Goal: Task Accomplishment & Management: Manage account settings

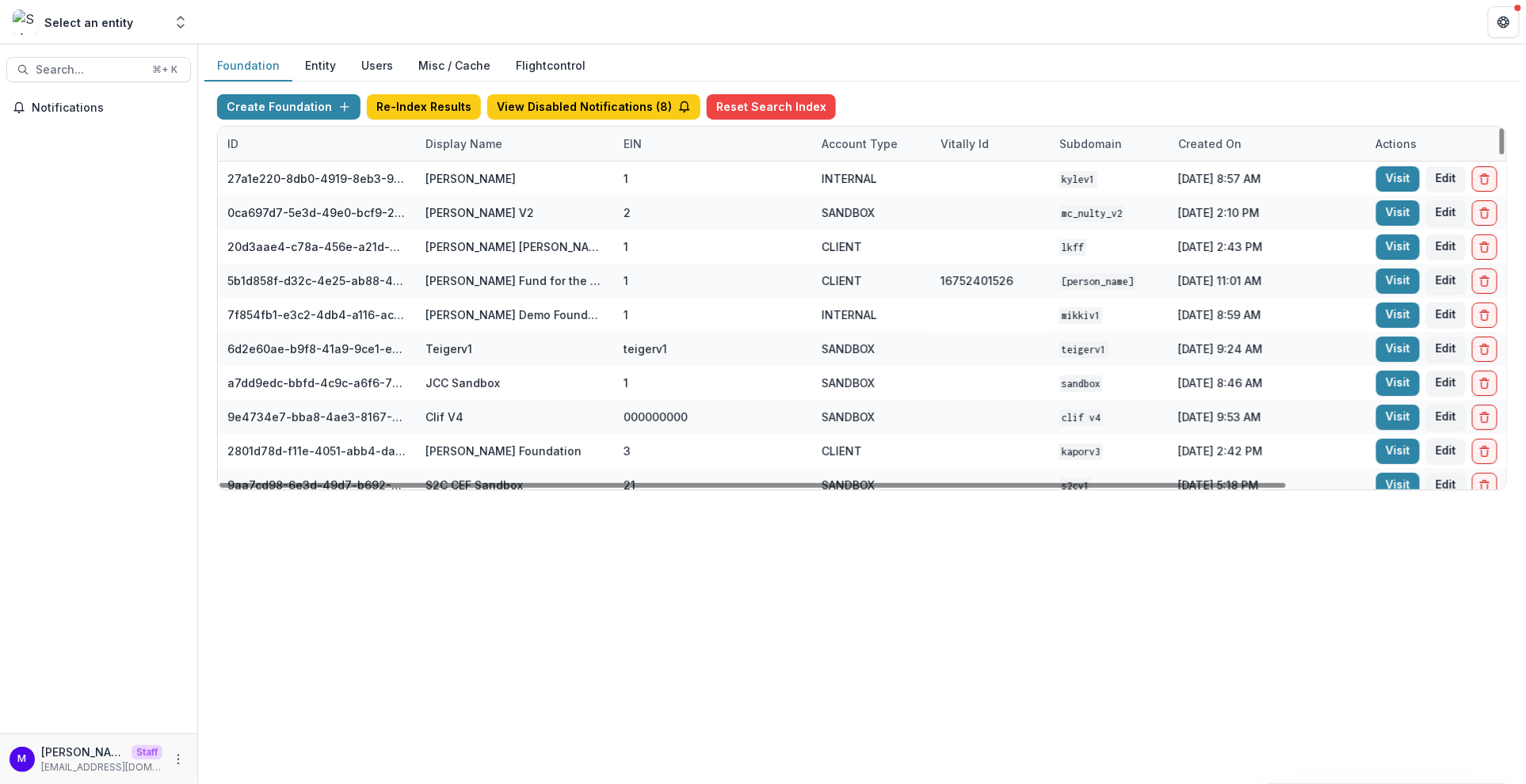
click at [462, 139] on div "Display Name" at bounding box center [464, 144] width 96 height 17
click at [474, 172] on input at bounding box center [513, 177] width 190 height 25
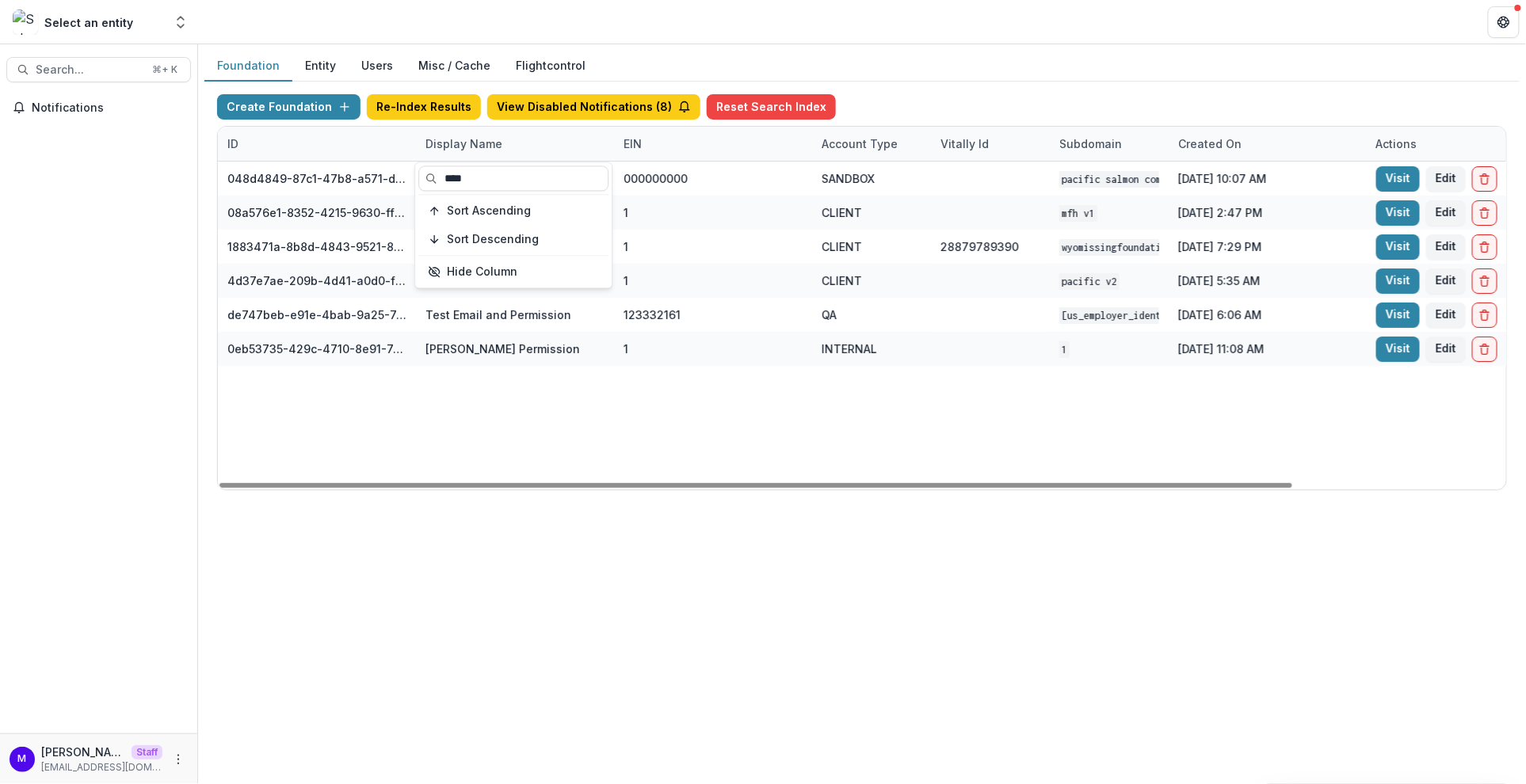
type input "****"
click at [943, 106] on div "Create Foundation Re-Index Results View Disabled Notifications ( 8 ) Reset Sear…" at bounding box center [862, 110] width 1290 height 31
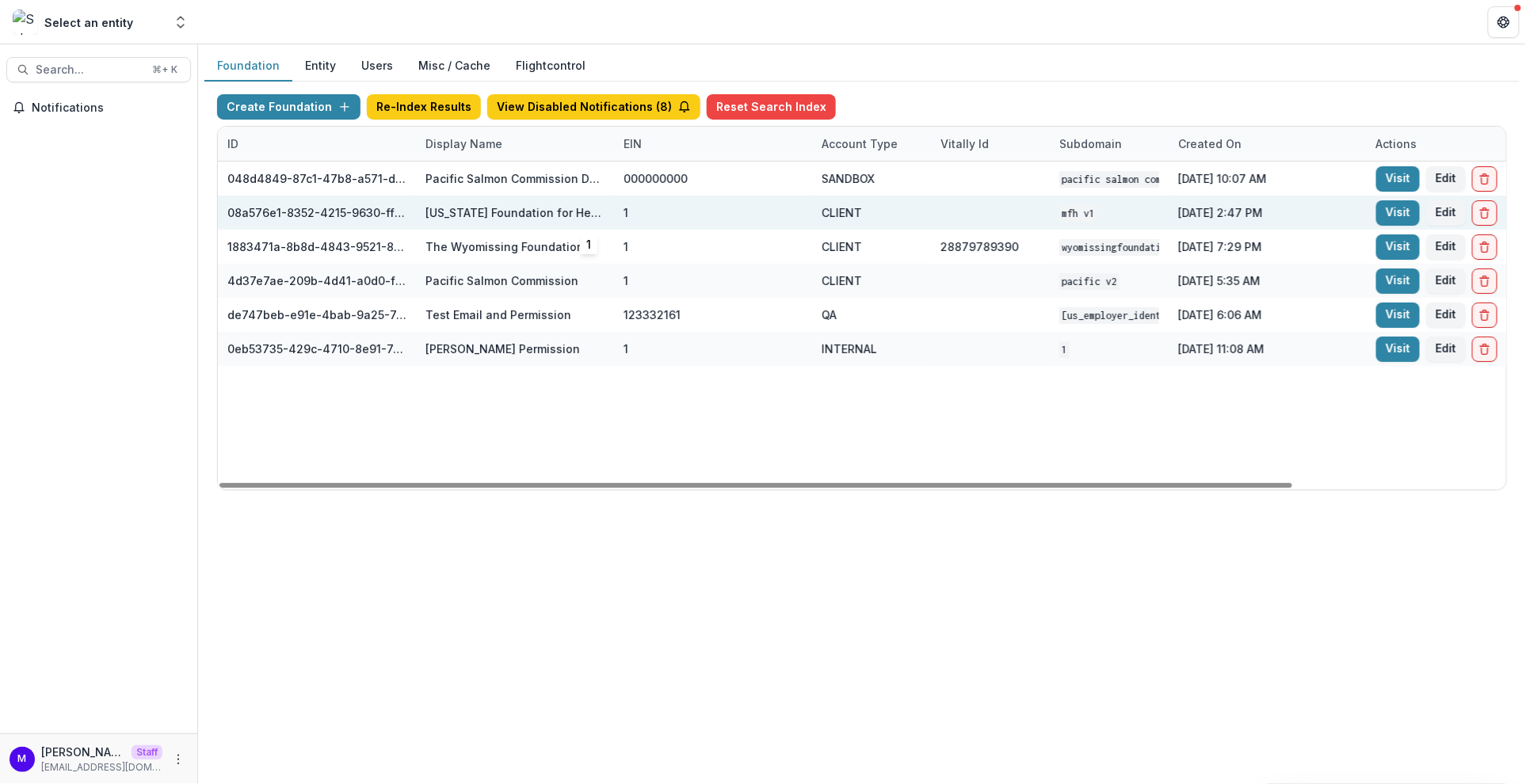
scroll to position [0, 255]
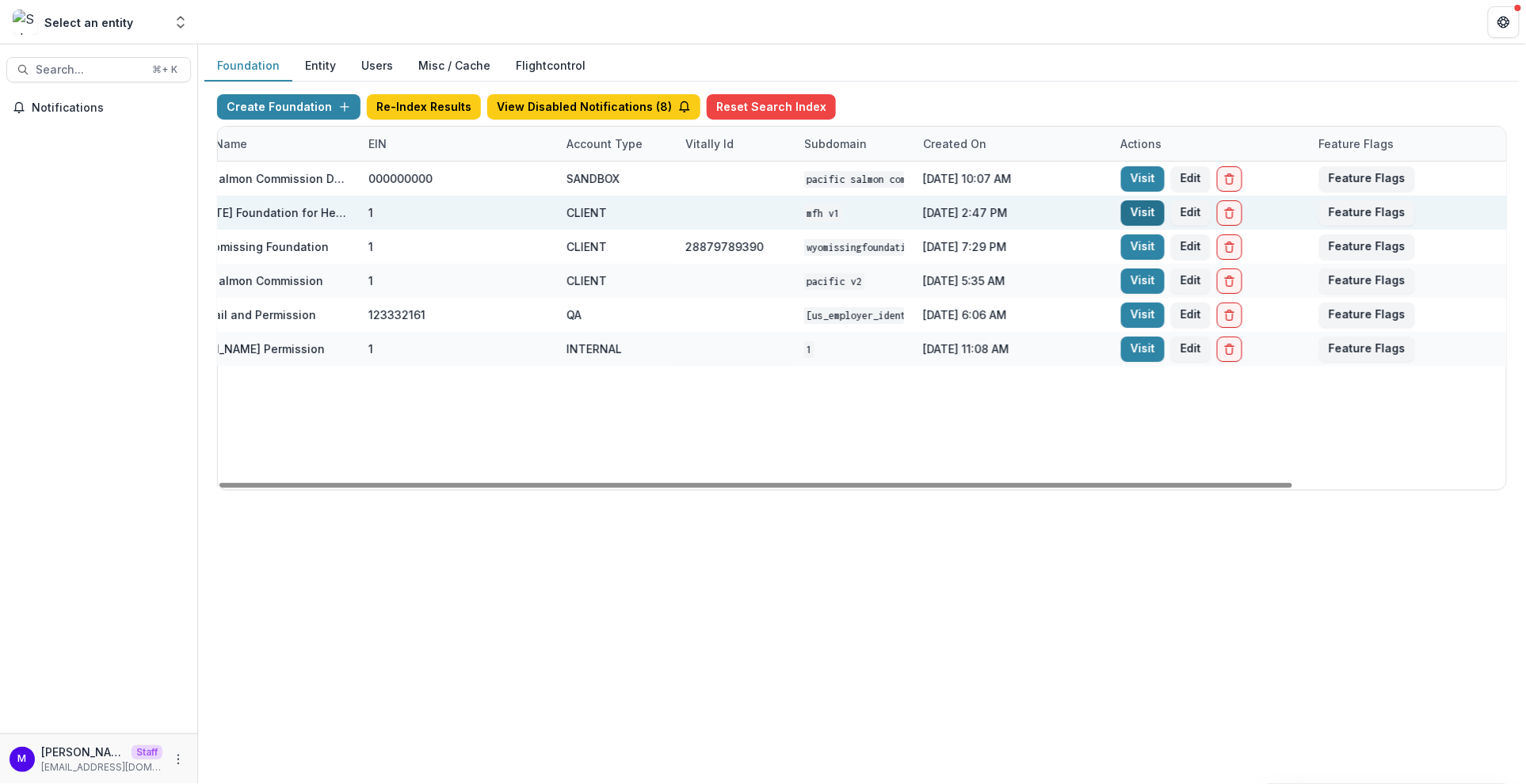
click at [1152, 204] on link "Visit" at bounding box center [1143, 212] width 44 height 25
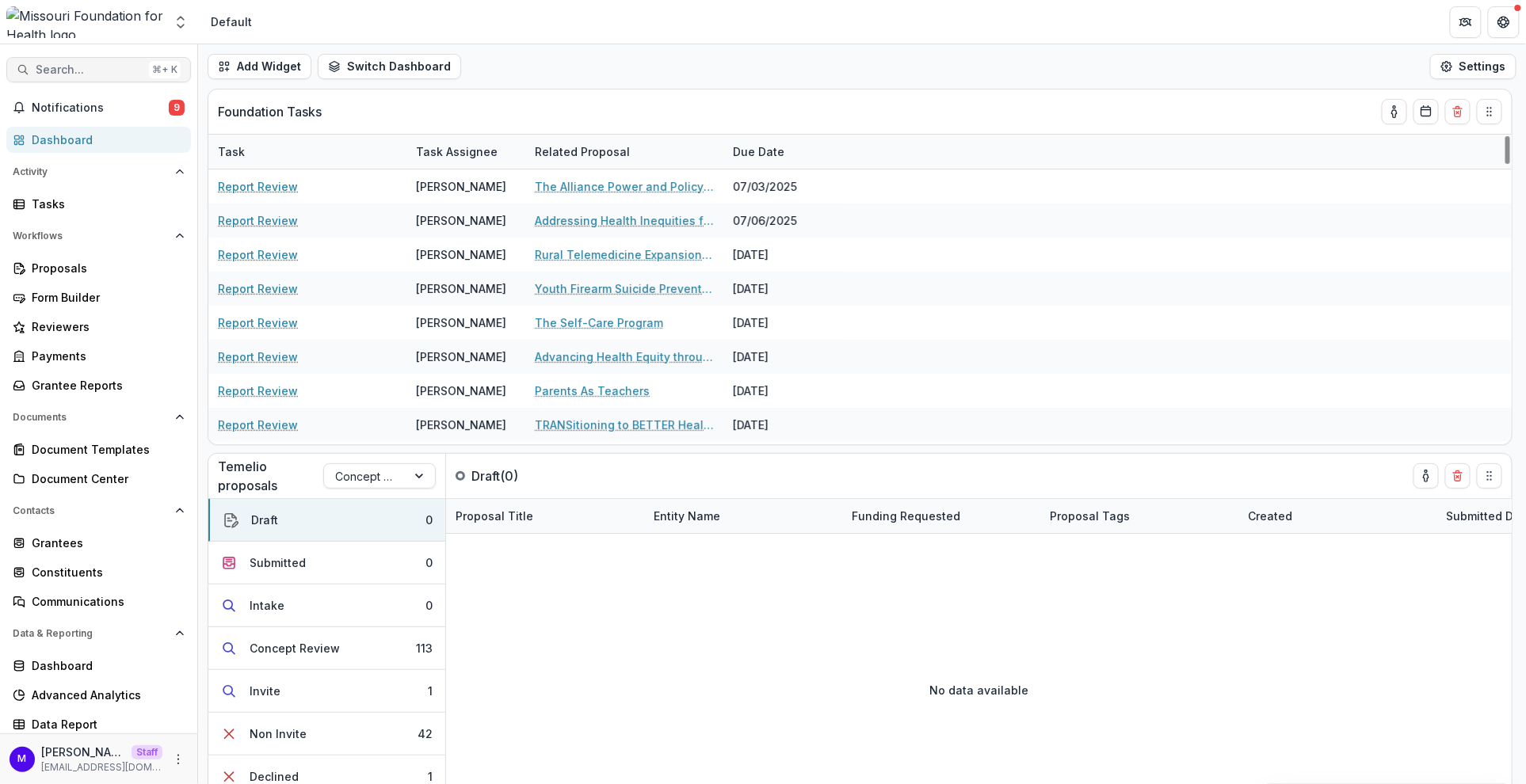
click at [78, 78] on button "Search... ⌘ + K" at bounding box center [98, 69] width 185 height 25
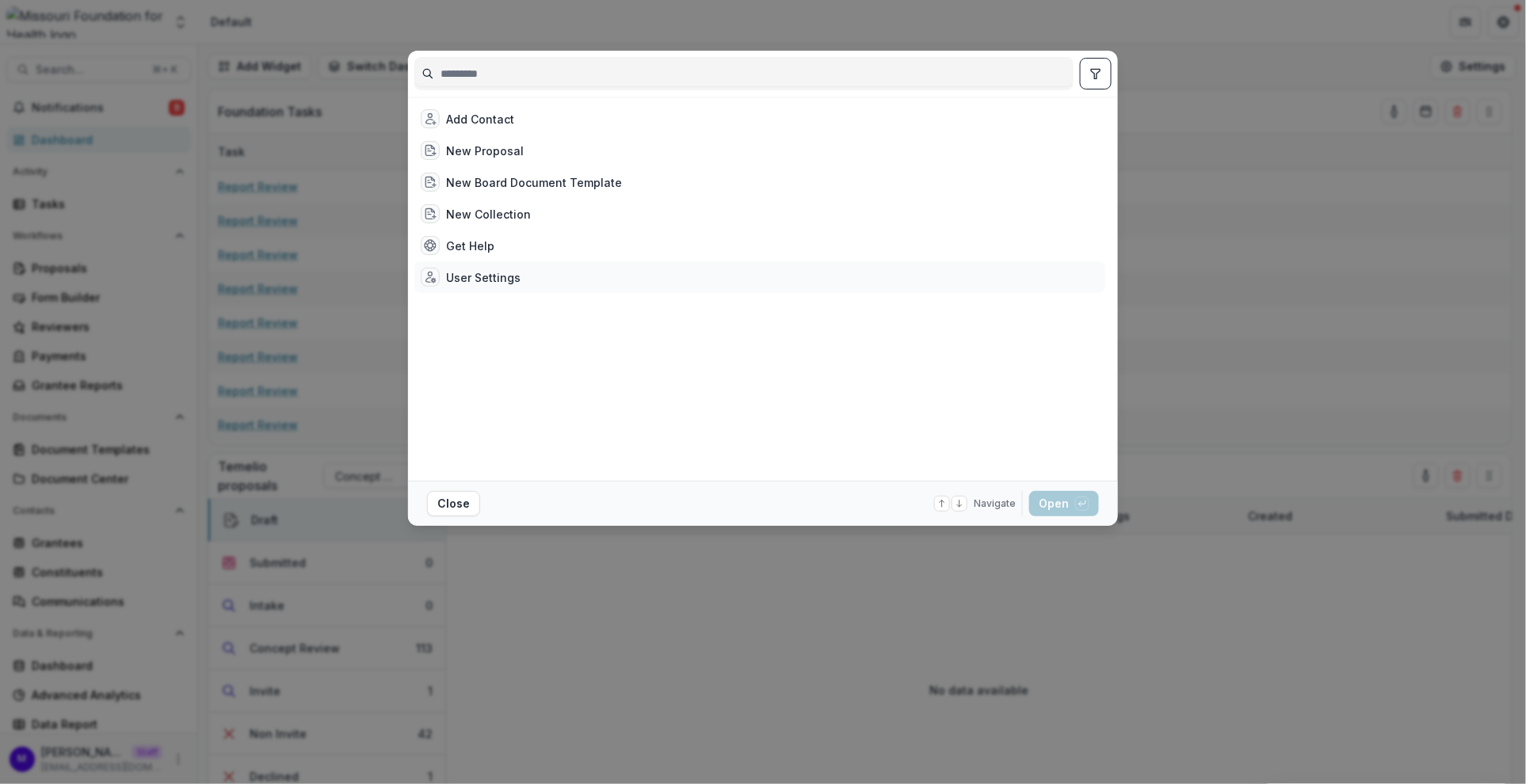
click at [501, 279] on div "User Settings" at bounding box center [483, 277] width 74 height 17
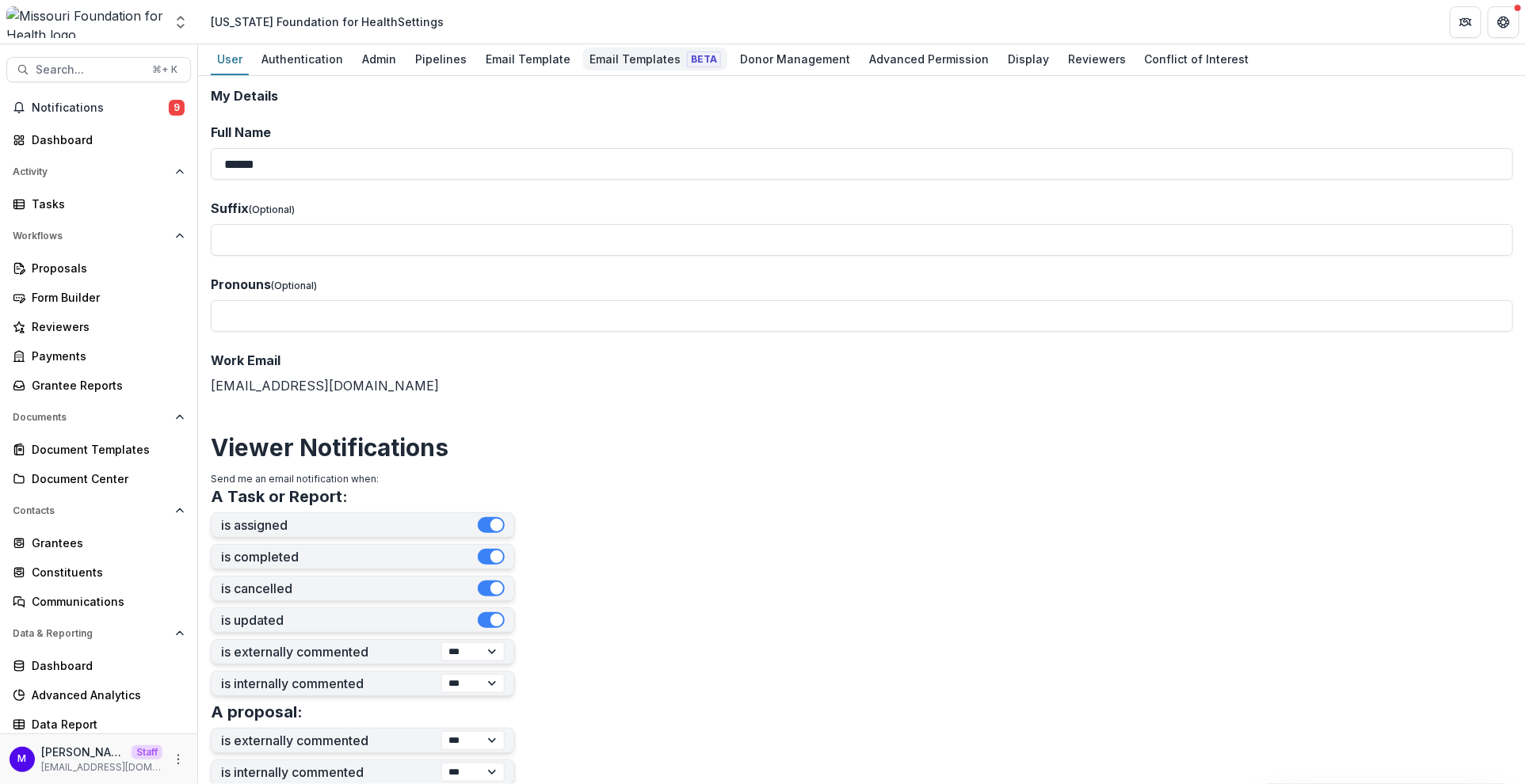
click at [608, 66] on div "Email Templates Beta" at bounding box center [655, 59] width 144 height 23
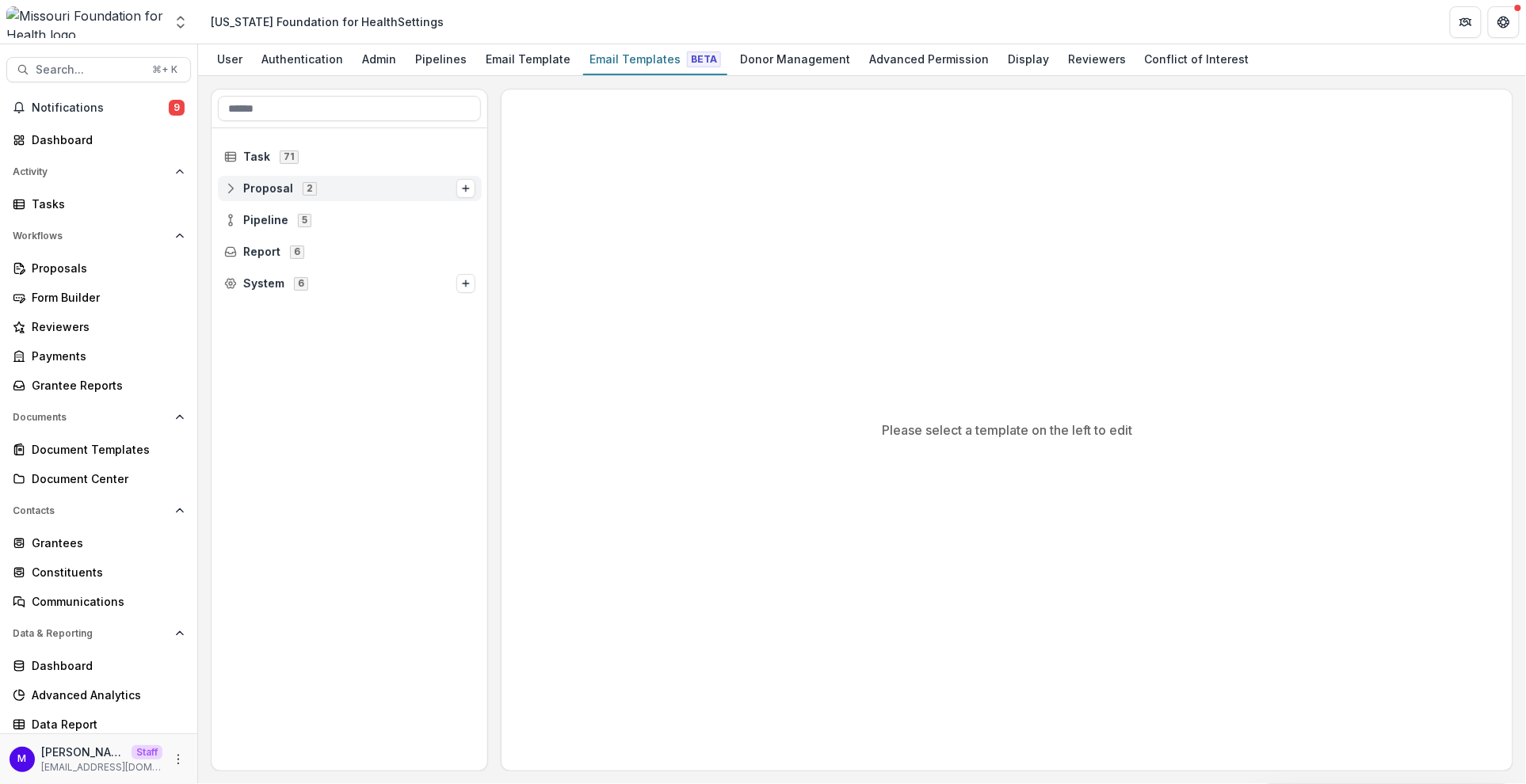
click at [352, 184] on span "Proposal 2" at bounding box center [341, 188] width 232 height 14
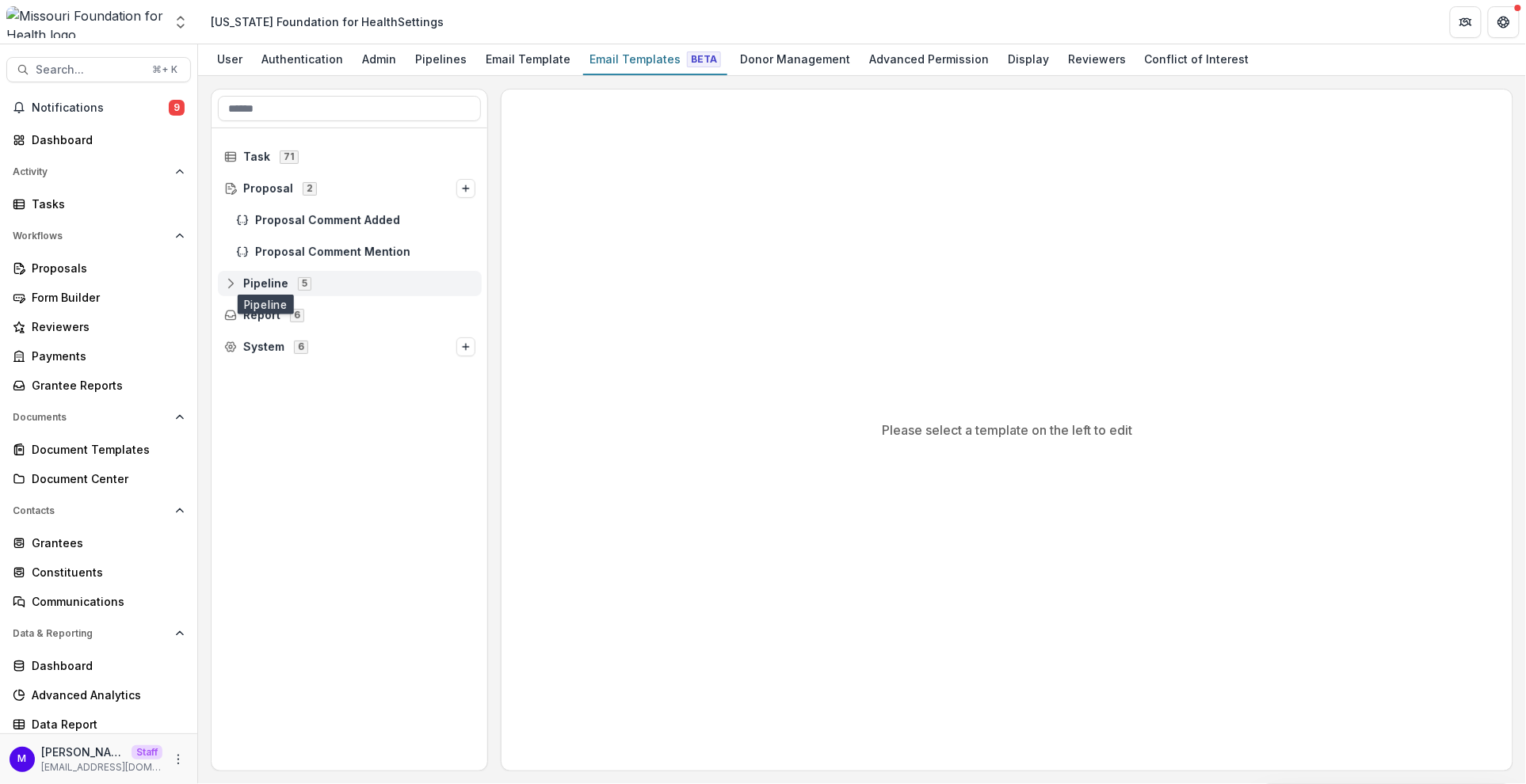
click at [266, 283] on span "Pipeline" at bounding box center [265, 284] width 45 height 14
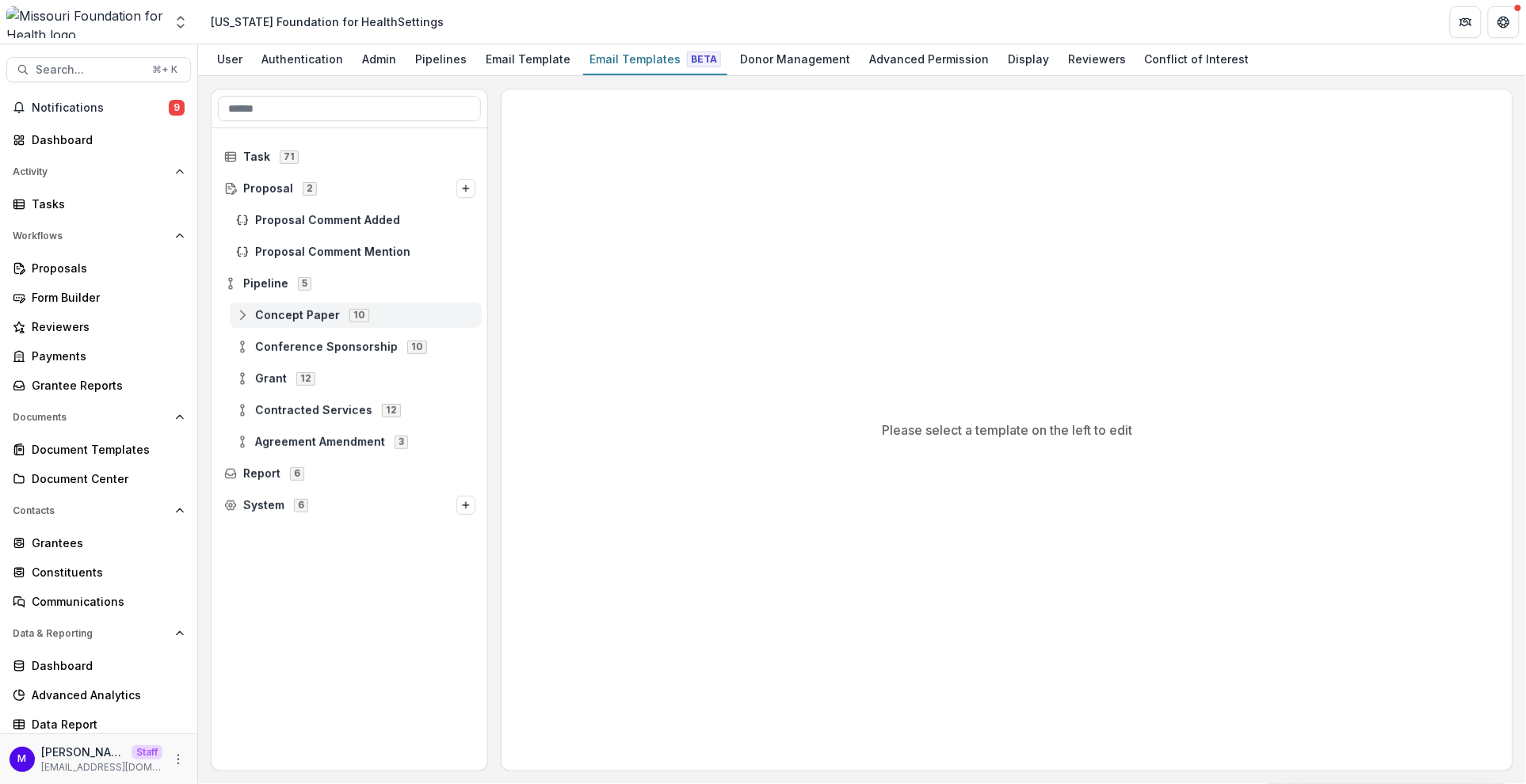
click at [287, 315] on span "Concept Paper" at bounding box center [297, 315] width 85 height 14
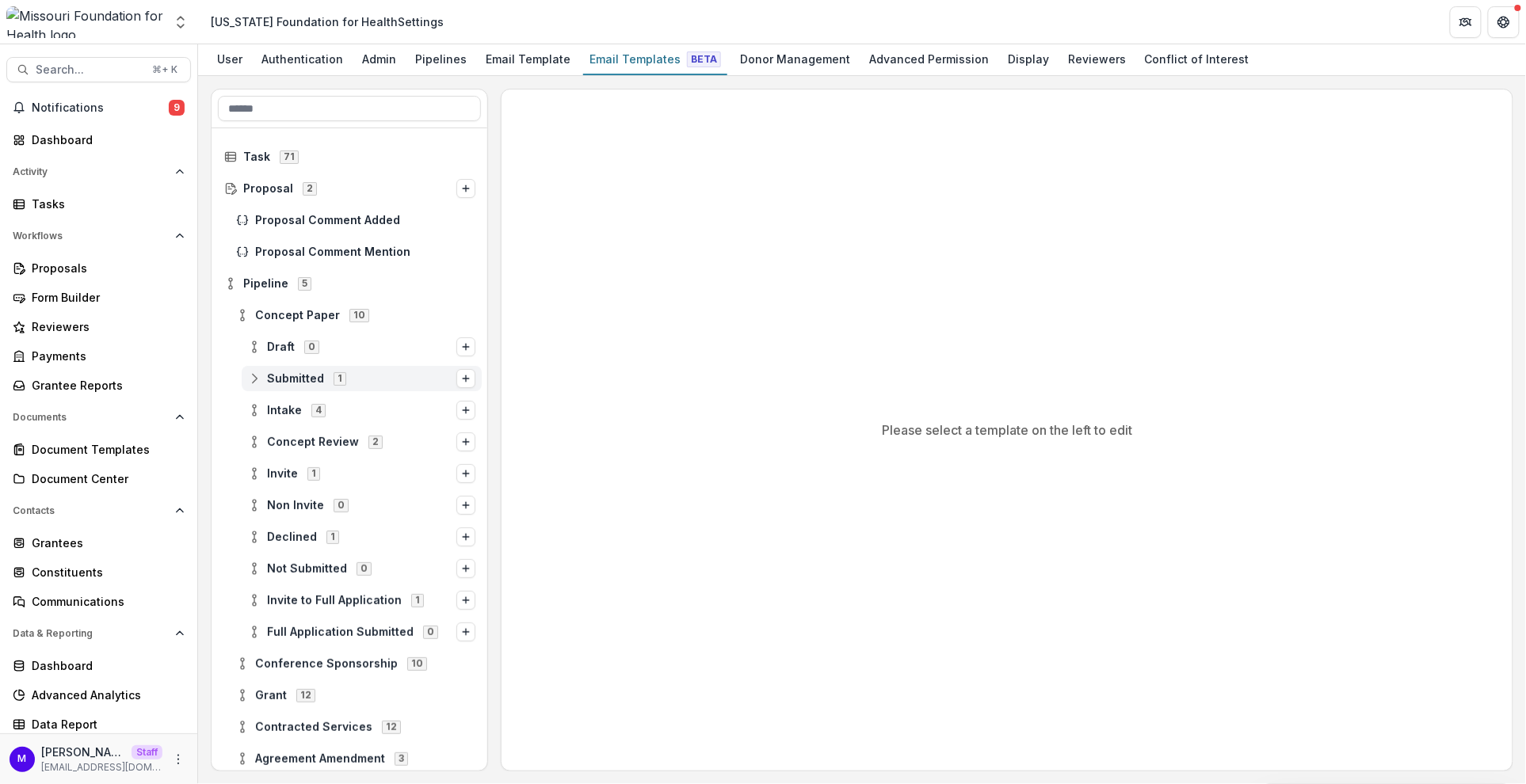
click at [286, 375] on span "Submitted" at bounding box center [295, 379] width 57 height 14
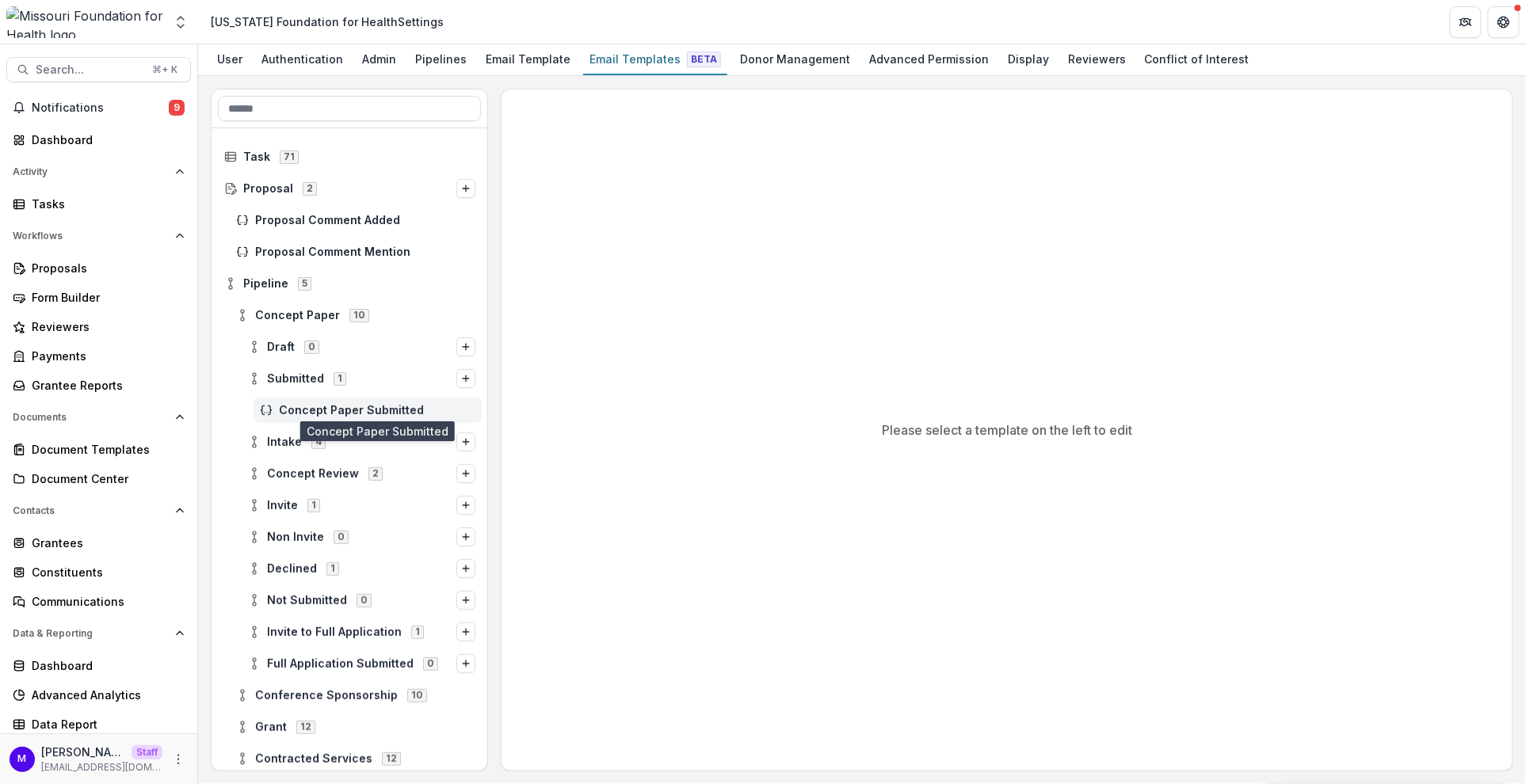
click at [337, 410] on span "Concept Paper Submitted" at bounding box center [378, 411] width 197 height 14
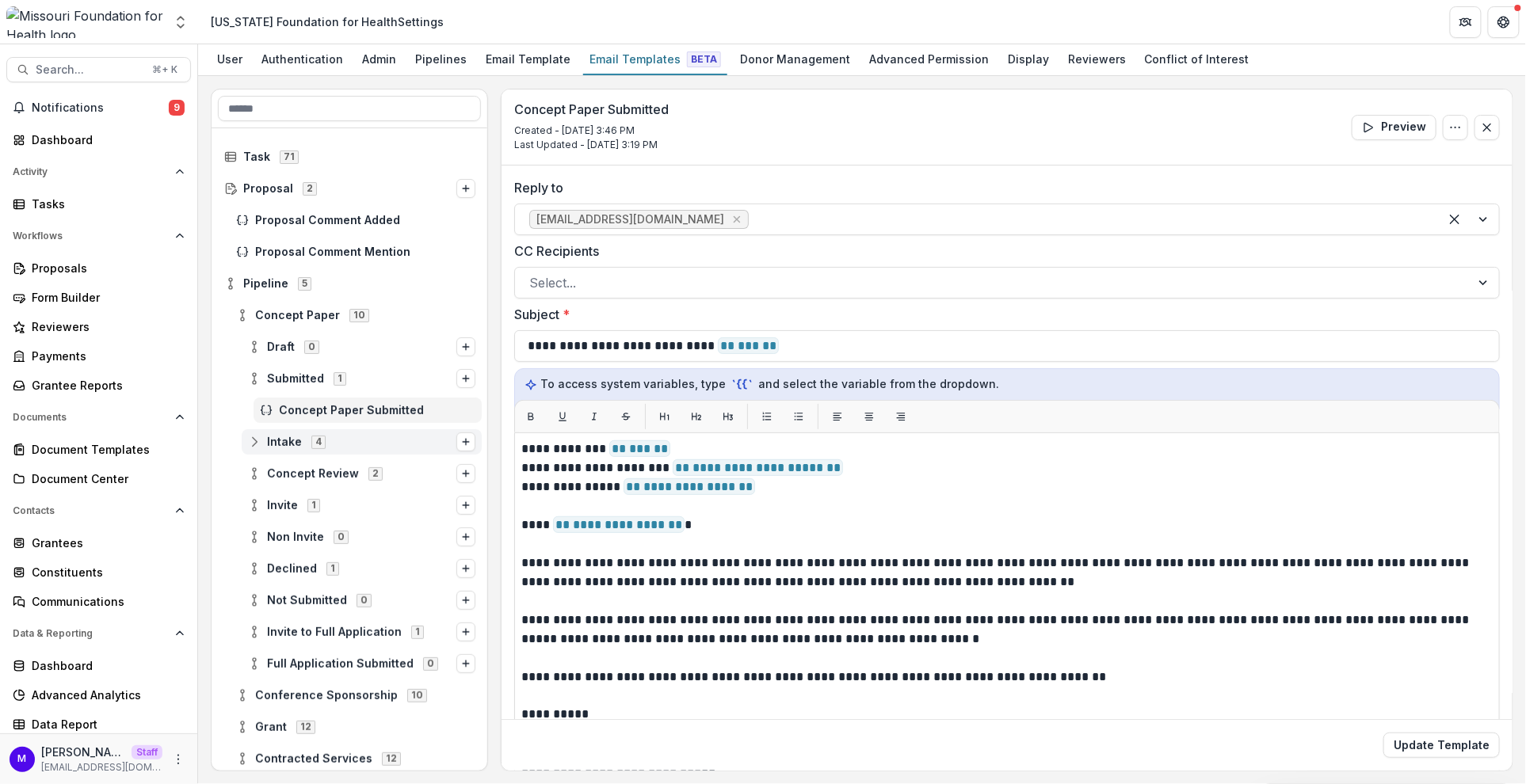
click at [312, 436] on span "4" at bounding box center [319, 442] width 15 height 13
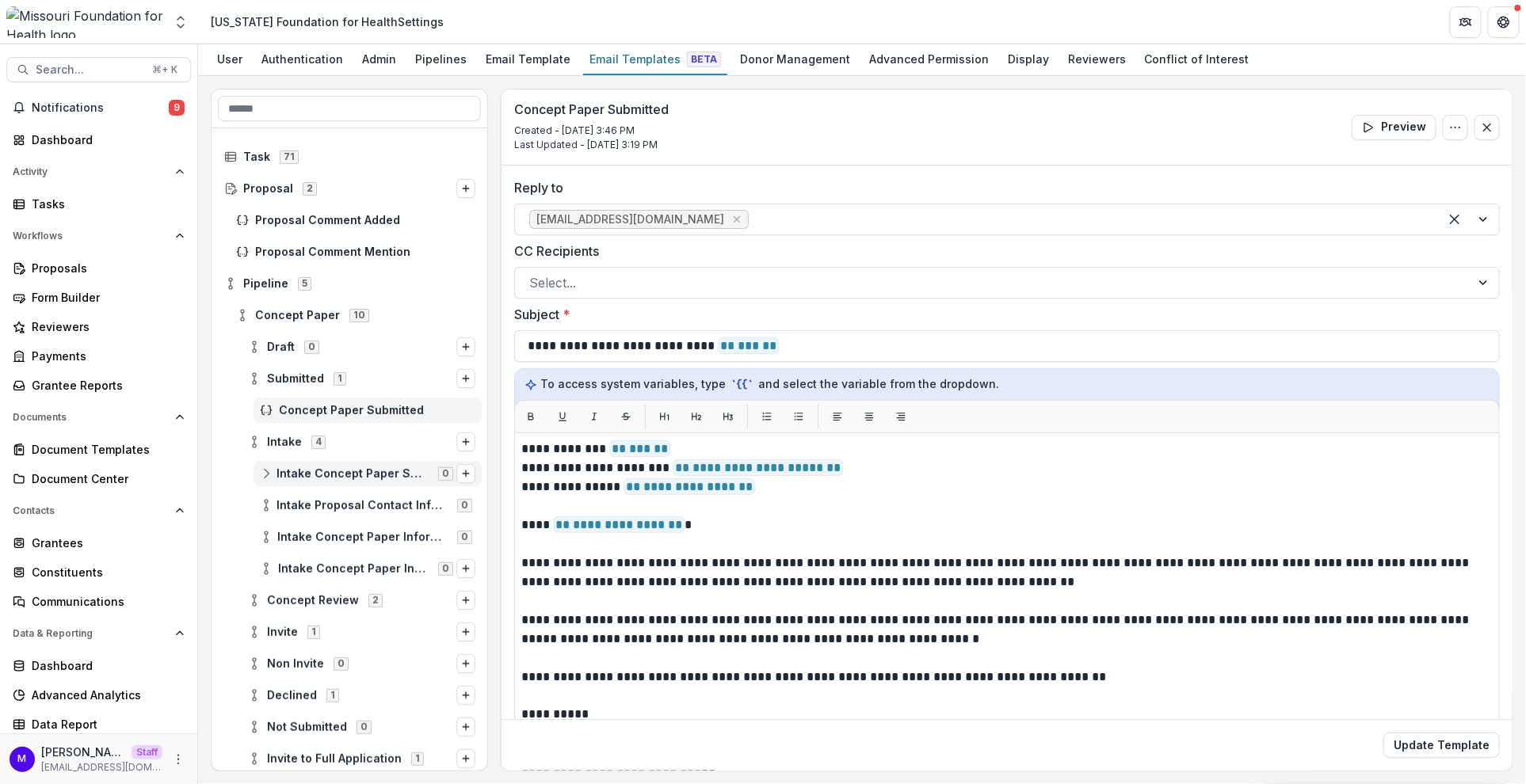
click at [323, 469] on span "Intake Concept Paper Screening" at bounding box center [353, 473] width 153 height 14
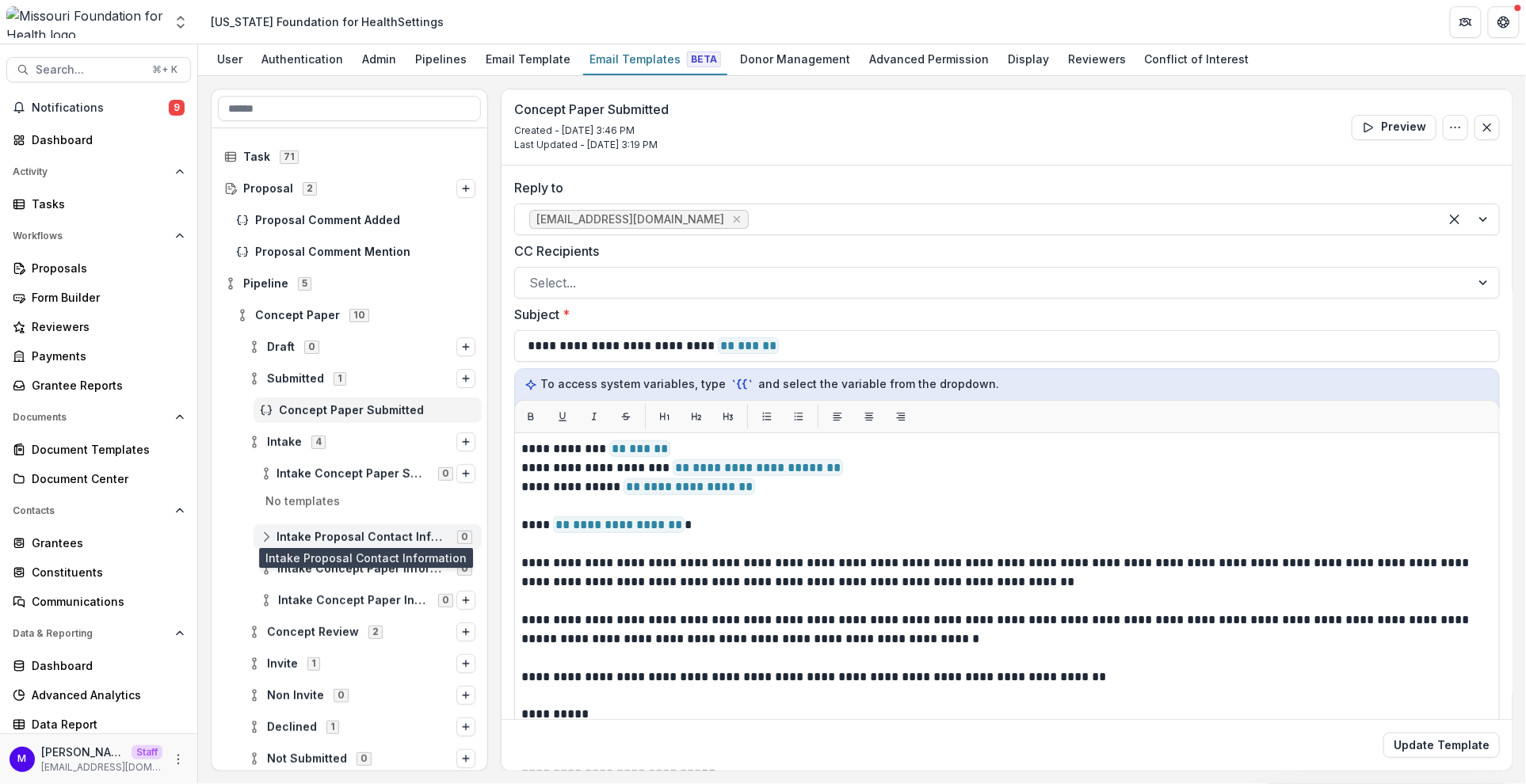
click at [324, 534] on span "Intake Proposal Contact Information" at bounding box center [362, 537] width 171 height 14
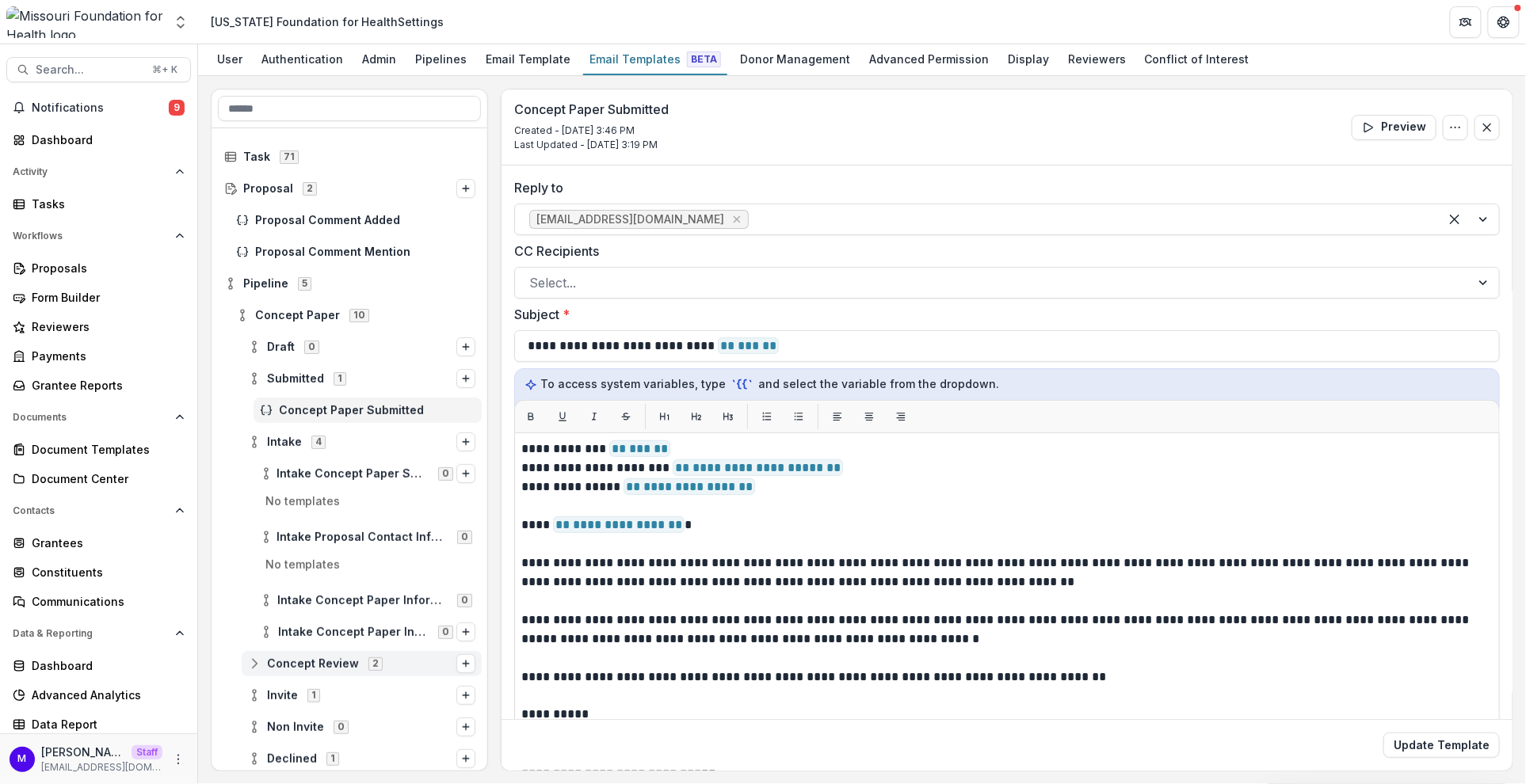
click at [312, 661] on span "Concept Review" at bounding box center [313, 664] width 92 height 14
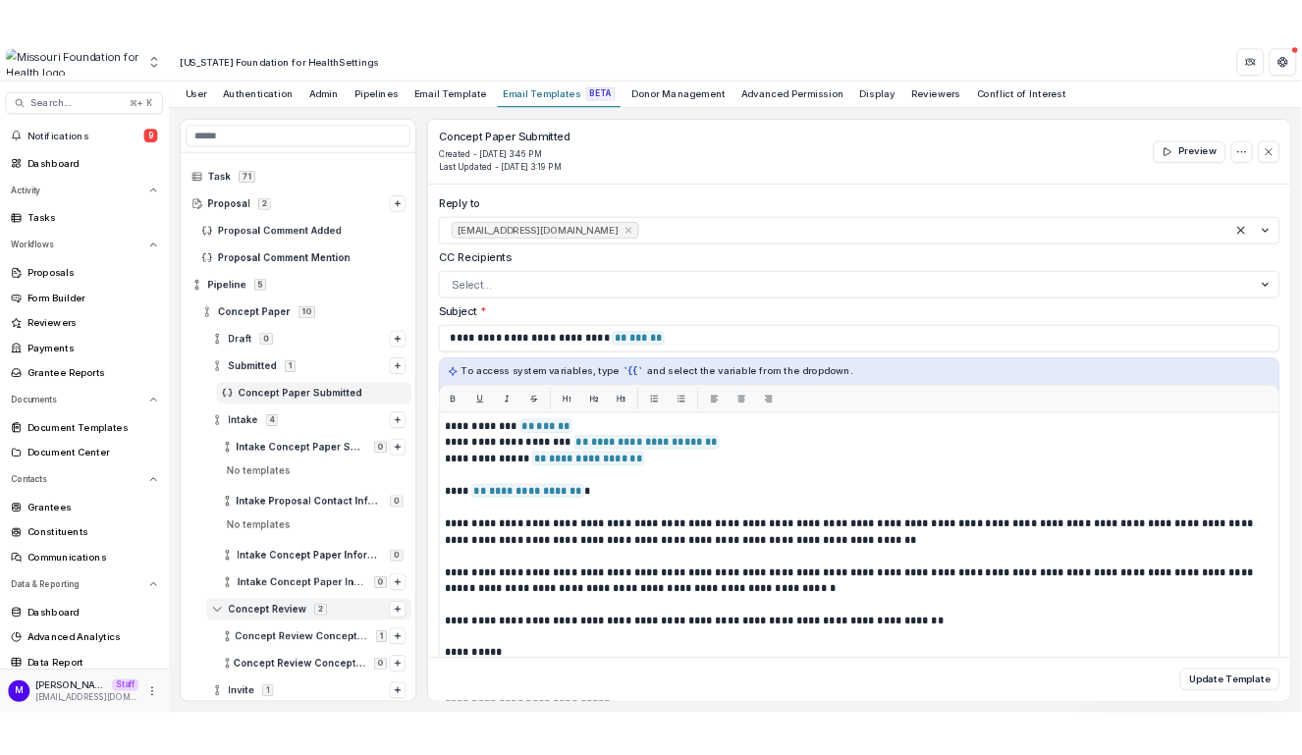
scroll to position [33, 0]
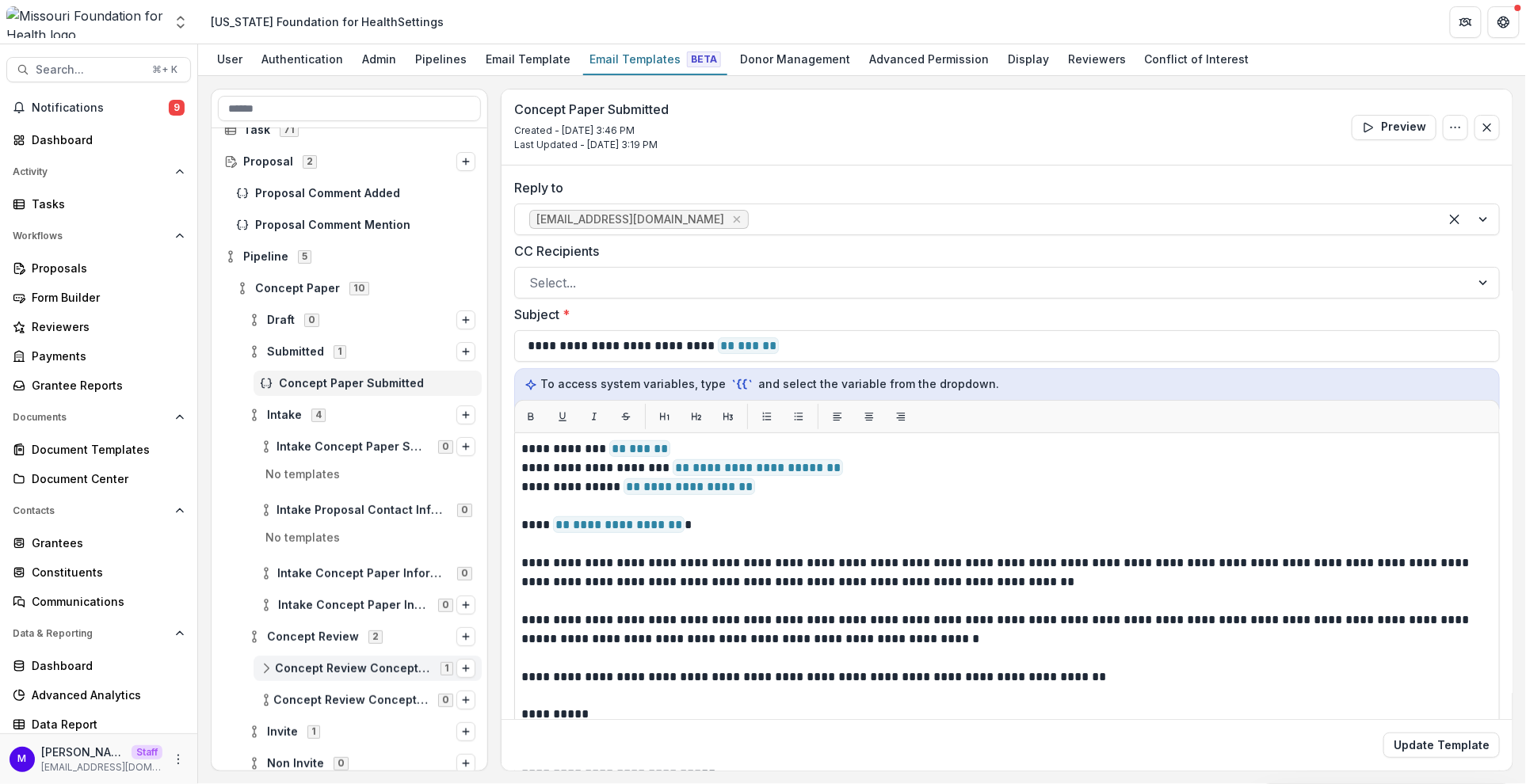
click at [318, 672] on span "Concept Review Concept Paper Review" at bounding box center [353, 669] width 156 height 14
click at [328, 694] on span "Concept Paper Review" at bounding box center [383, 700] width 185 height 14
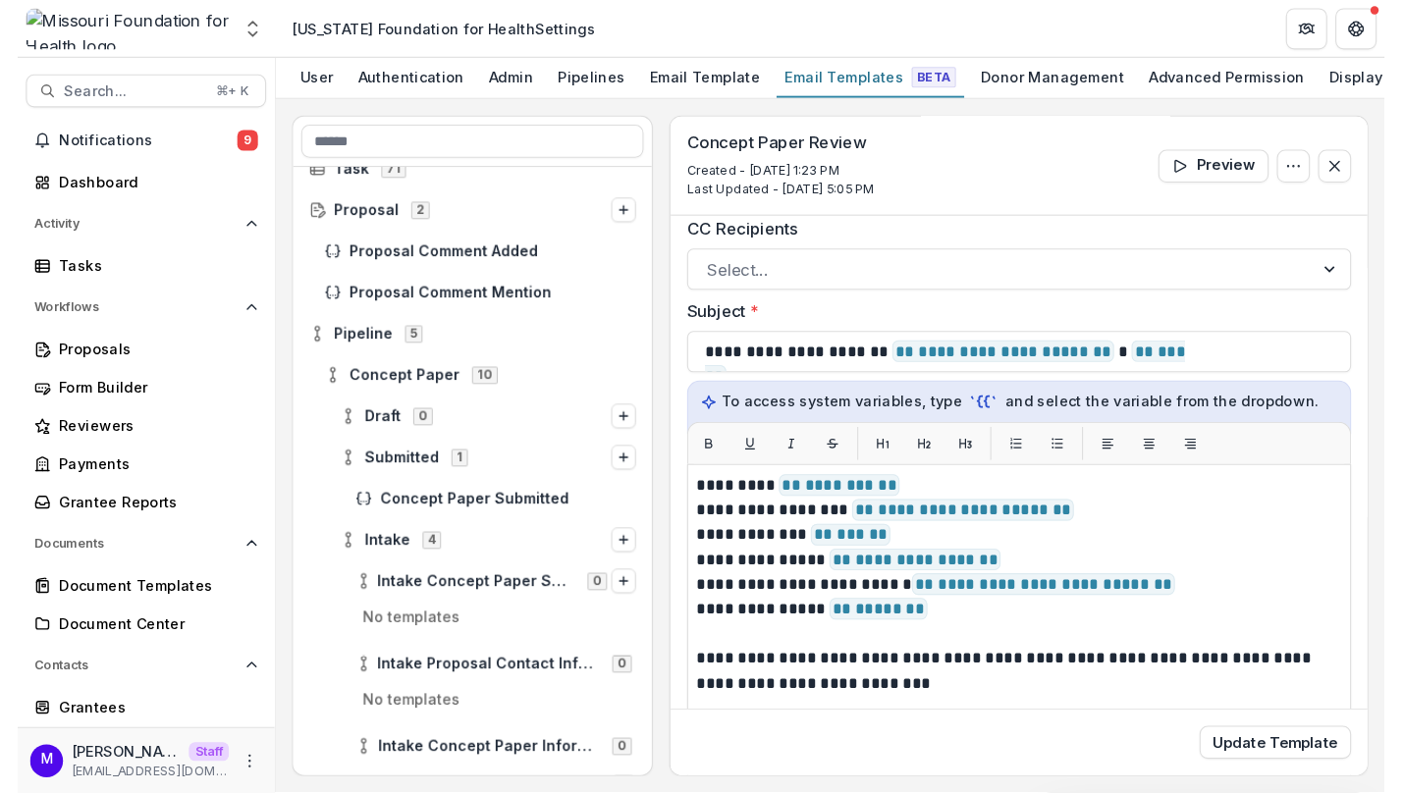
scroll to position [96, 0]
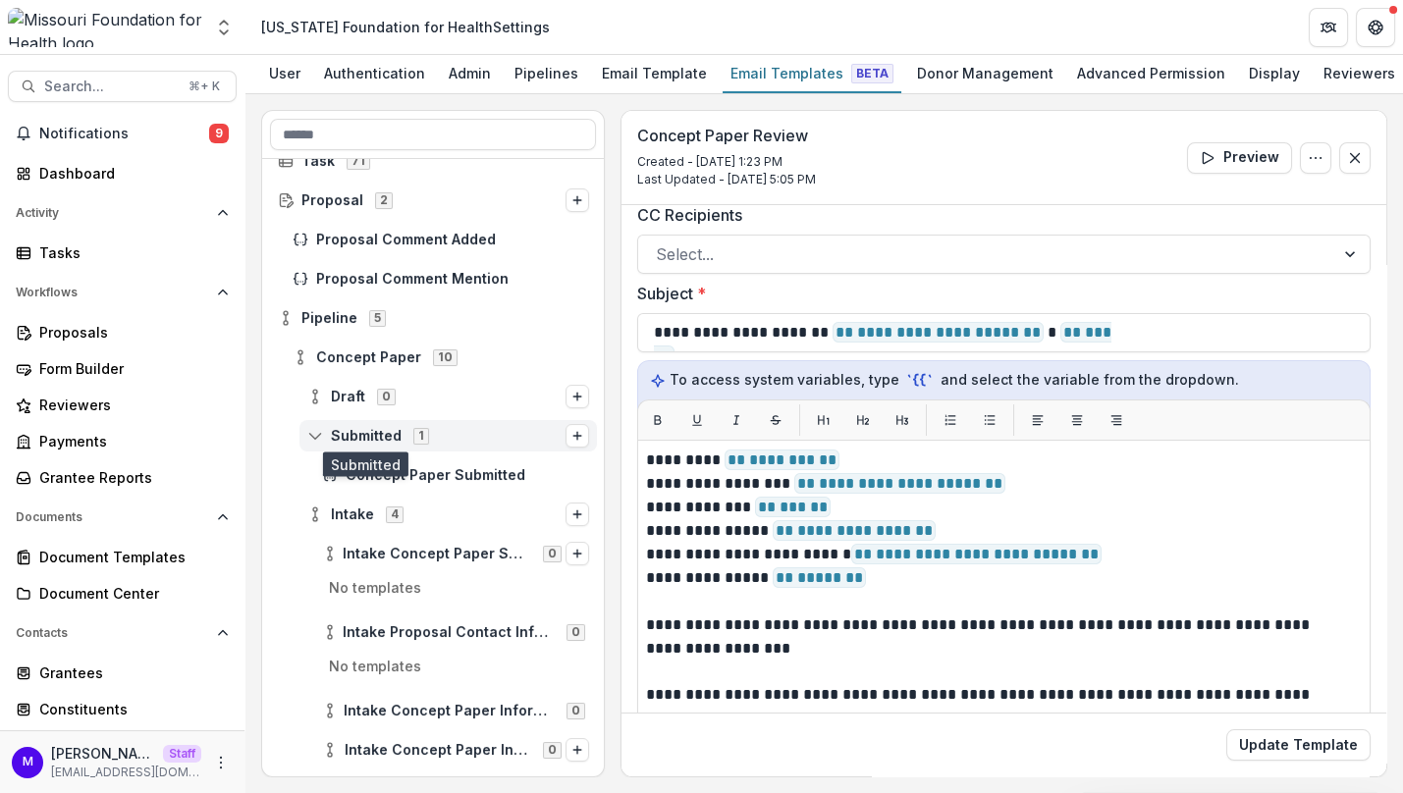
click at [344, 436] on span "Submitted" at bounding box center [366, 436] width 71 height 17
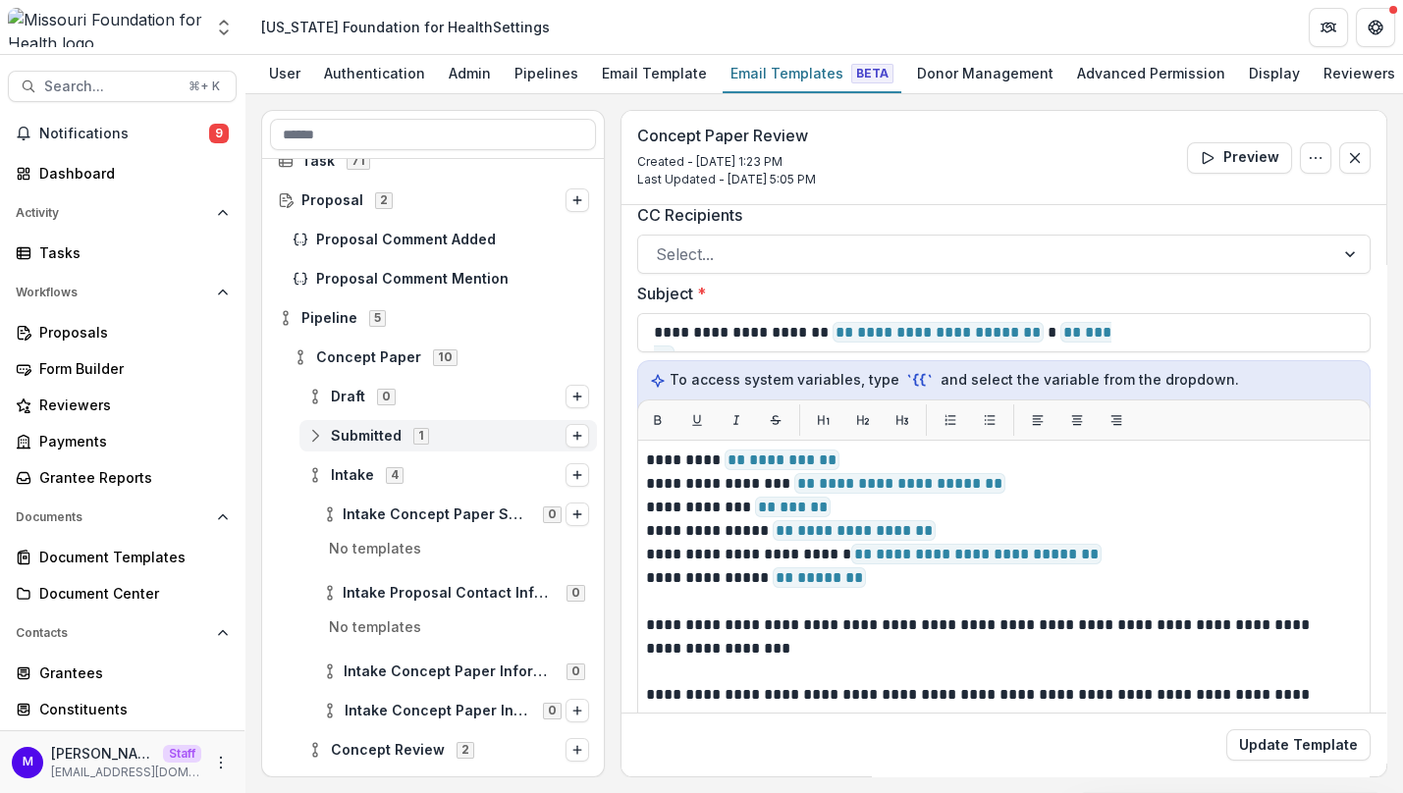
click at [335, 436] on span "Submitted" at bounding box center [366, 436] width 71 height 17
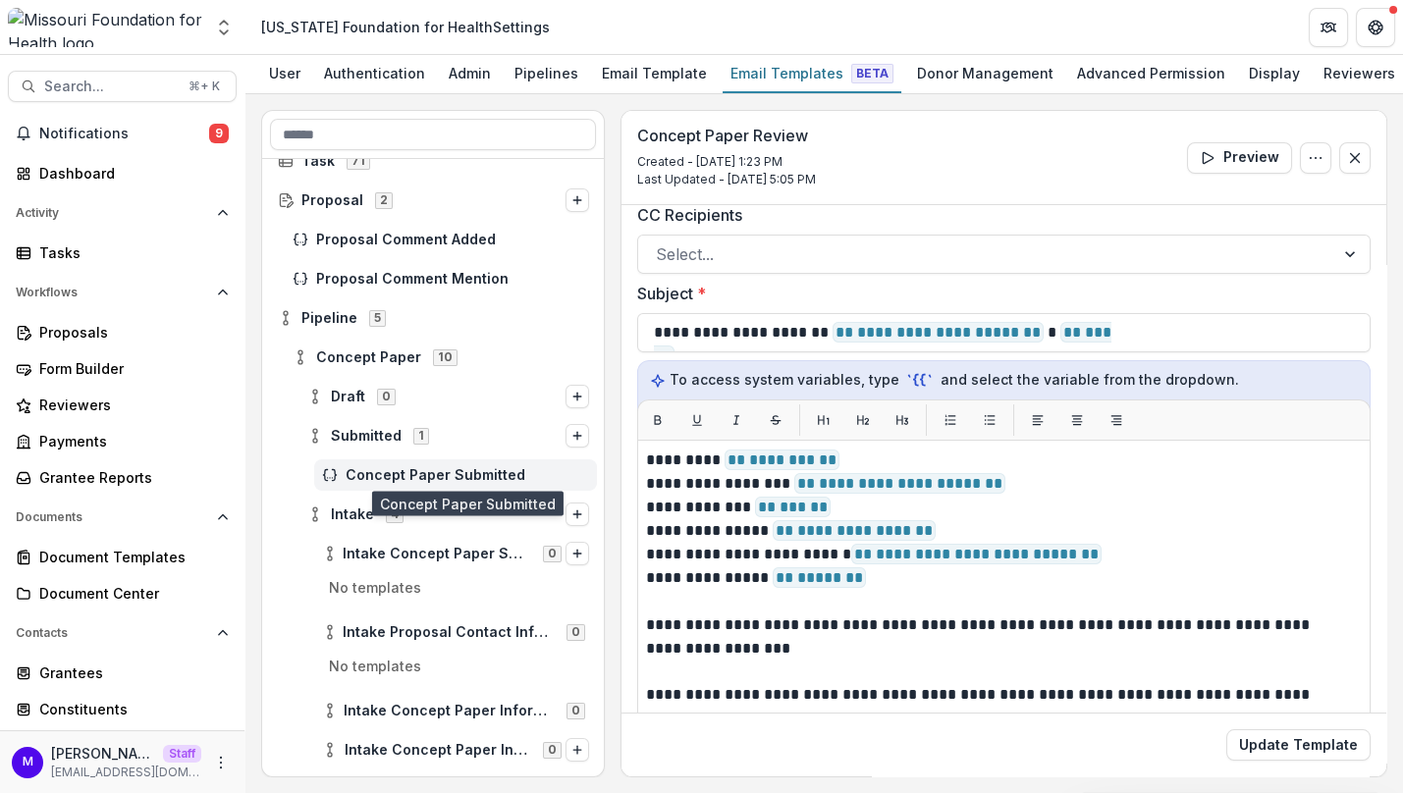
click at [364, 473] on span "Concept Paper Submitted" at bounding box center [468, 475] width 244 height 17
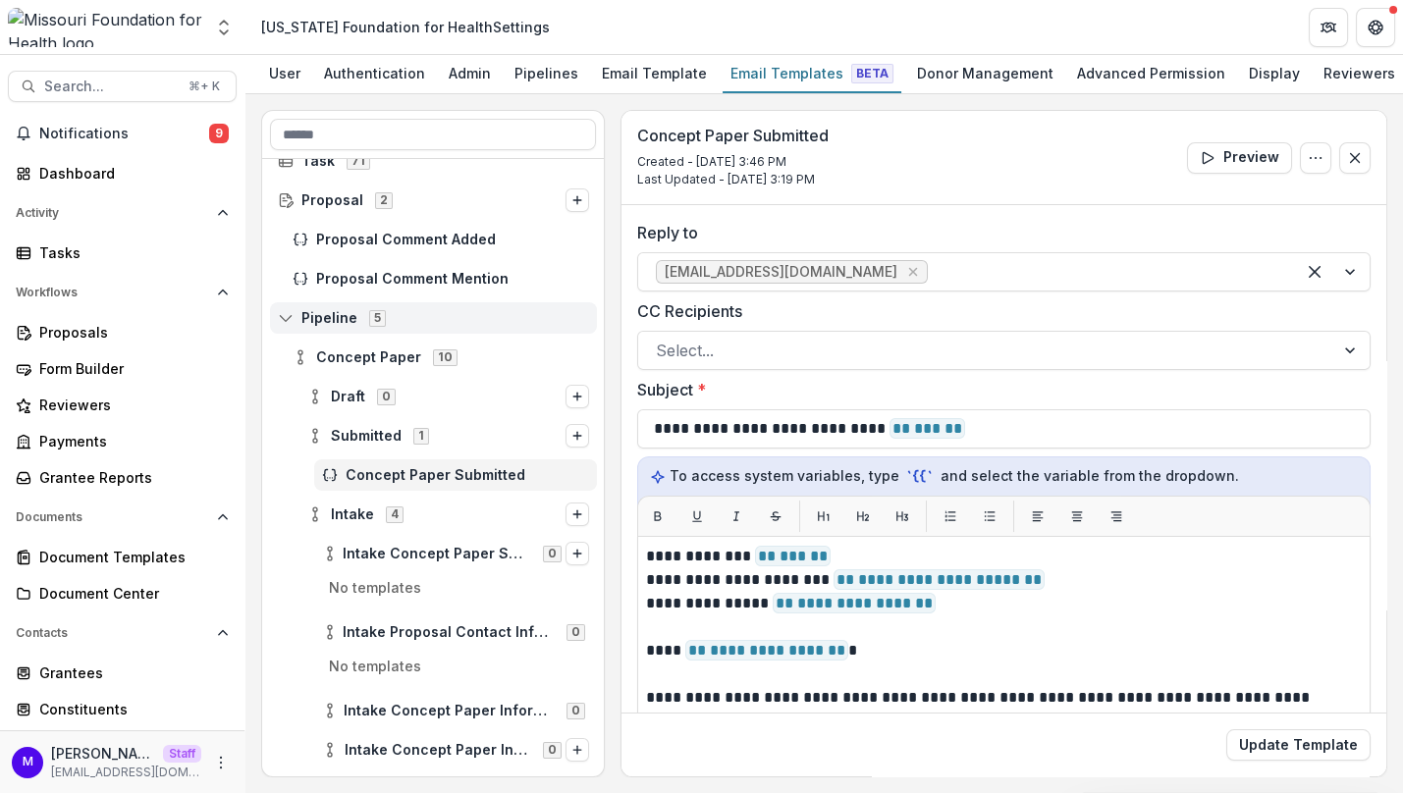
click at [319, 314] on span "Pipeline" at bounding box center [329, 318] width 56 height 17
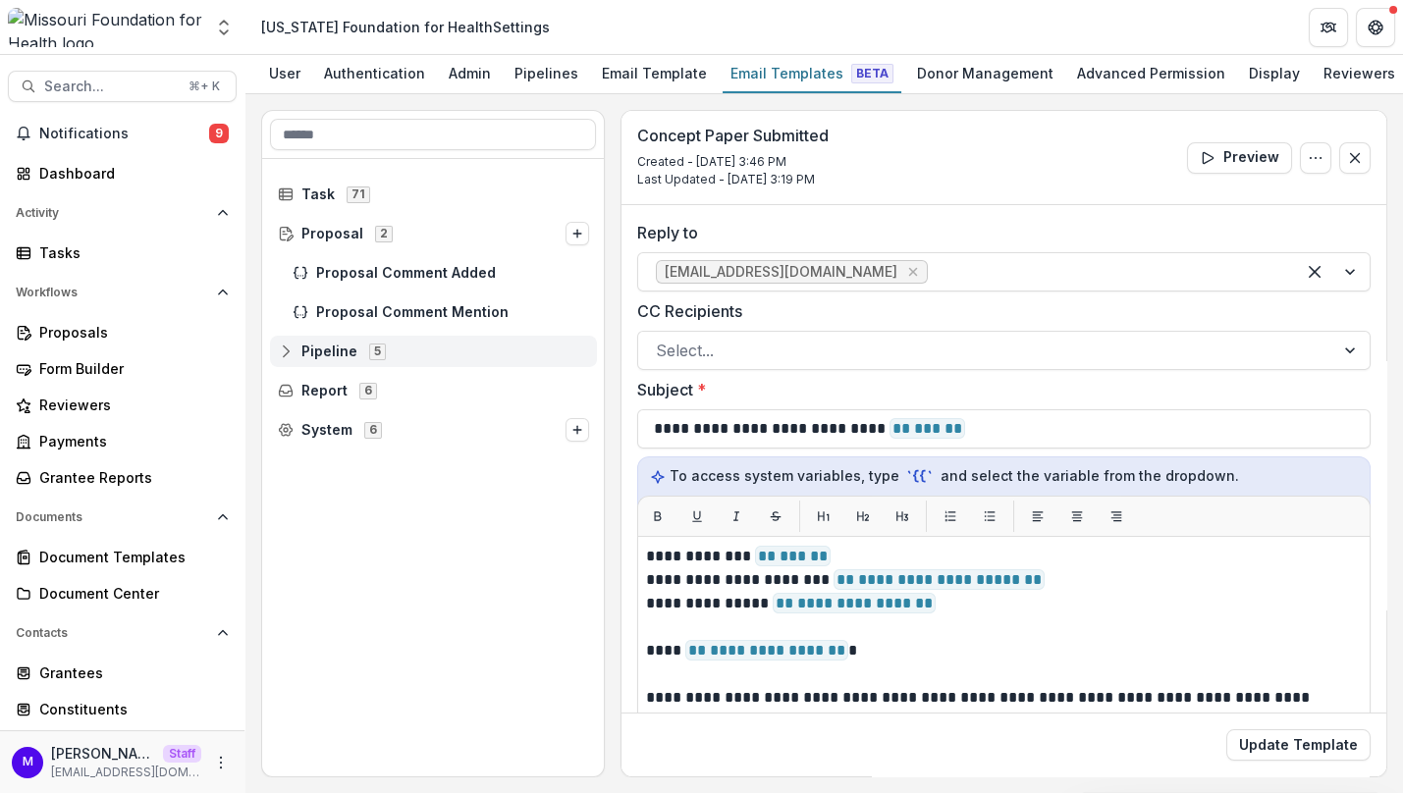
click at [322, 354] on span "Pipeline" at bounding box center [329, 352] width 56 height 17
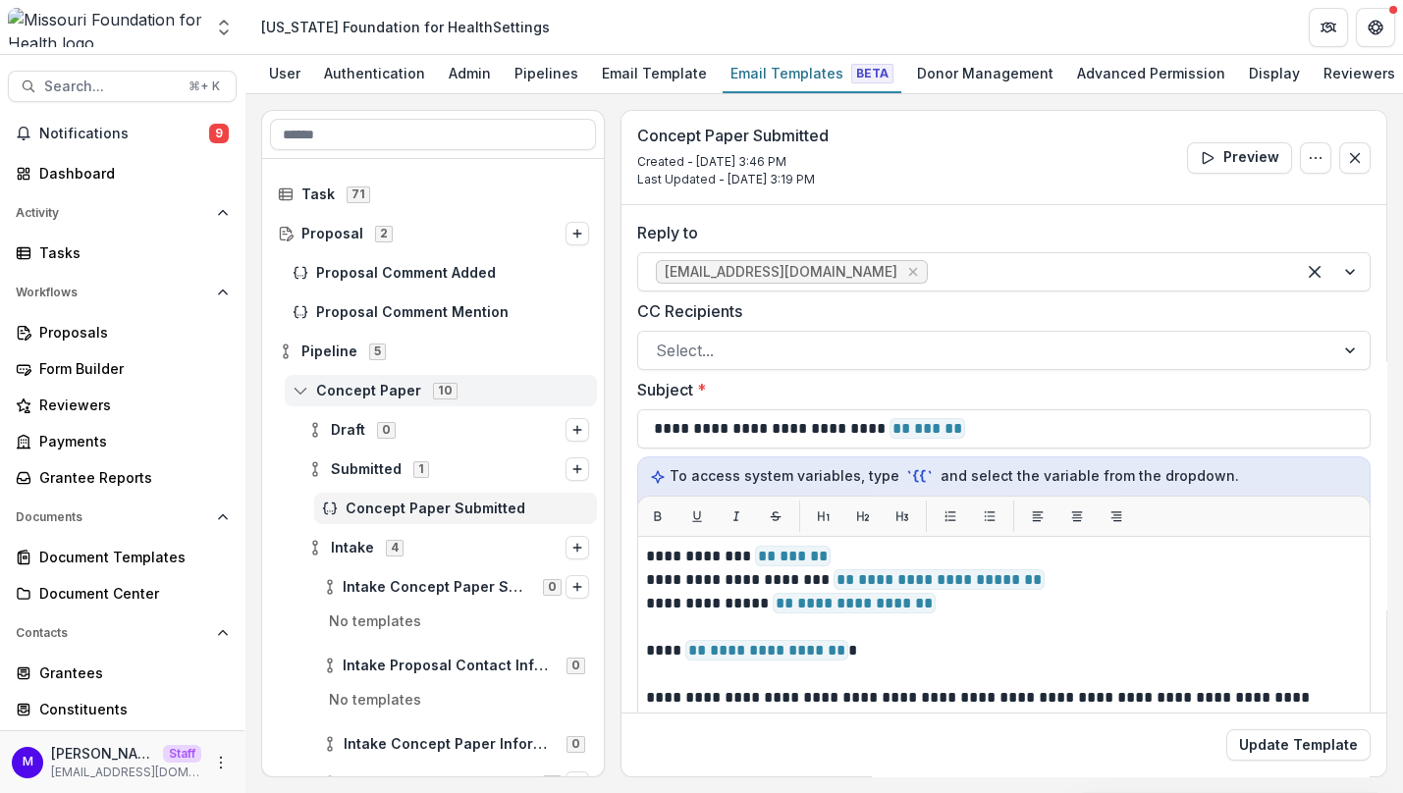
click at [330, 381] on div "Concept Paper 10" at bounding box center [441, 390] width 312 height 31
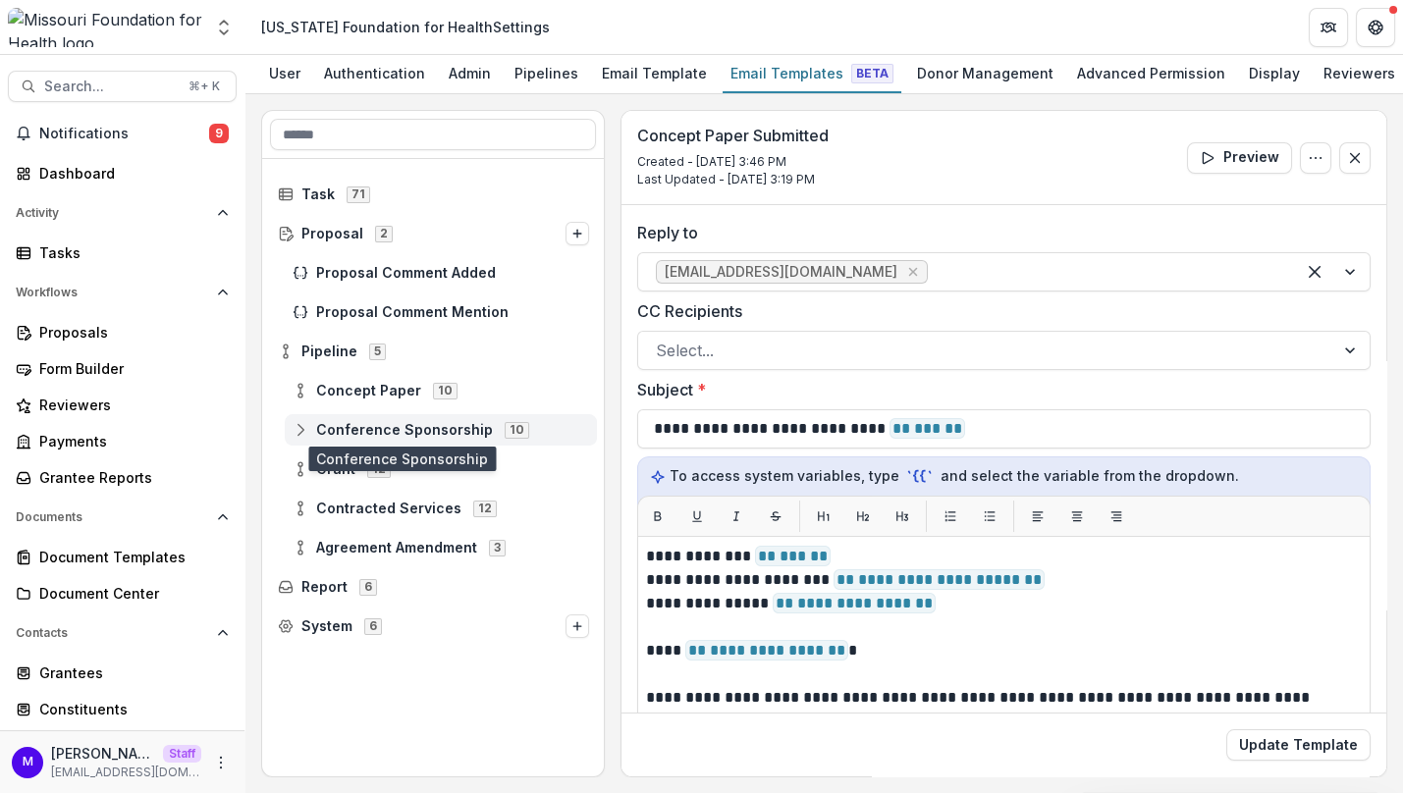
click at [332, 430] on span "Conference Sponsorship" at bounding box center [404, 430] width 177 height 17
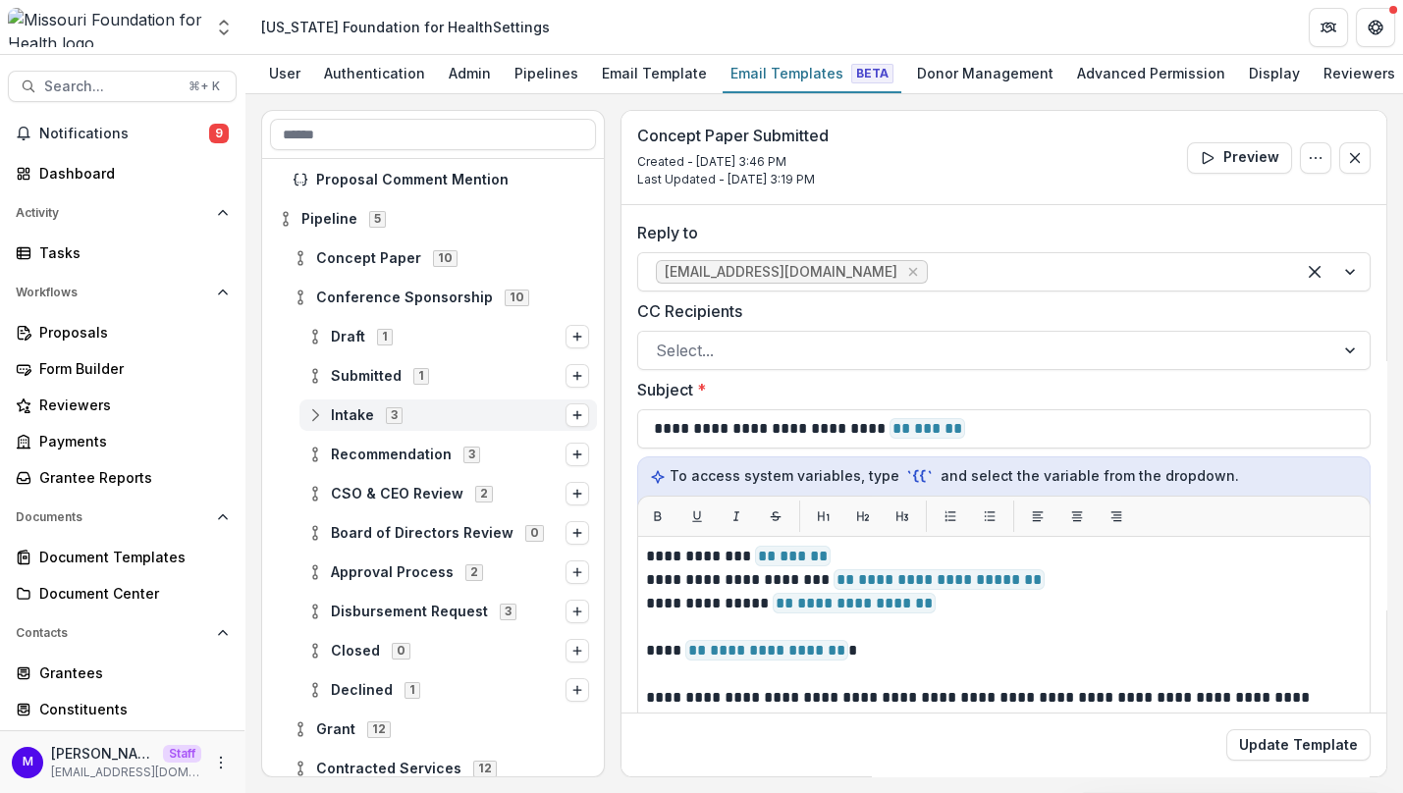
scroll to position [138, 0]
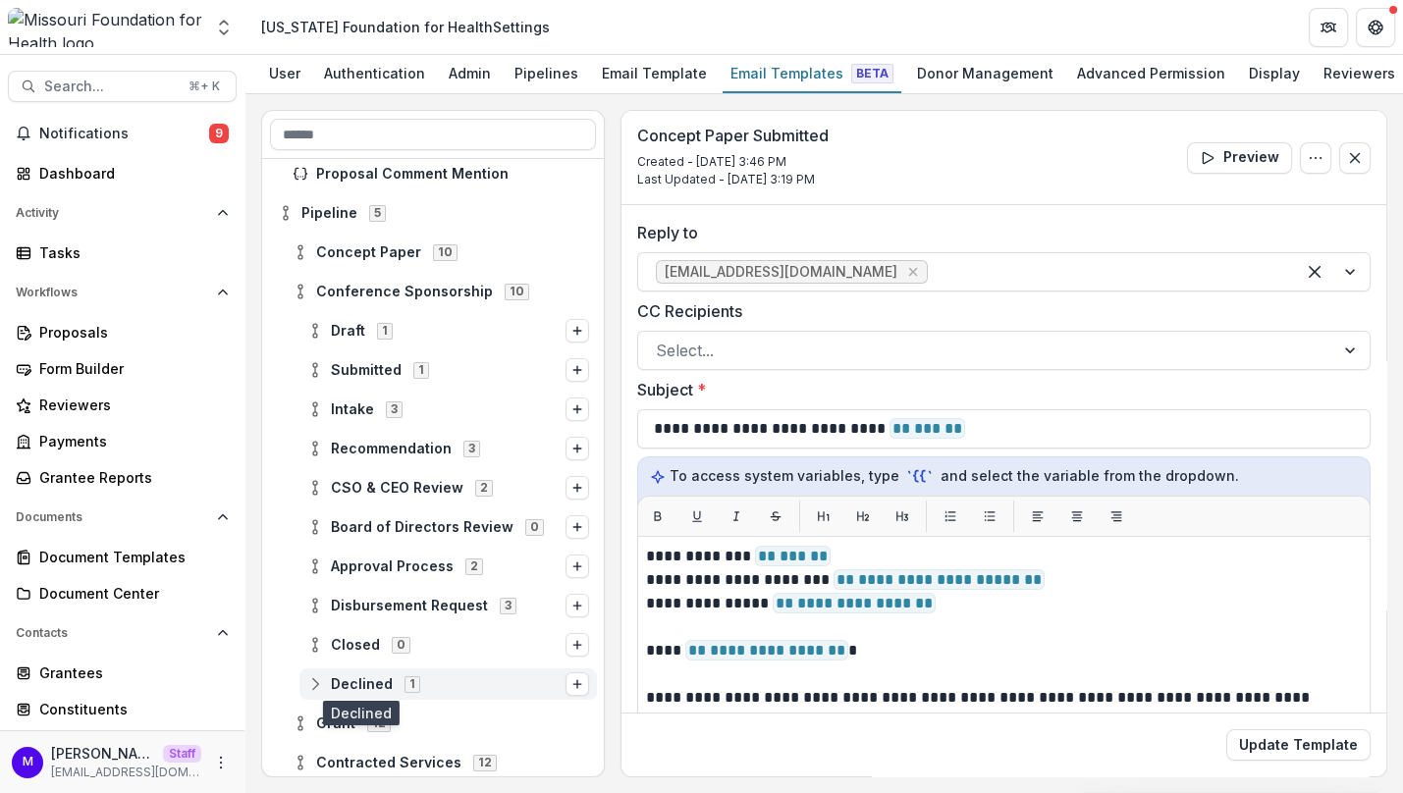
click at [353, 678] on span "Declined" at bounding box center [362, 685] width 62 height 17
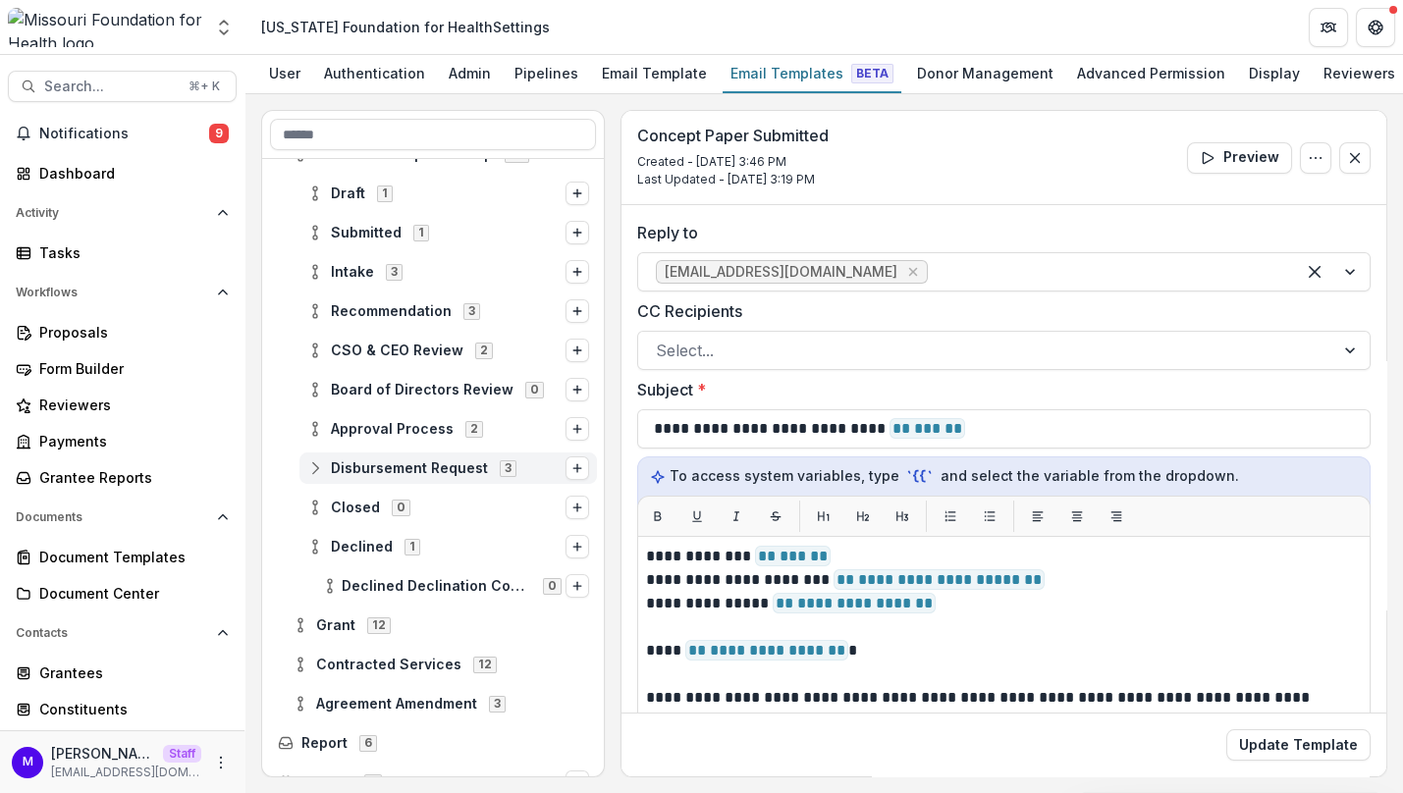
scroll to position [281, 0]
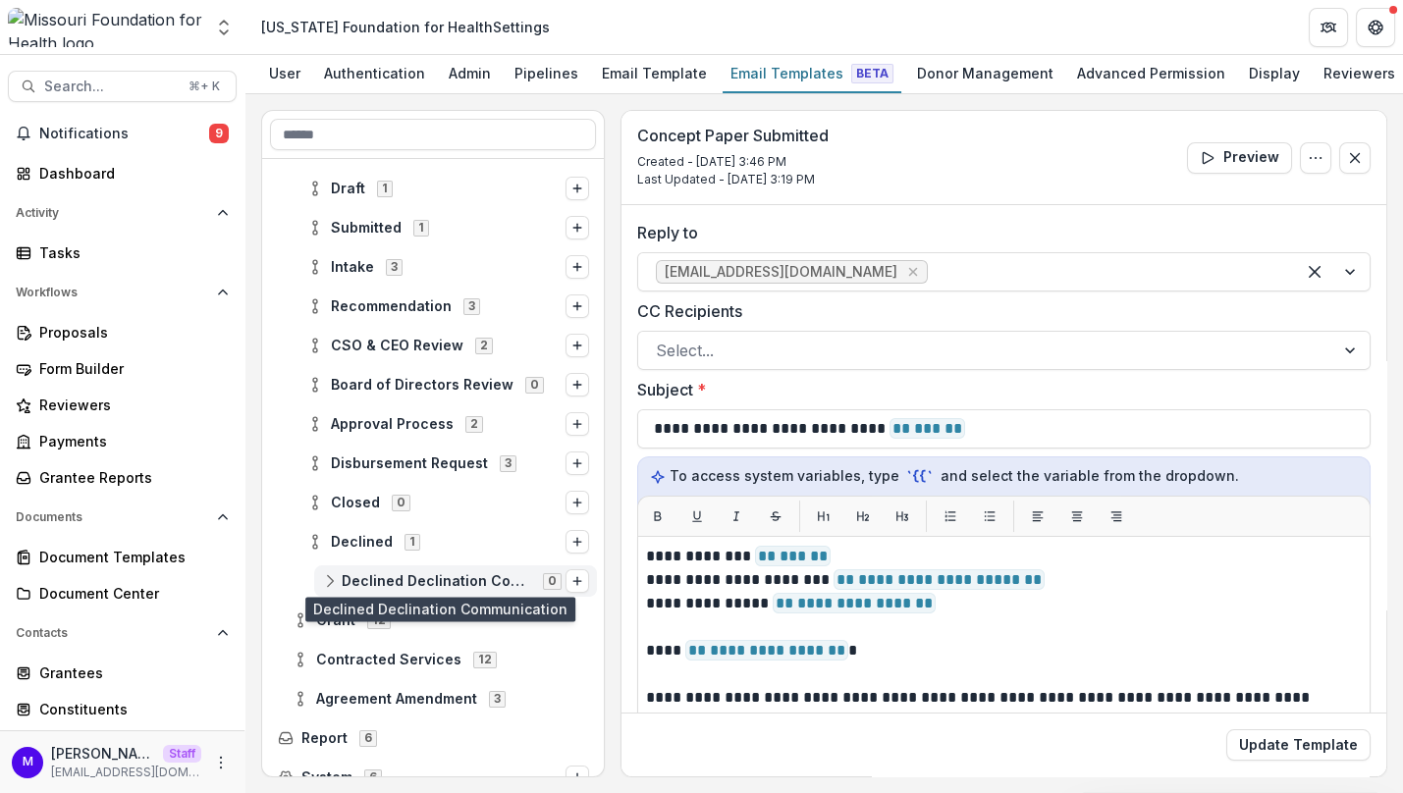
click at [432, 577] on span "Declined Declination Communication" at bounding box center [437, 581] width 190 height 17
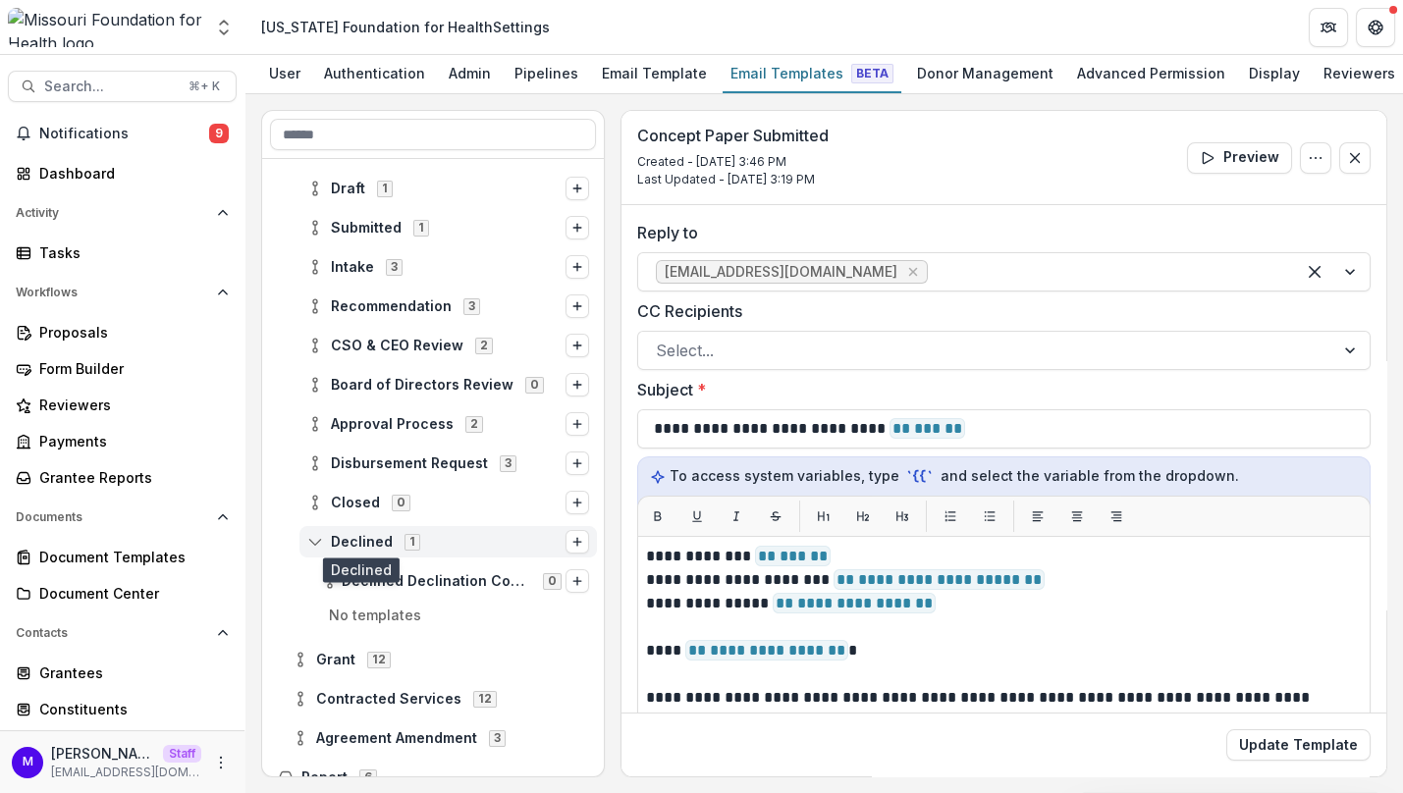
click at [354, 545] on span "Declined" at bounding box center [362, 542] width 62 height 17
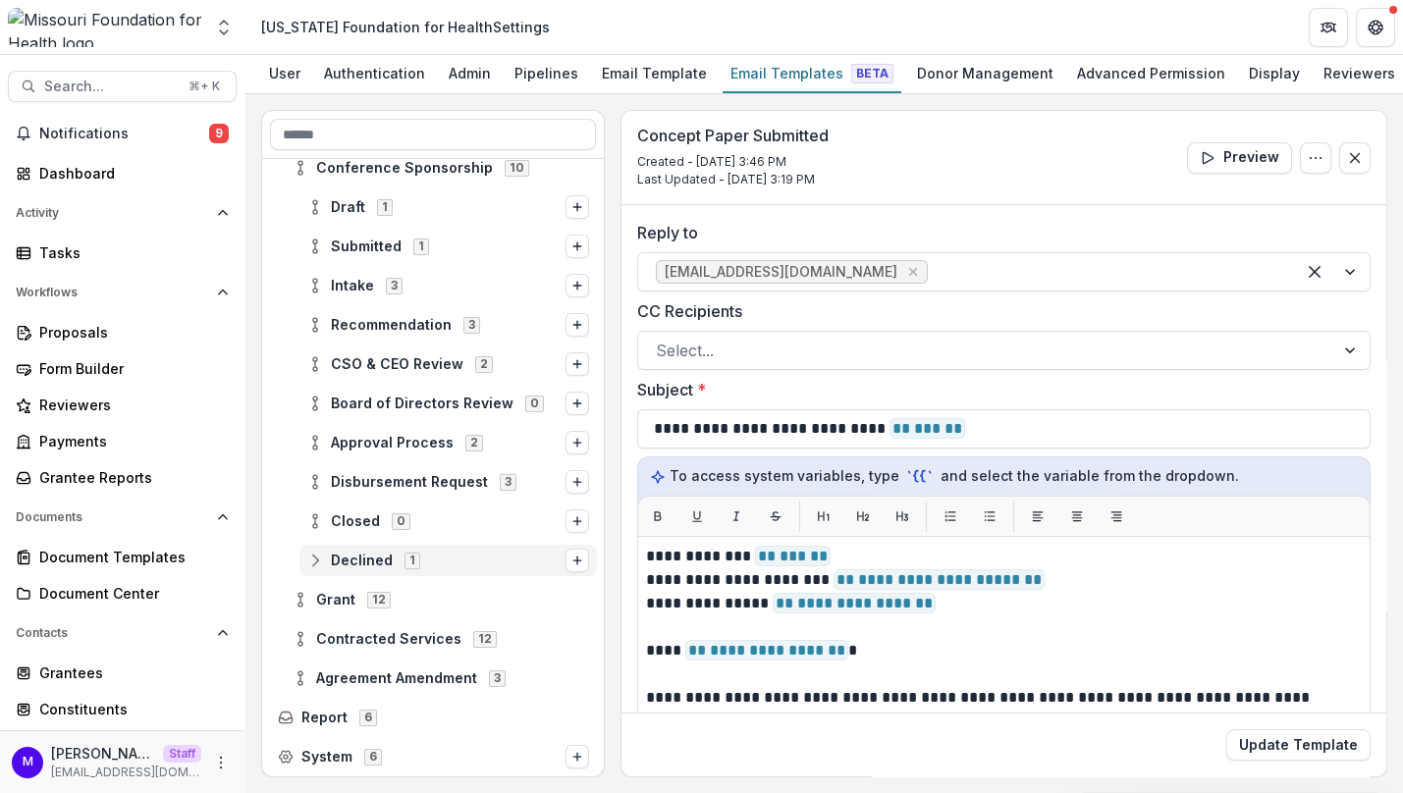
click at [328, 561] on span "Declined 1" at bounding box center [436, 560] width 258 height 17
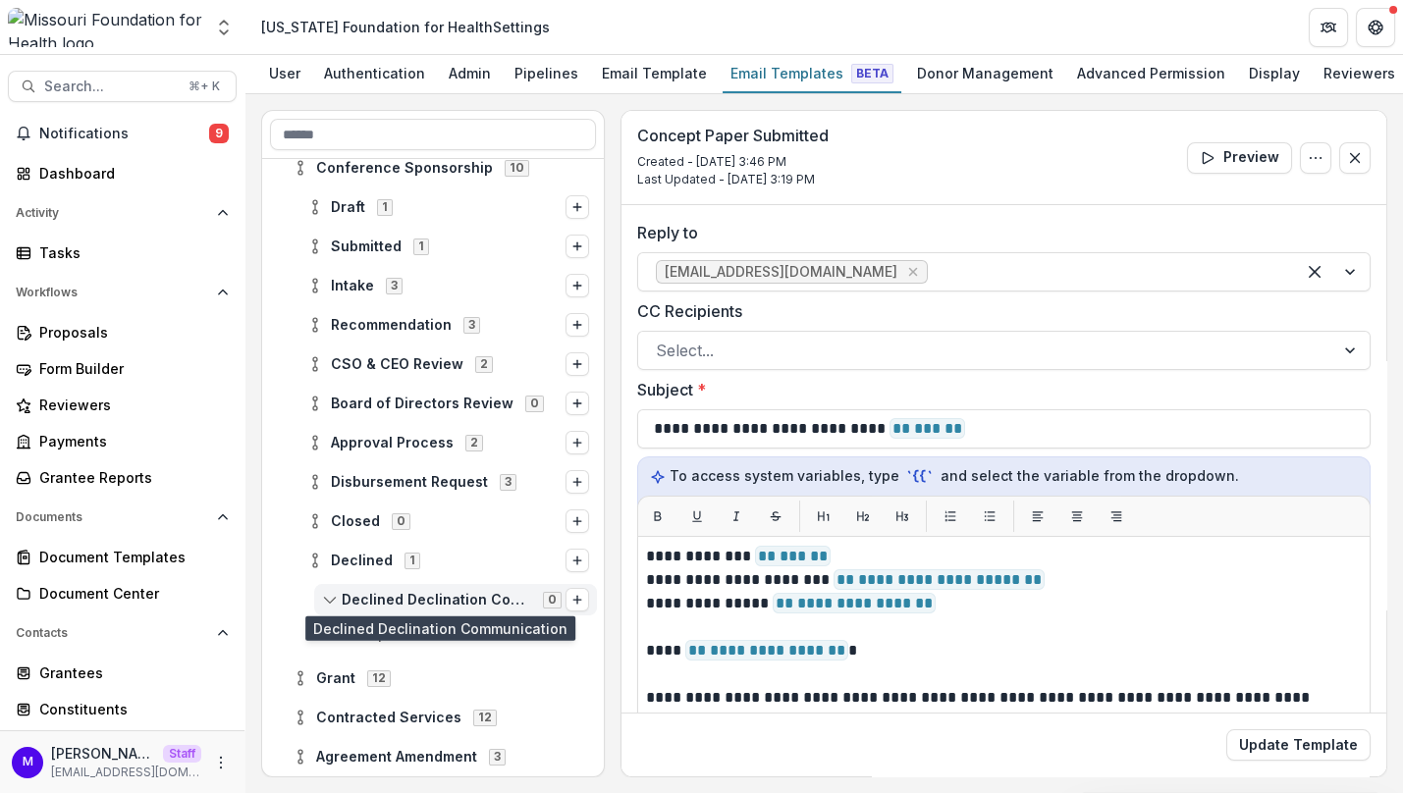
click at [396, 600] on span "Declined Declination Communication" at bounding box center [437, 600] width 190 height 17
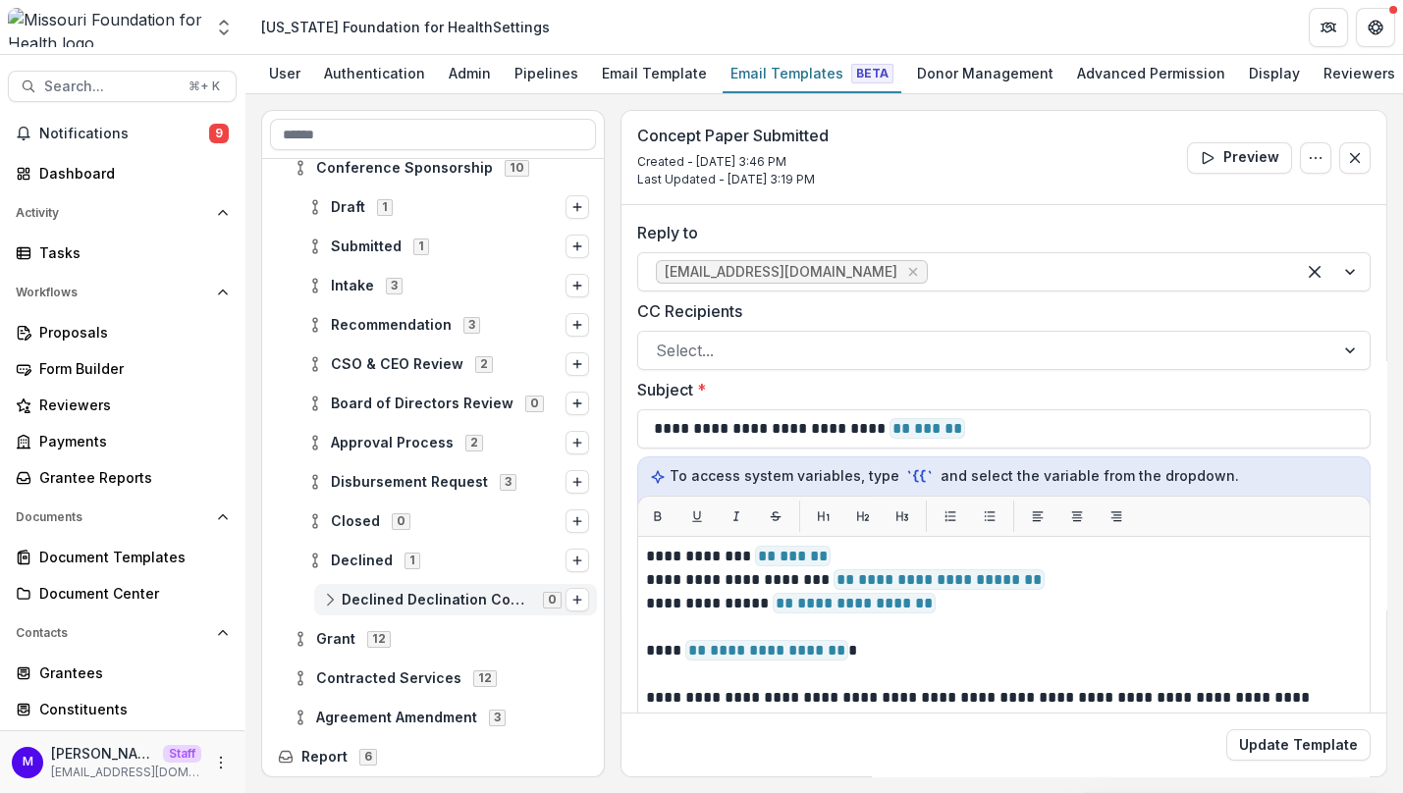
click at [396, 600] on span "Declined Declination Communication" at bounding box center [437, 600] width 190 height 17
click at [575, 601] on icon "Options" at bounding box center [578, 600] width 12 height 12
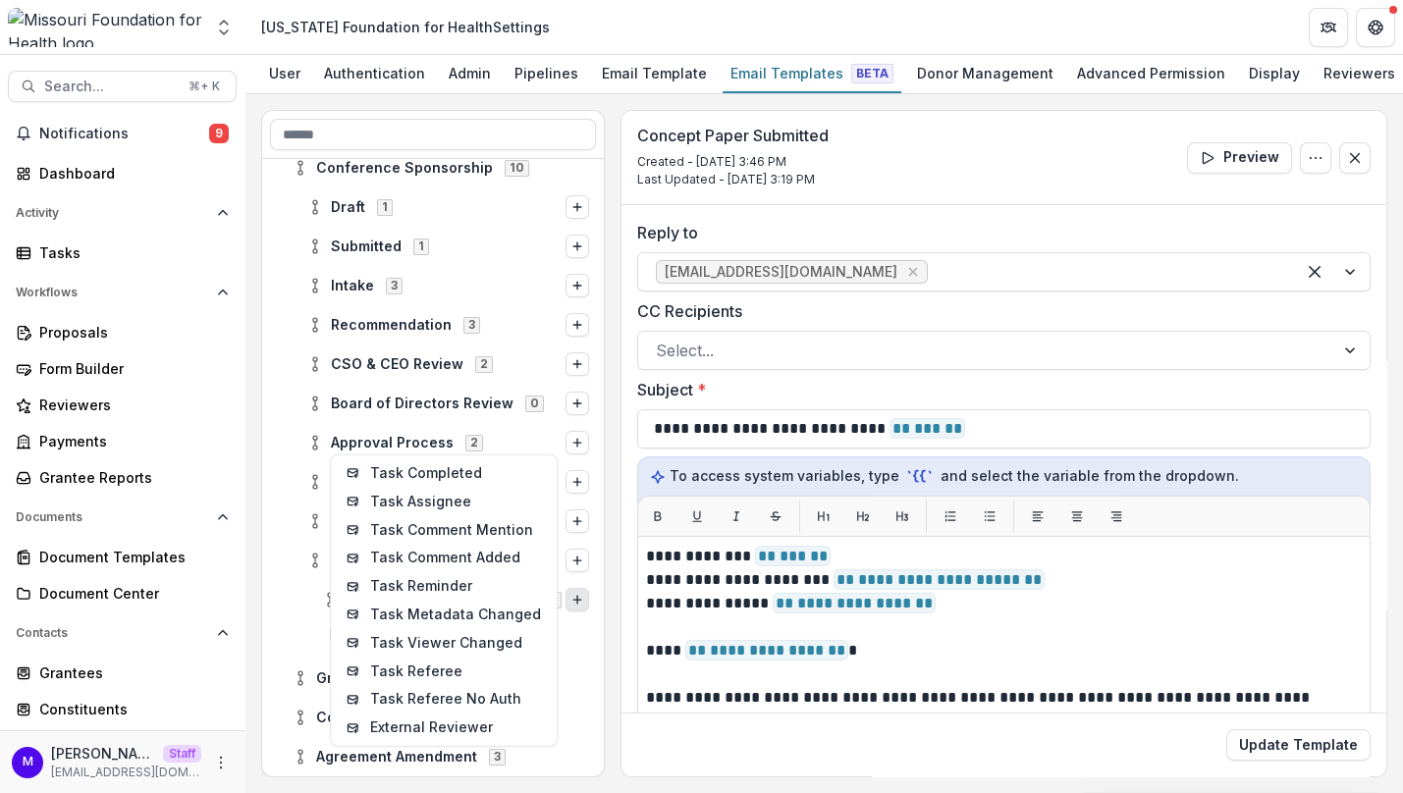
click at [594, 649] on div "No templates" at bounding box center [433, 639] width 343 height 39
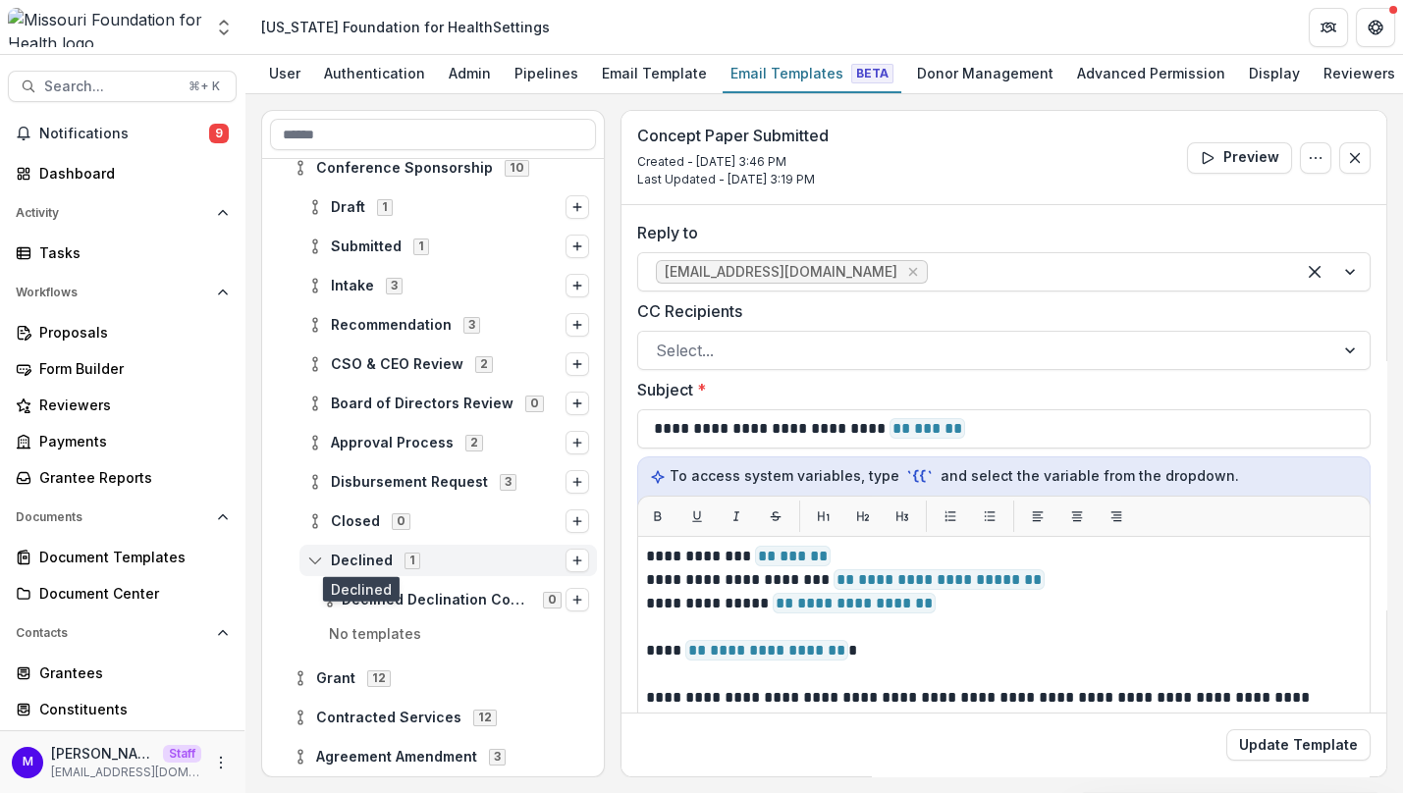
click at [339, 560] on span "Declined" at bounding box center [362, 561] width 62 height 17
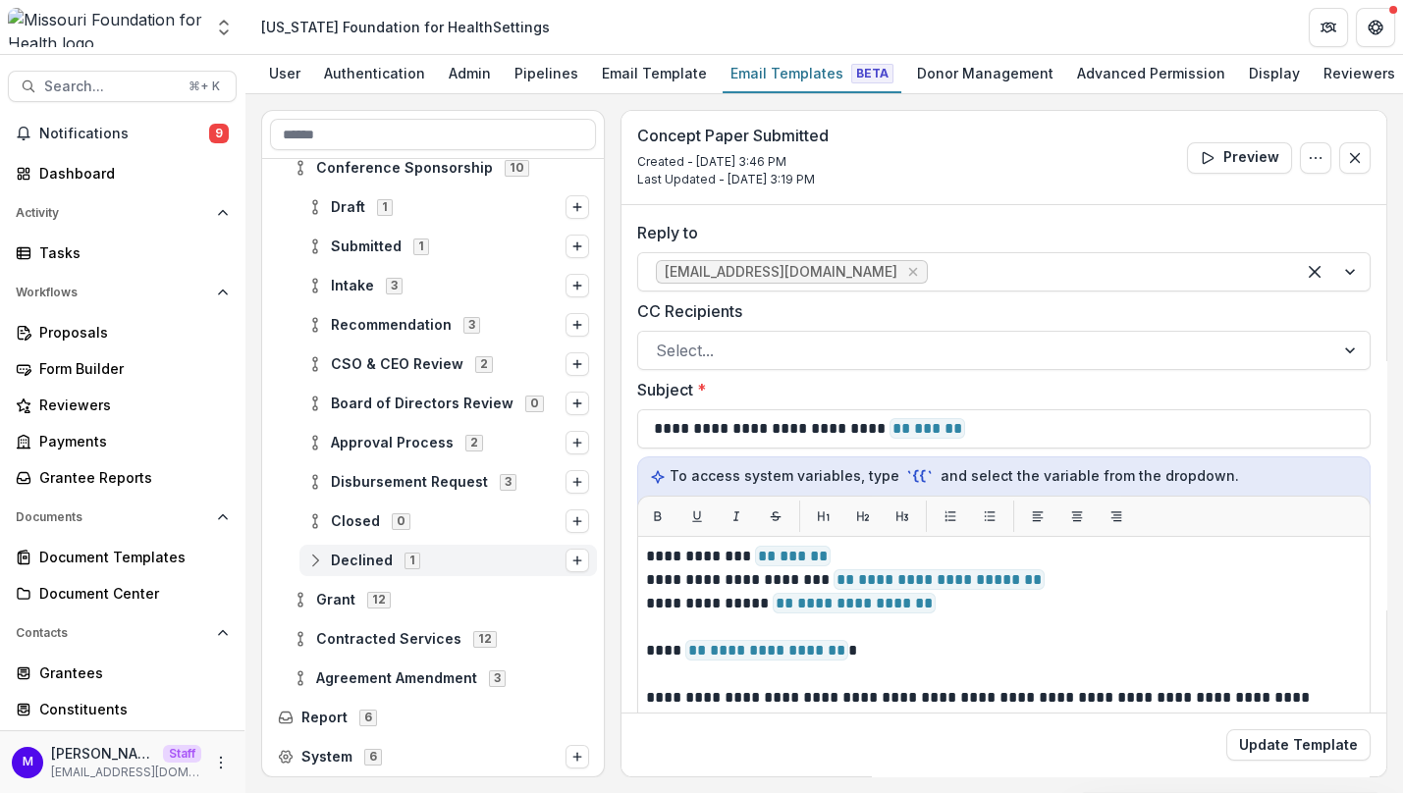
click at [351, 558] on span "Declined" at bounding box center [362, 561] width 62 height 17
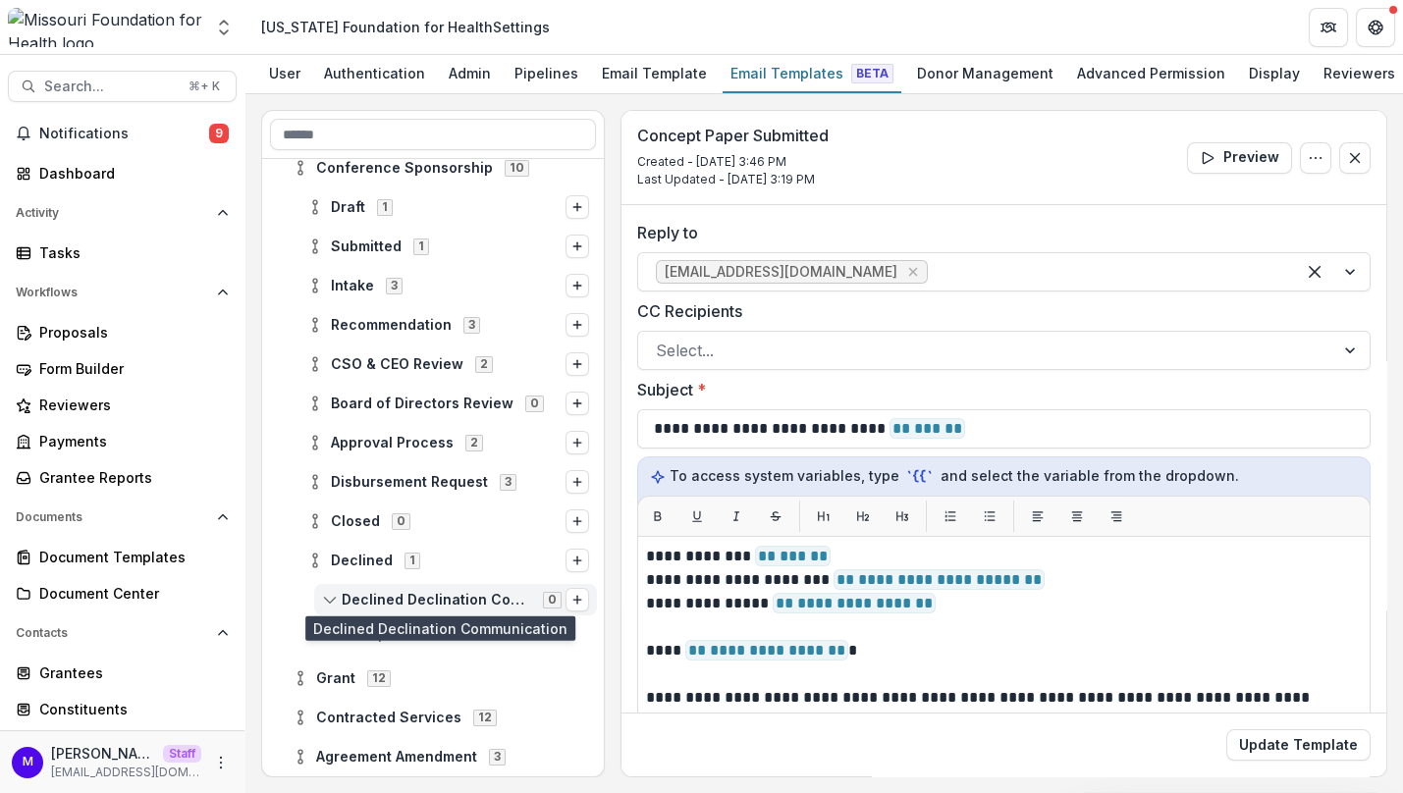
click at [377, 604] on span "Declined Declination Communication" at bounding box center [437, 600] width 190 height 17
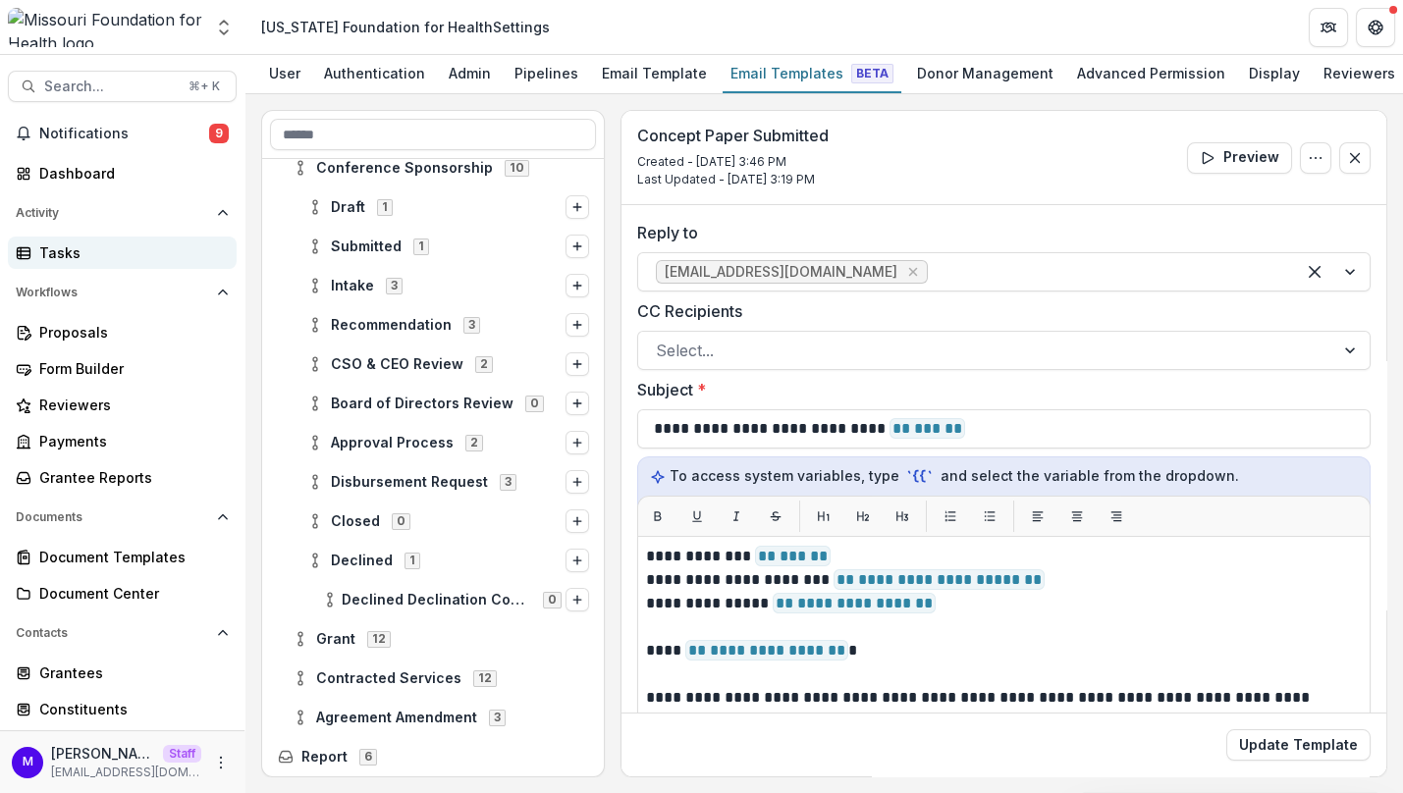
click at [94, 248] on div "Tasks" at bounding box center [130, 253] width 182 height 21
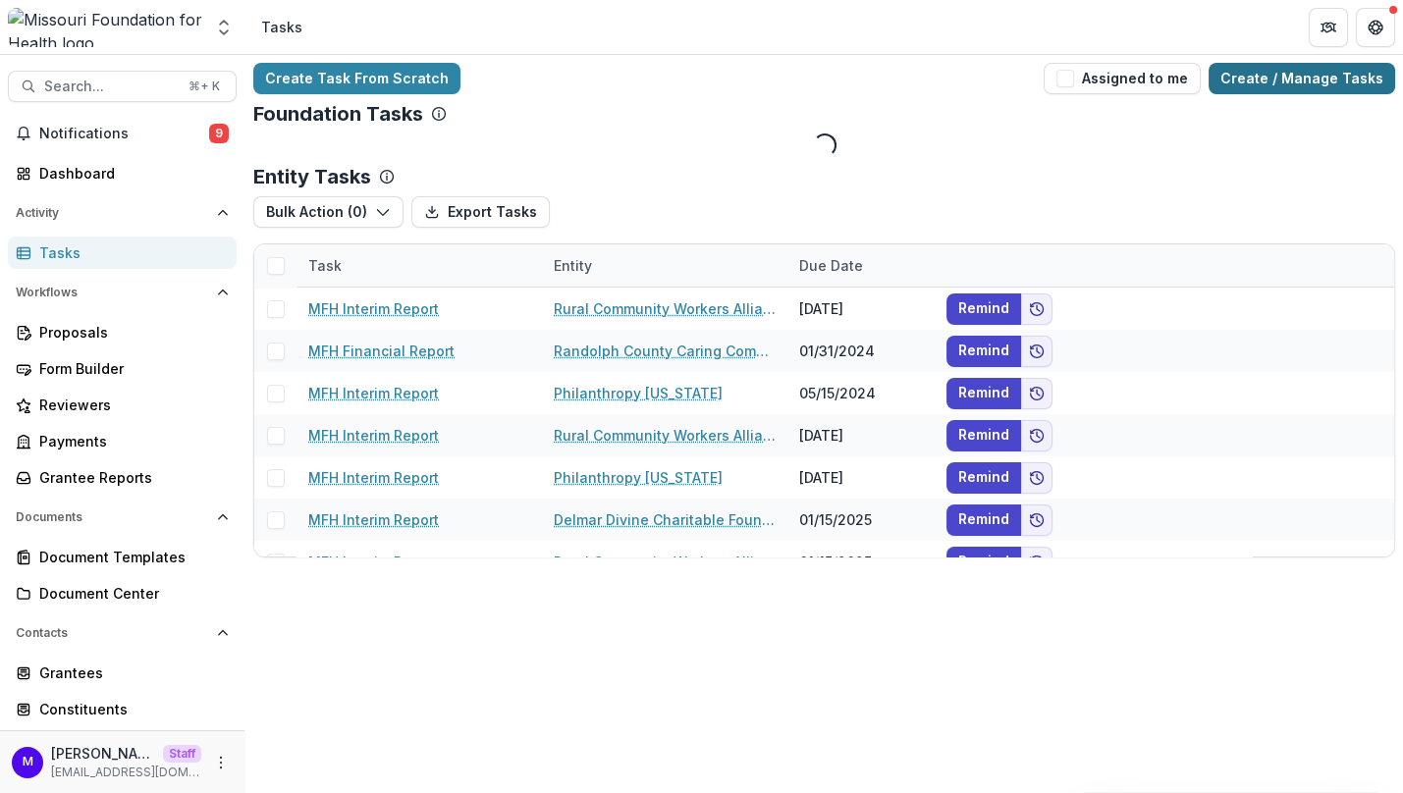
click at [1332, 77] on link "Create / Manage Tasks" at bounding box center [1302, 78] width 187 height 31
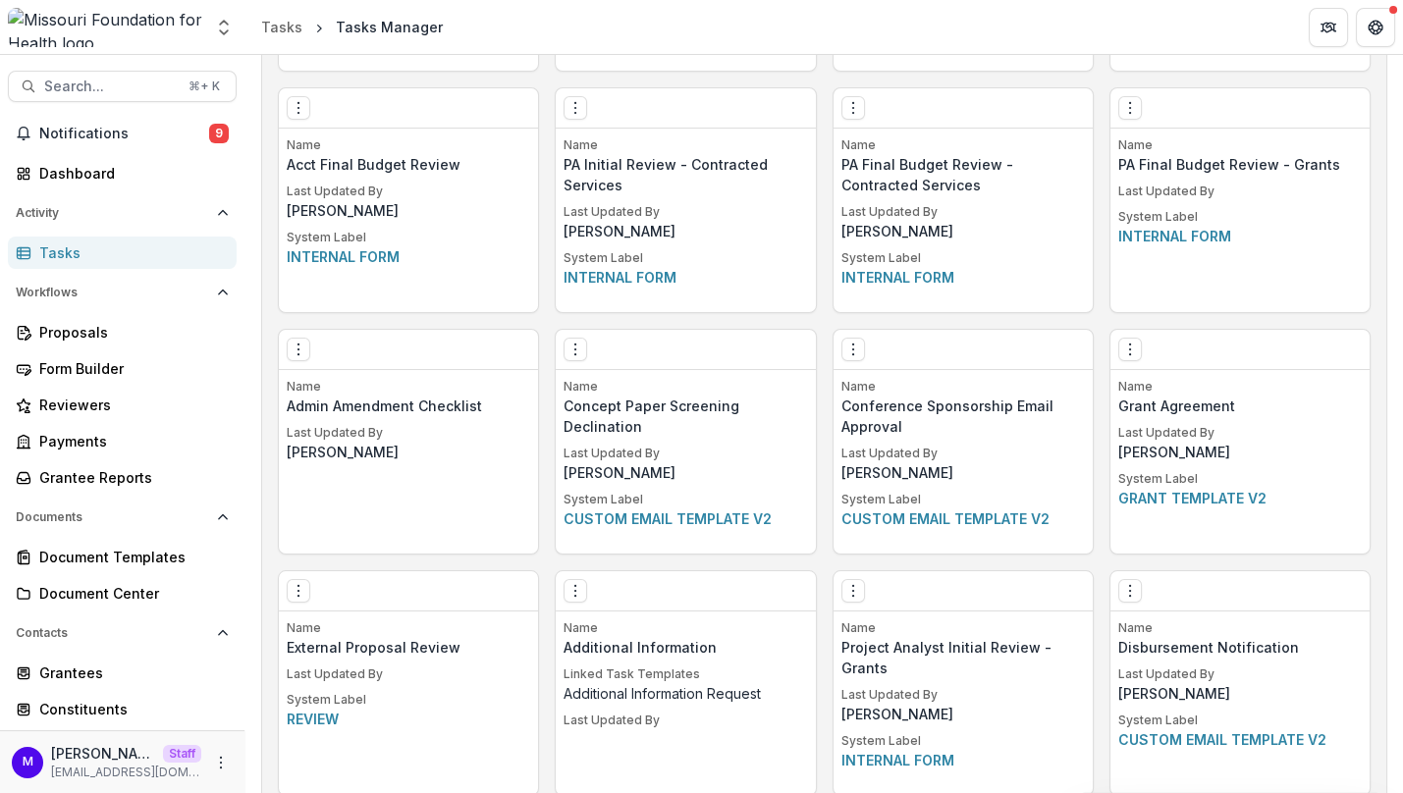
scroll to position [3424, 0]
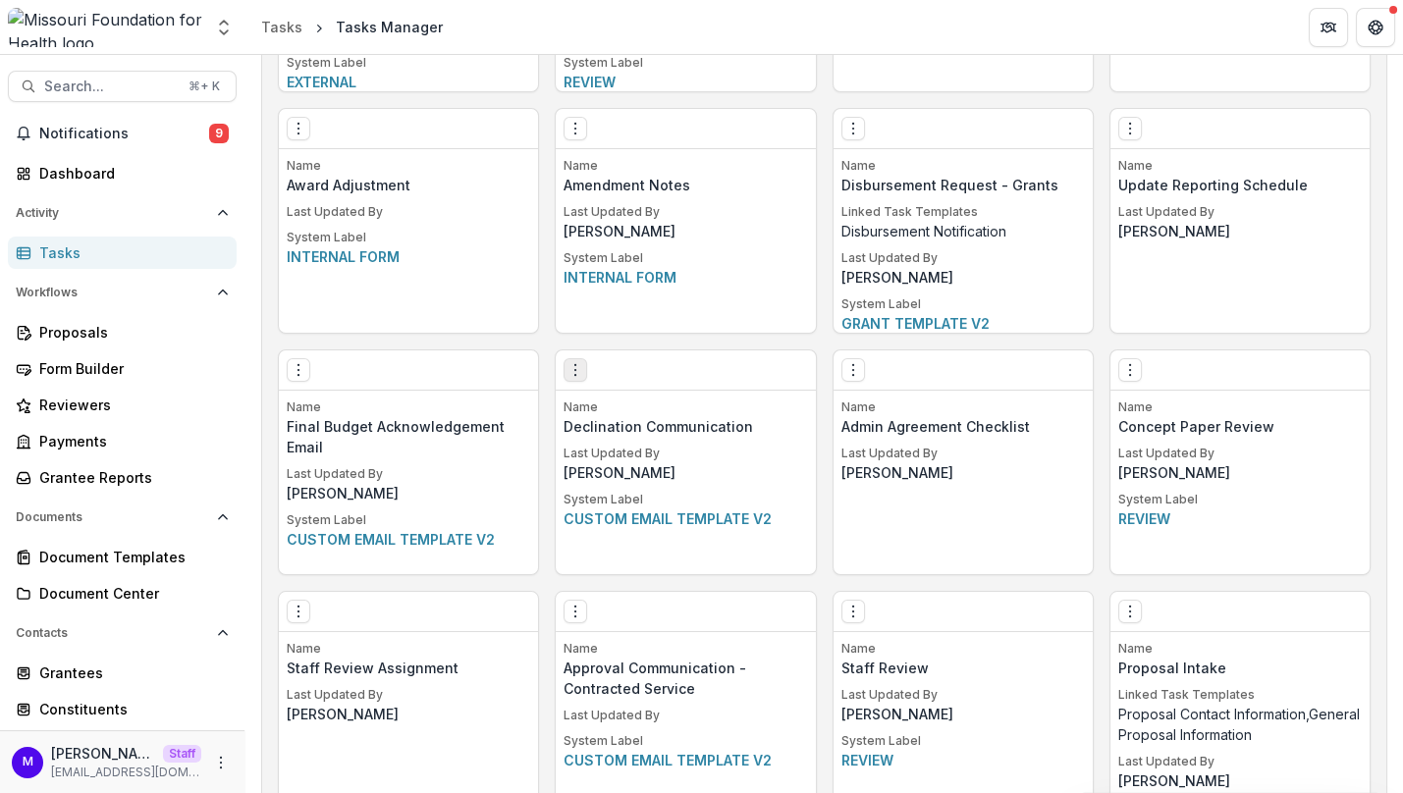
click at [570, 362] on icon "Options" at bounding box center [576, 370] width 16 height 16
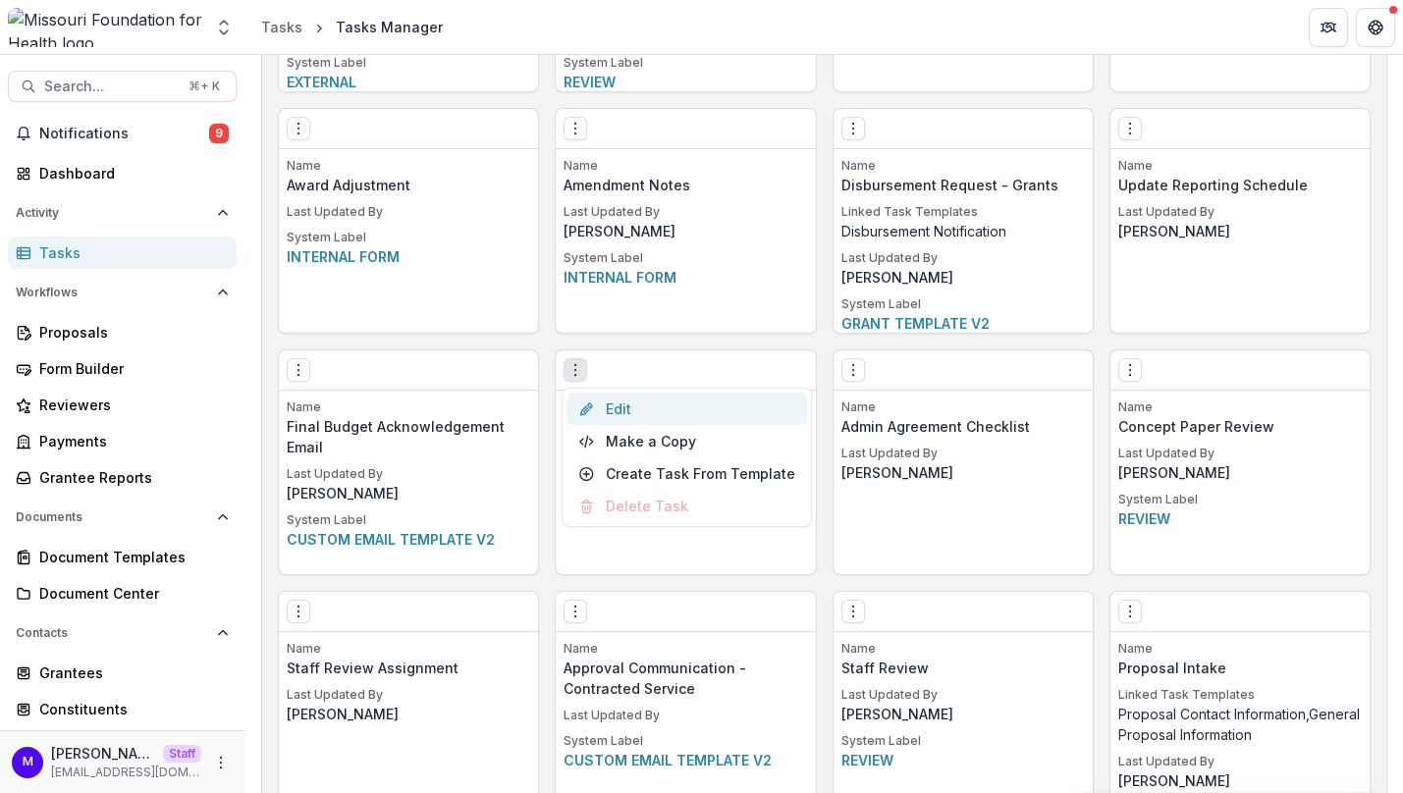
click at [629, 404] on link "Edit" at bounding box center [687, 409] width 241 height 32
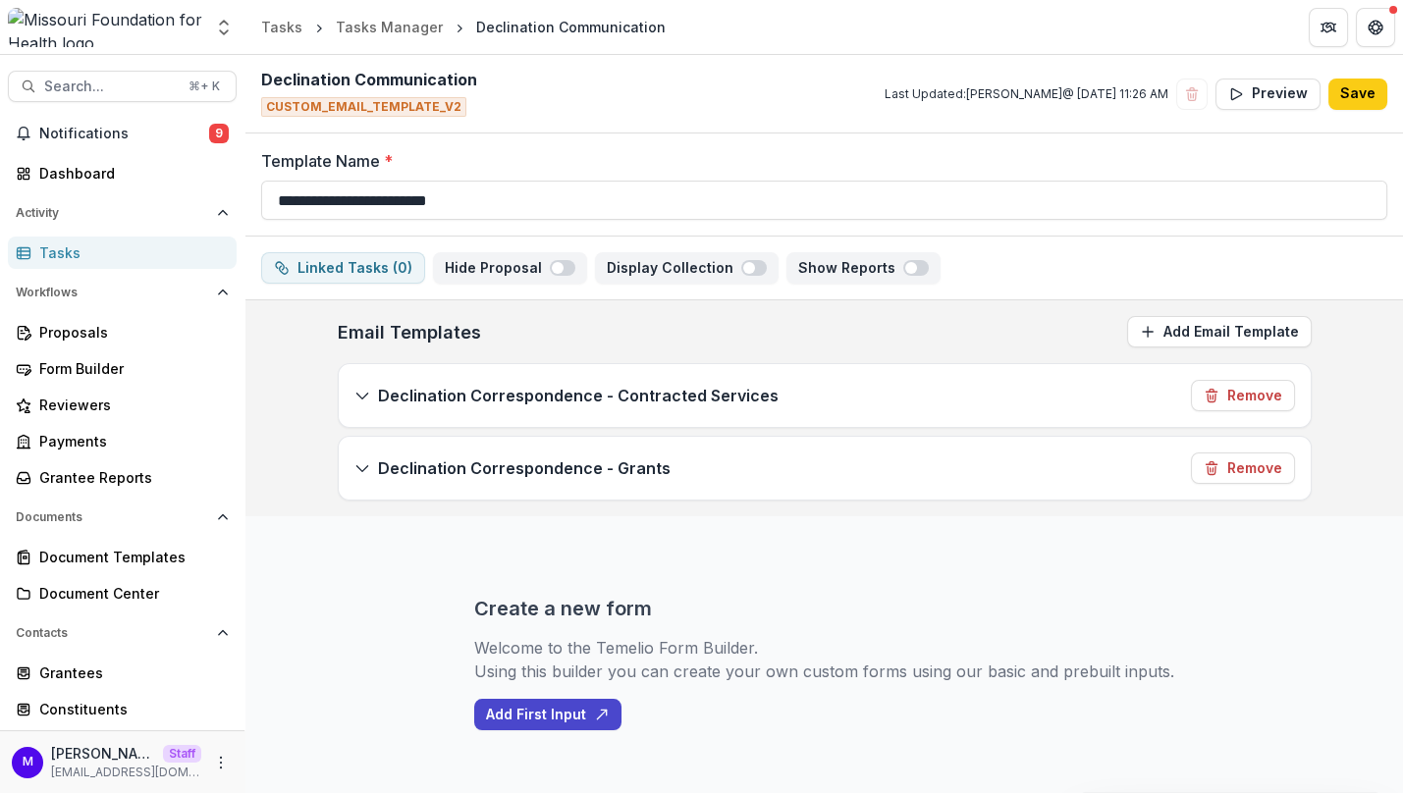
scroll to position [13, 0]
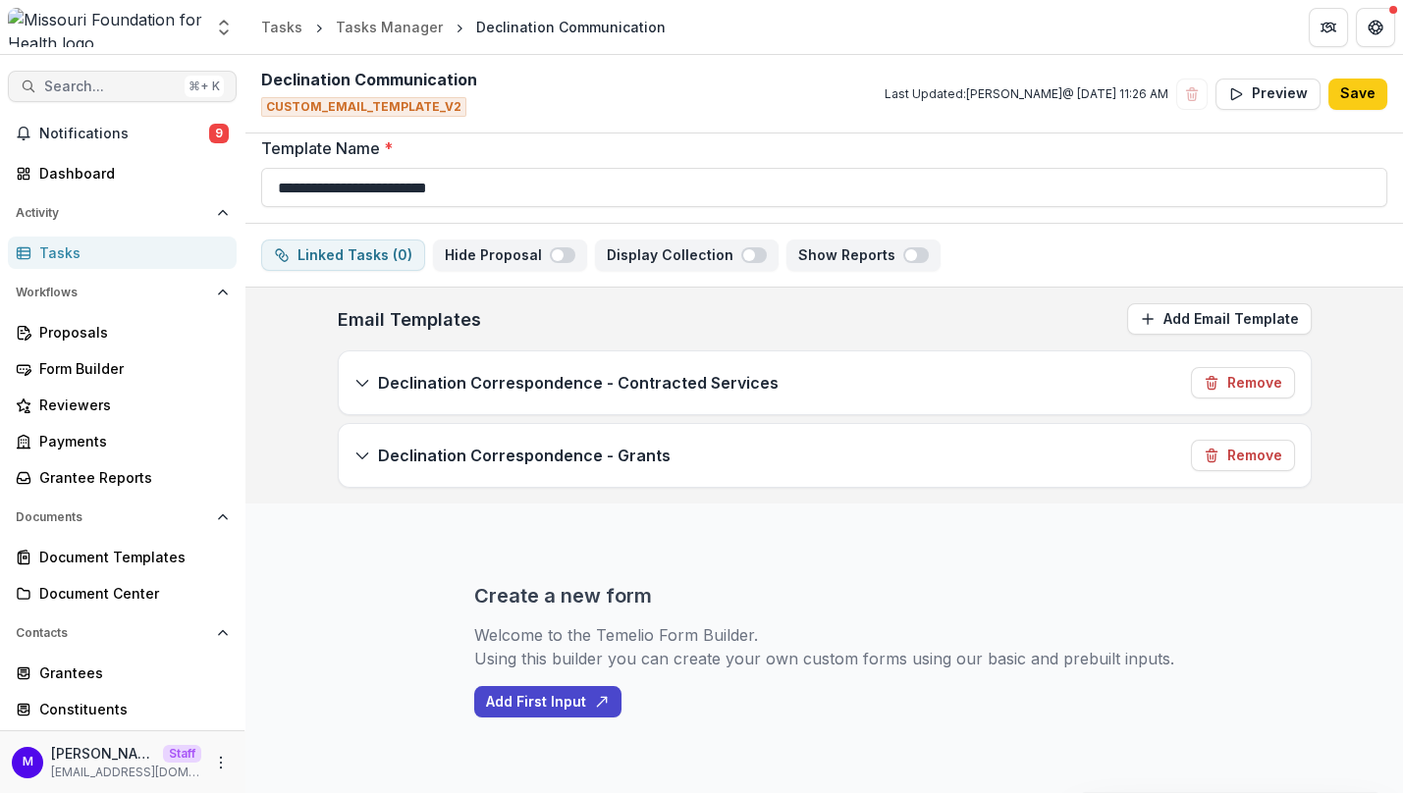
click at [111, 85] on span "Search..." at bounding box center [110, 87] width 133 height 17
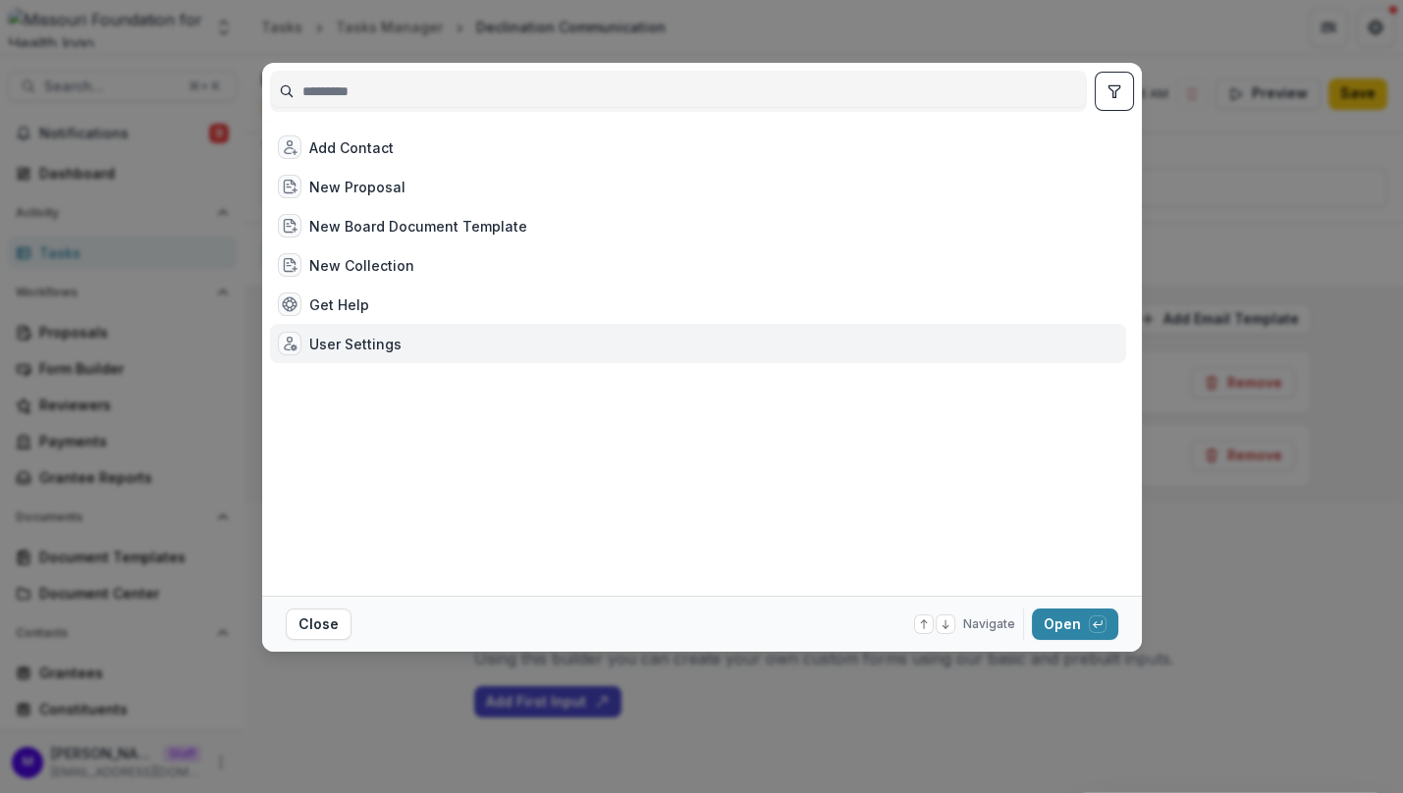
click at [361, 330] on div "User Settings" at bounding box center [698, 343] width 856 height 39
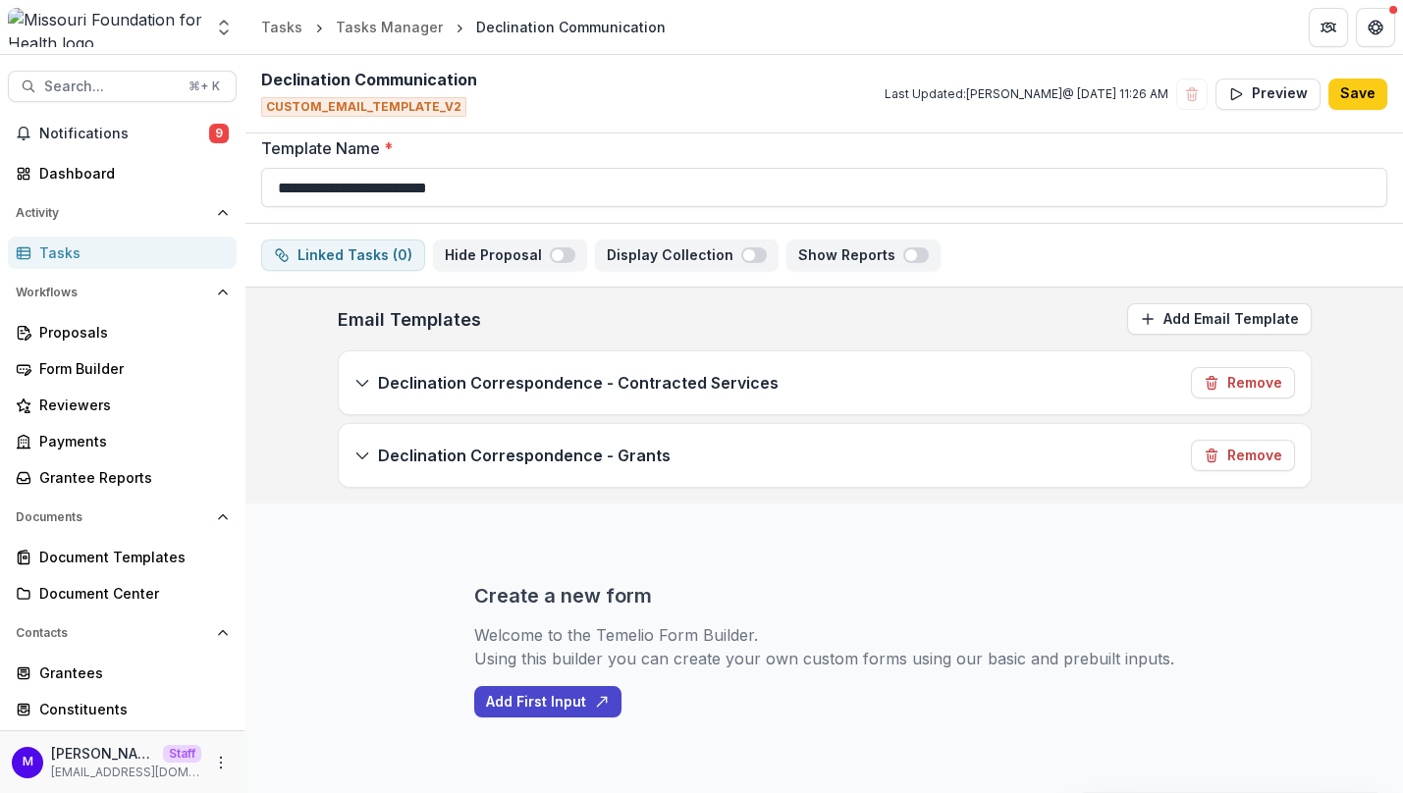
click at [361, 330] on div "User Settings" at bounding box center [698, 343] width 856 height 39
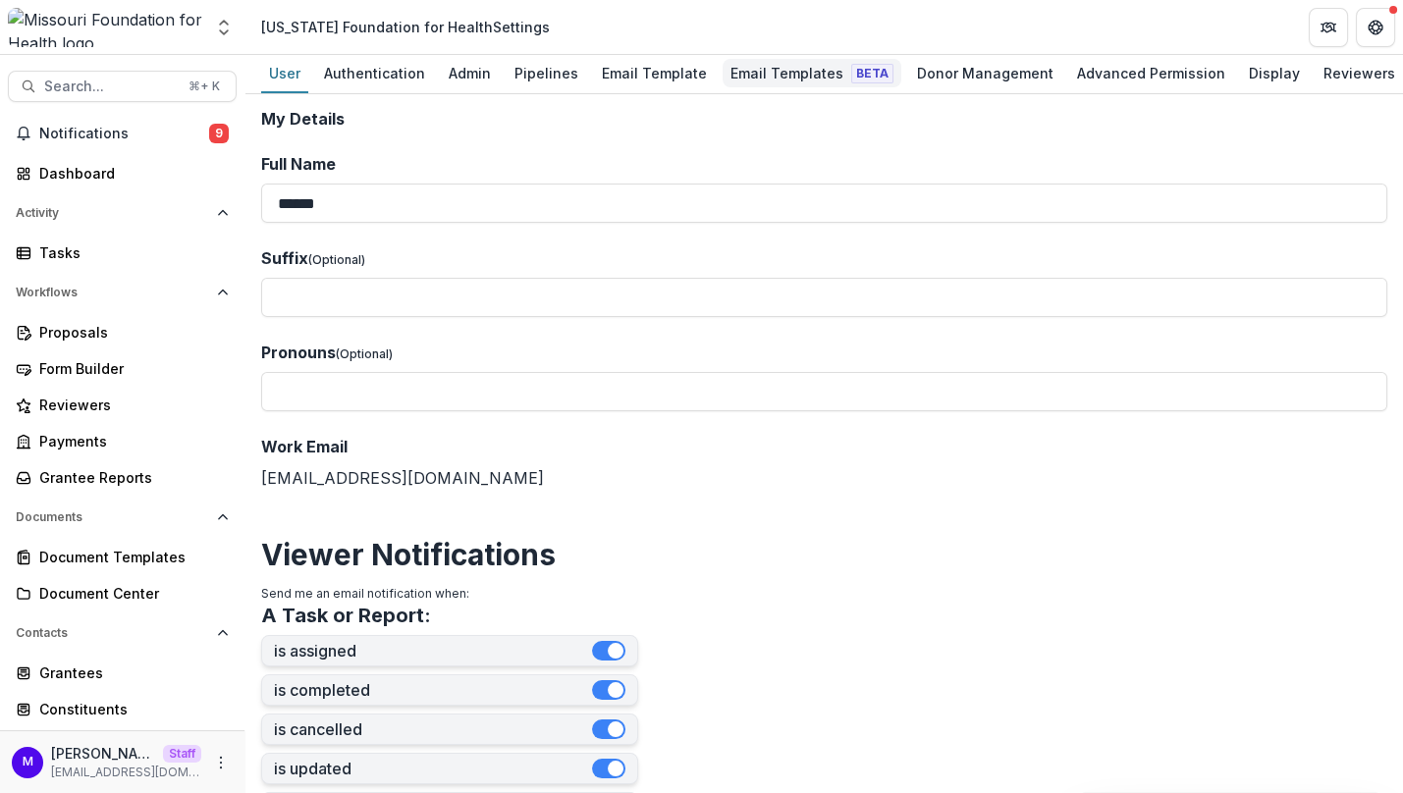
click at [807, 83] on div "Email Templates Beta" at bounding box center [812, 73] width 179 height 28
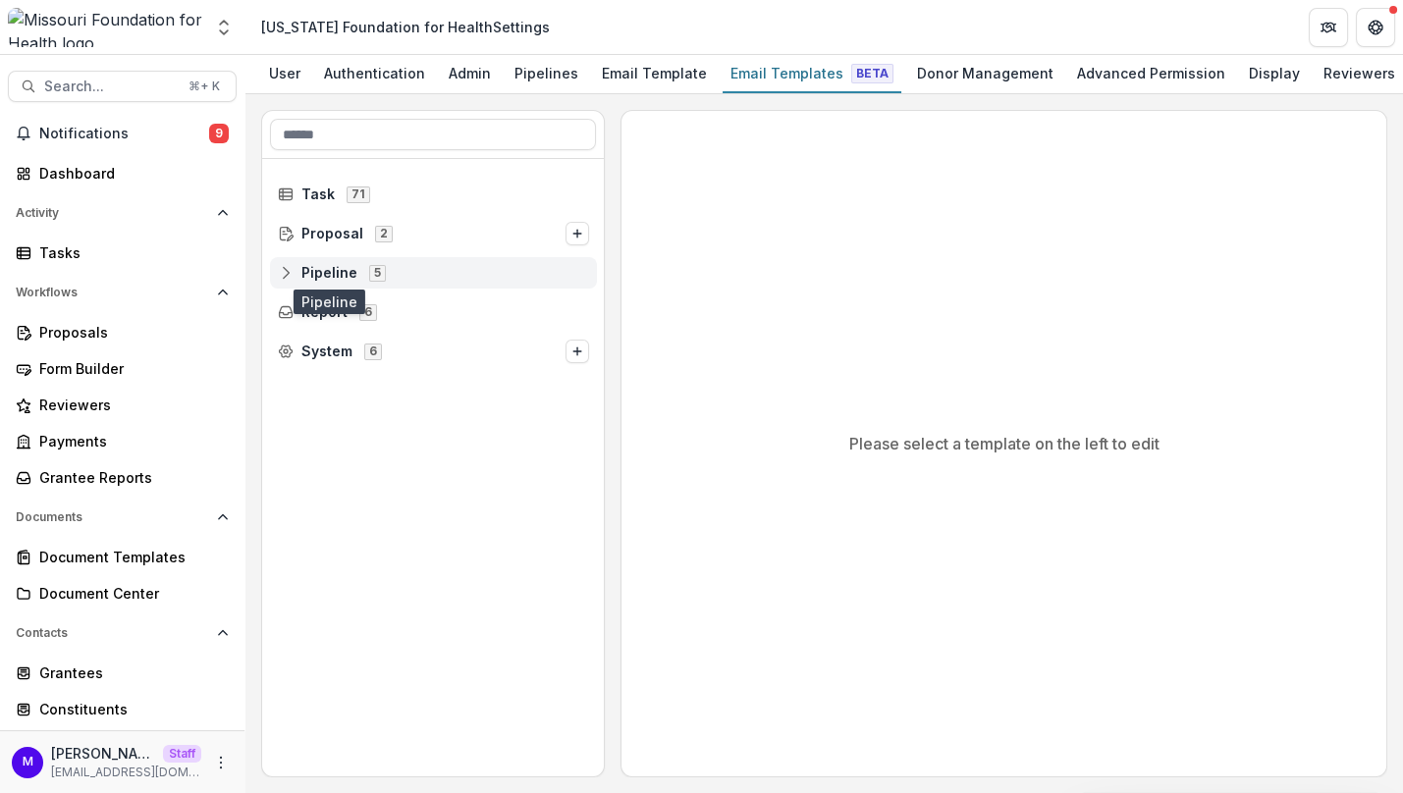
click at [330, 273] on span "Pipeline" at bounding box center [329, 273] width 56 height 17
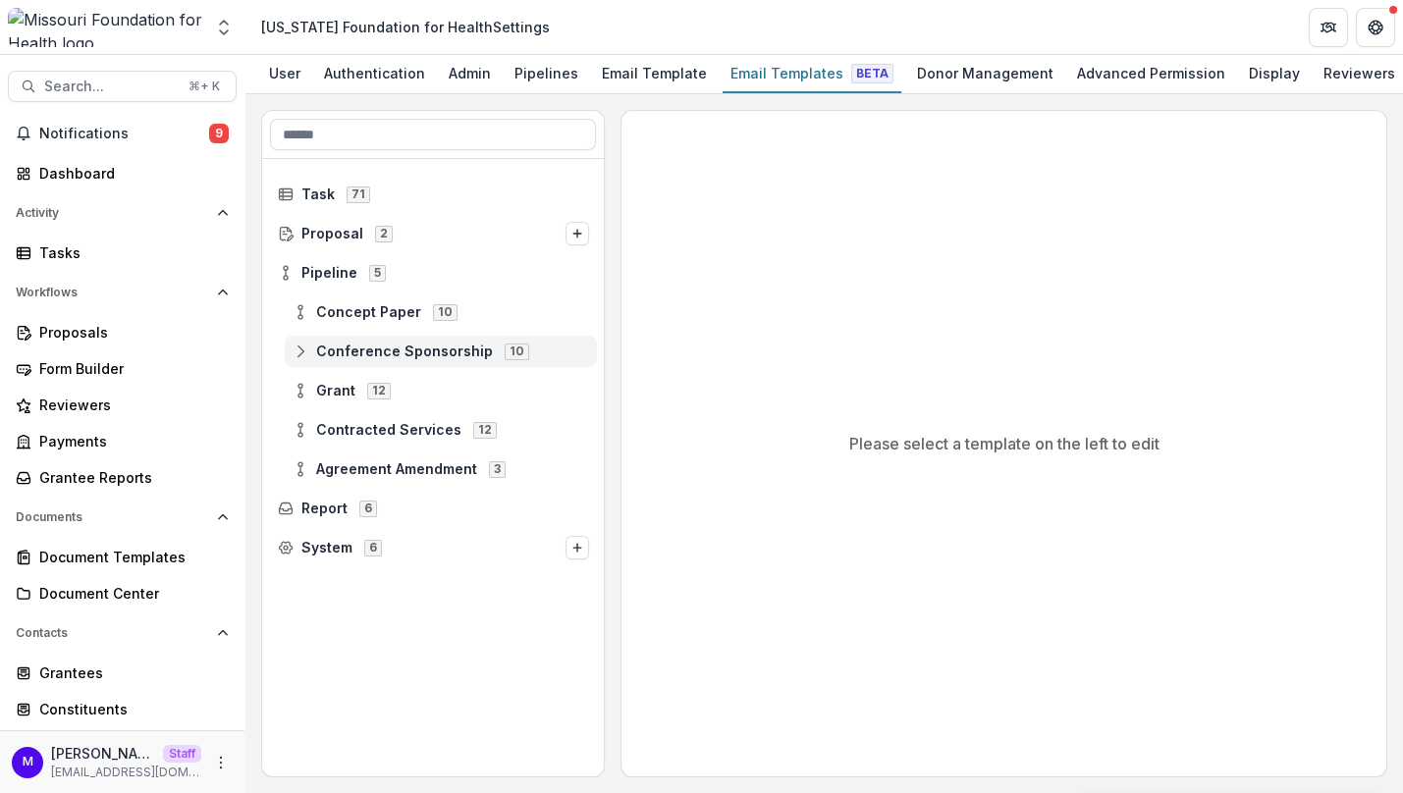
click at [330, 359] on span "Conference Sponsorship 10" at bounding box center [441, 351] width 297 height 17
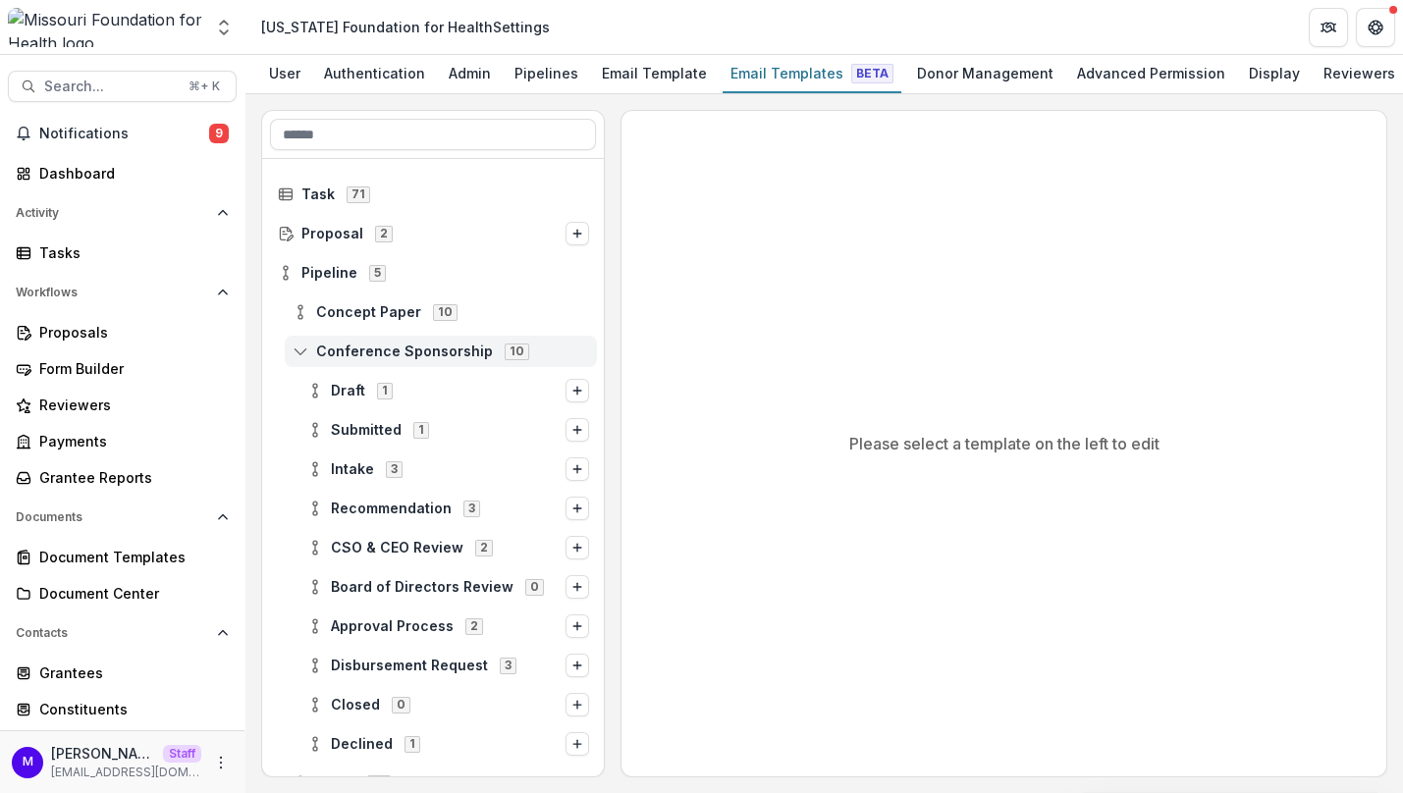
click at [354, 349] on span "Conference Sponsorship" at bounding box center [404, 352] width 177 height 17
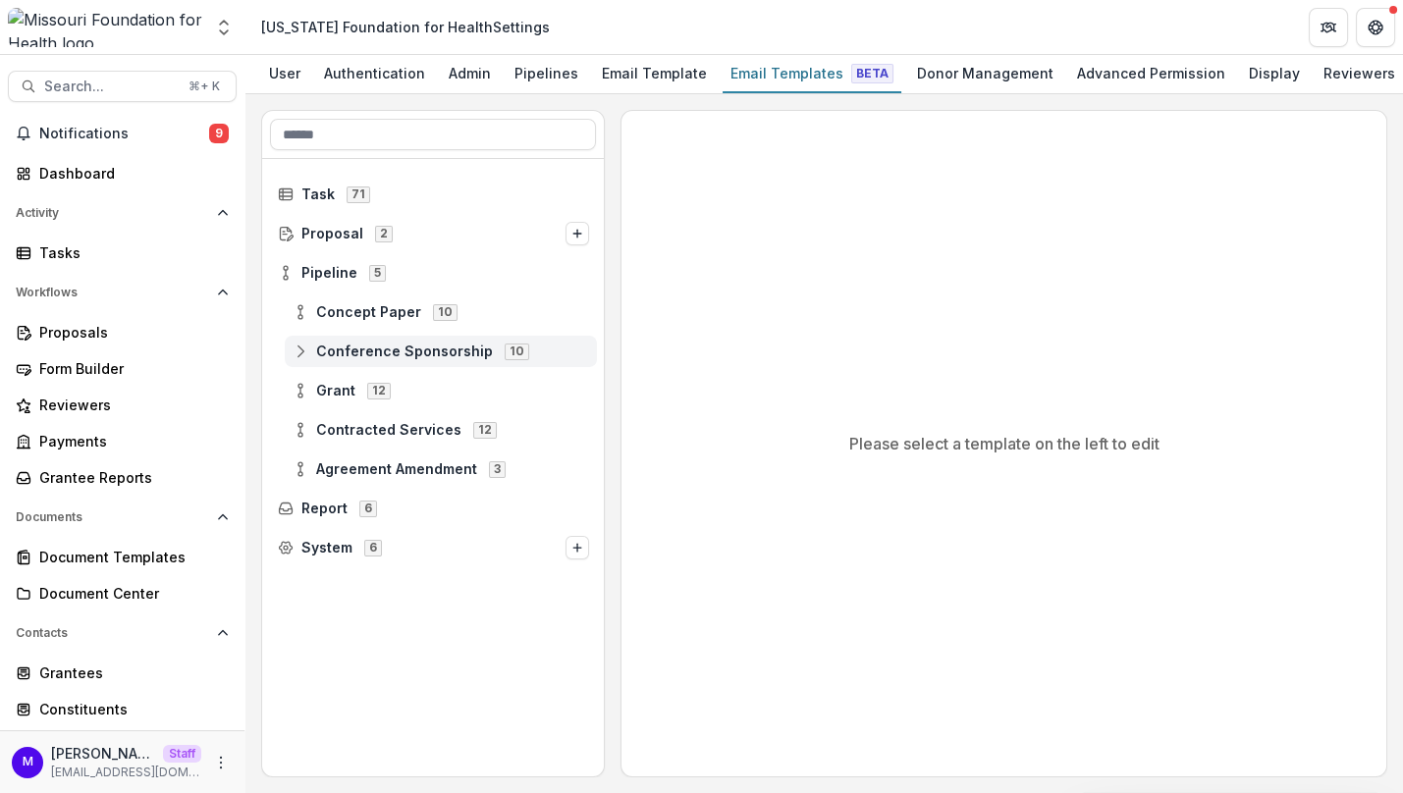
click at [354, 349] on span "Conference Sponsorship" at bounding box center [404, 352] width 177 height 17
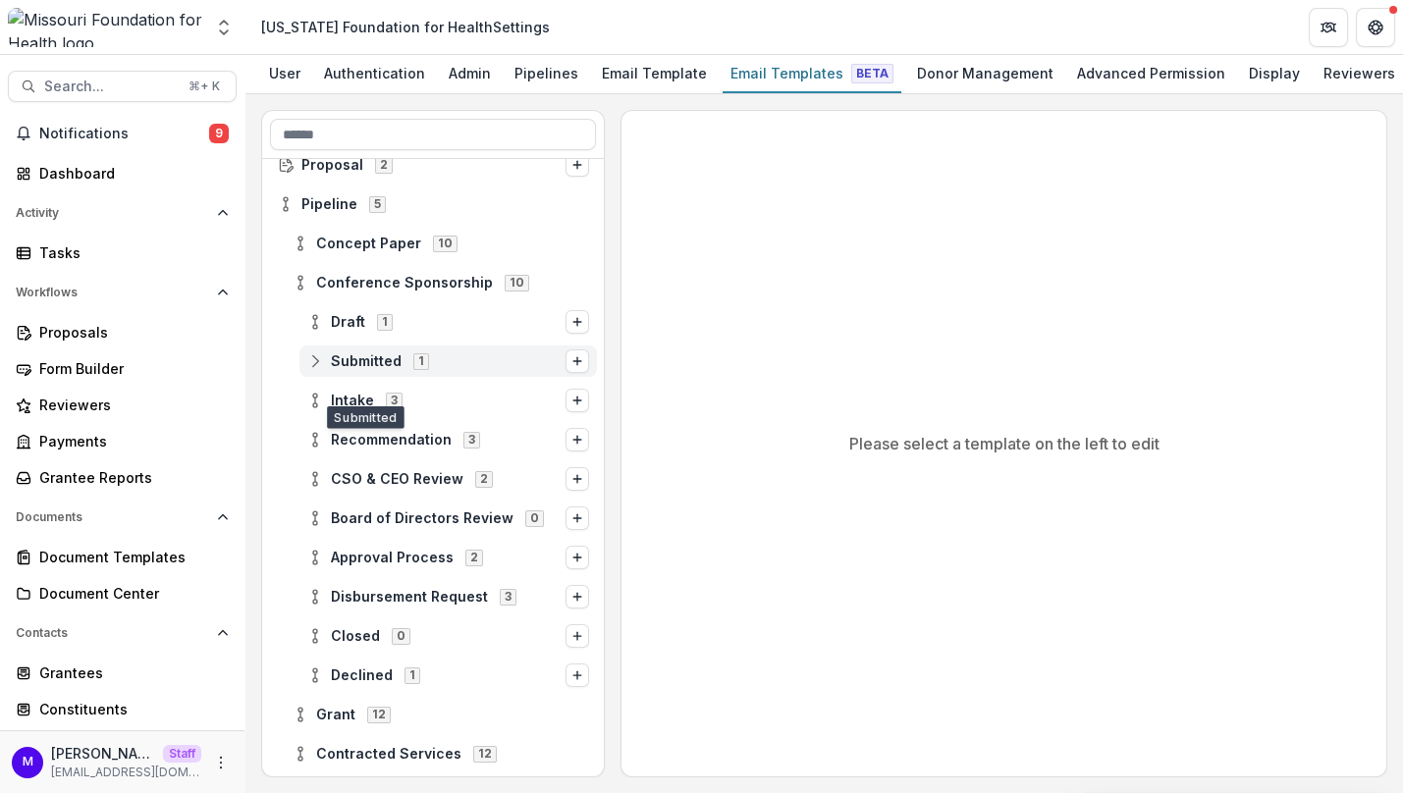
scroll to position [73, 0]
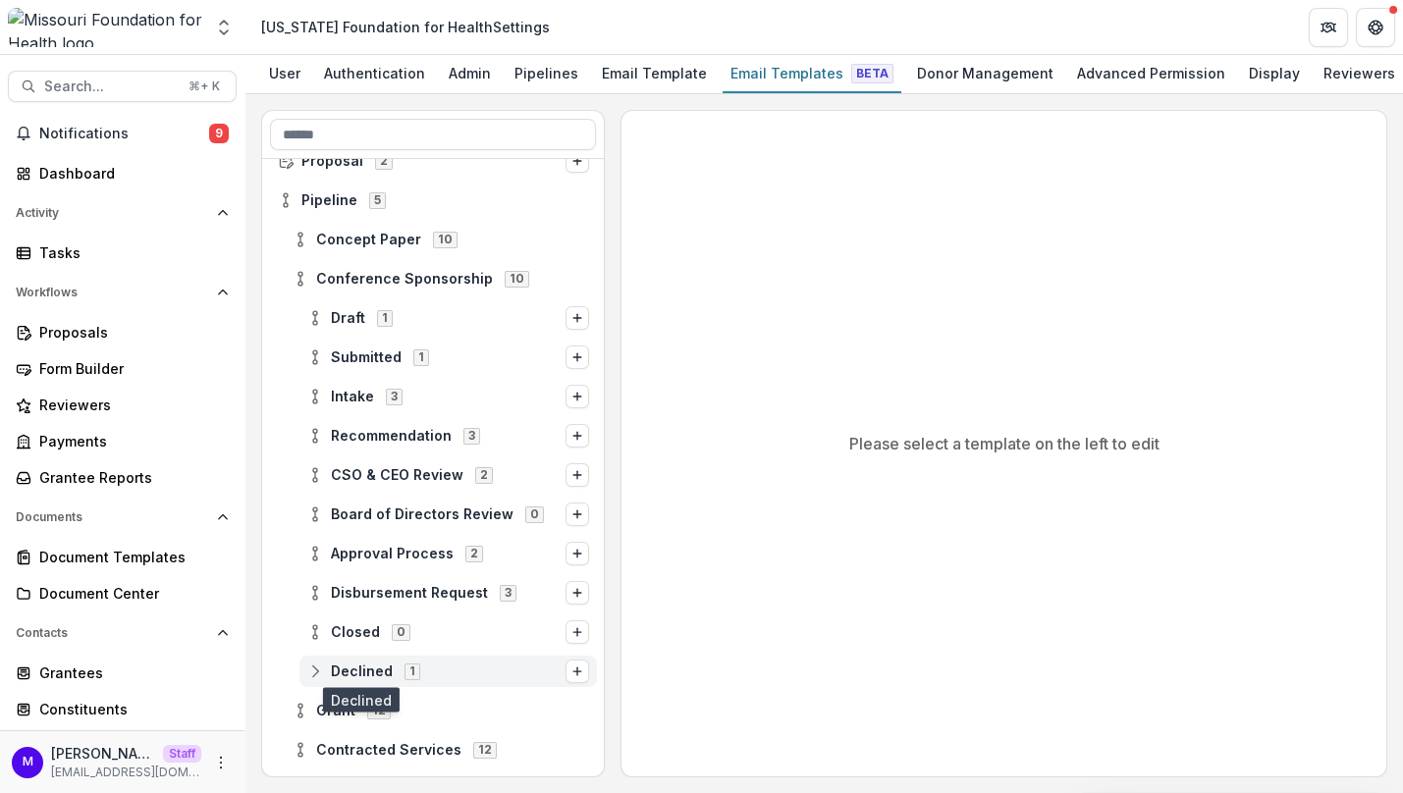
click at [361, 674] on span "Declined" at bounding box center [362, 672] width 62 height 17
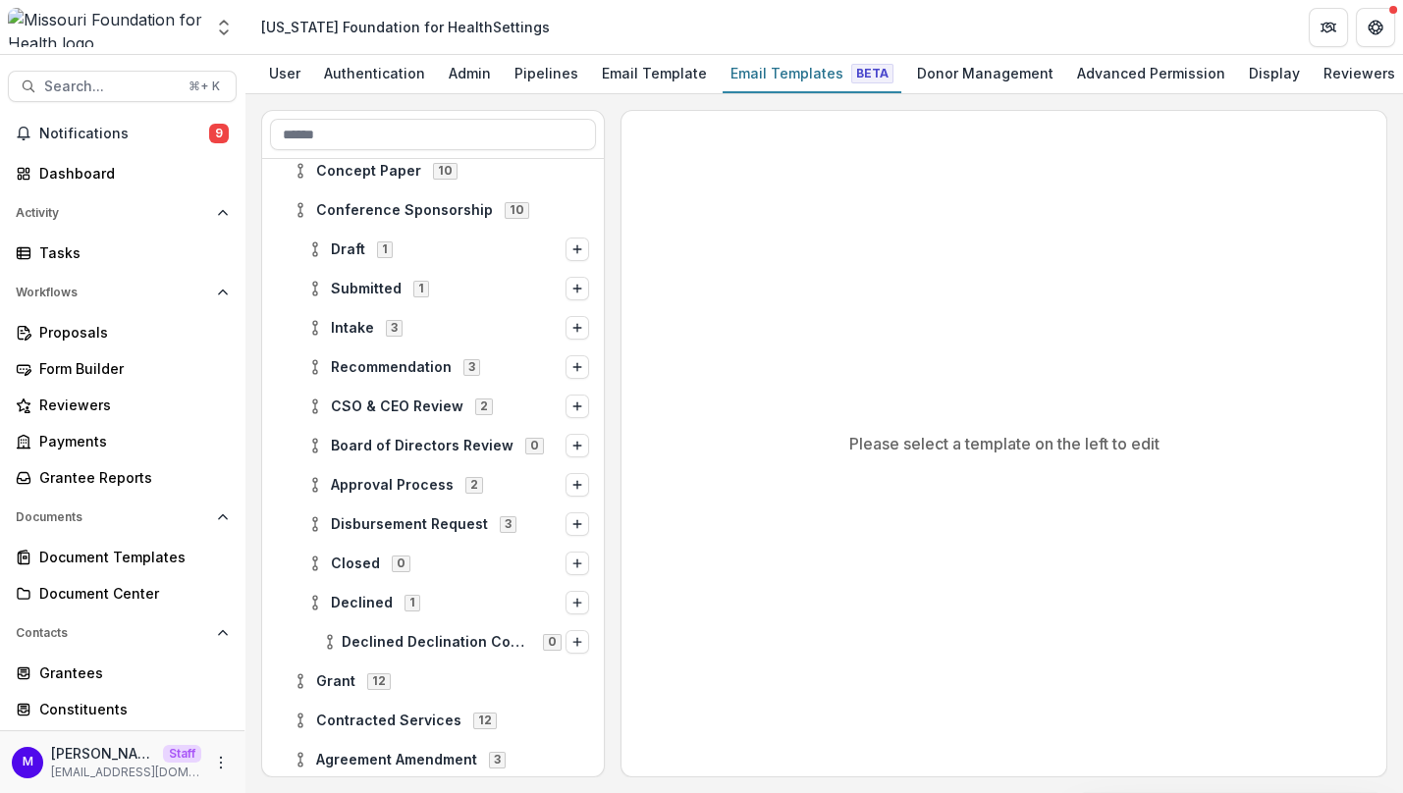
scroll to position [147, 0]
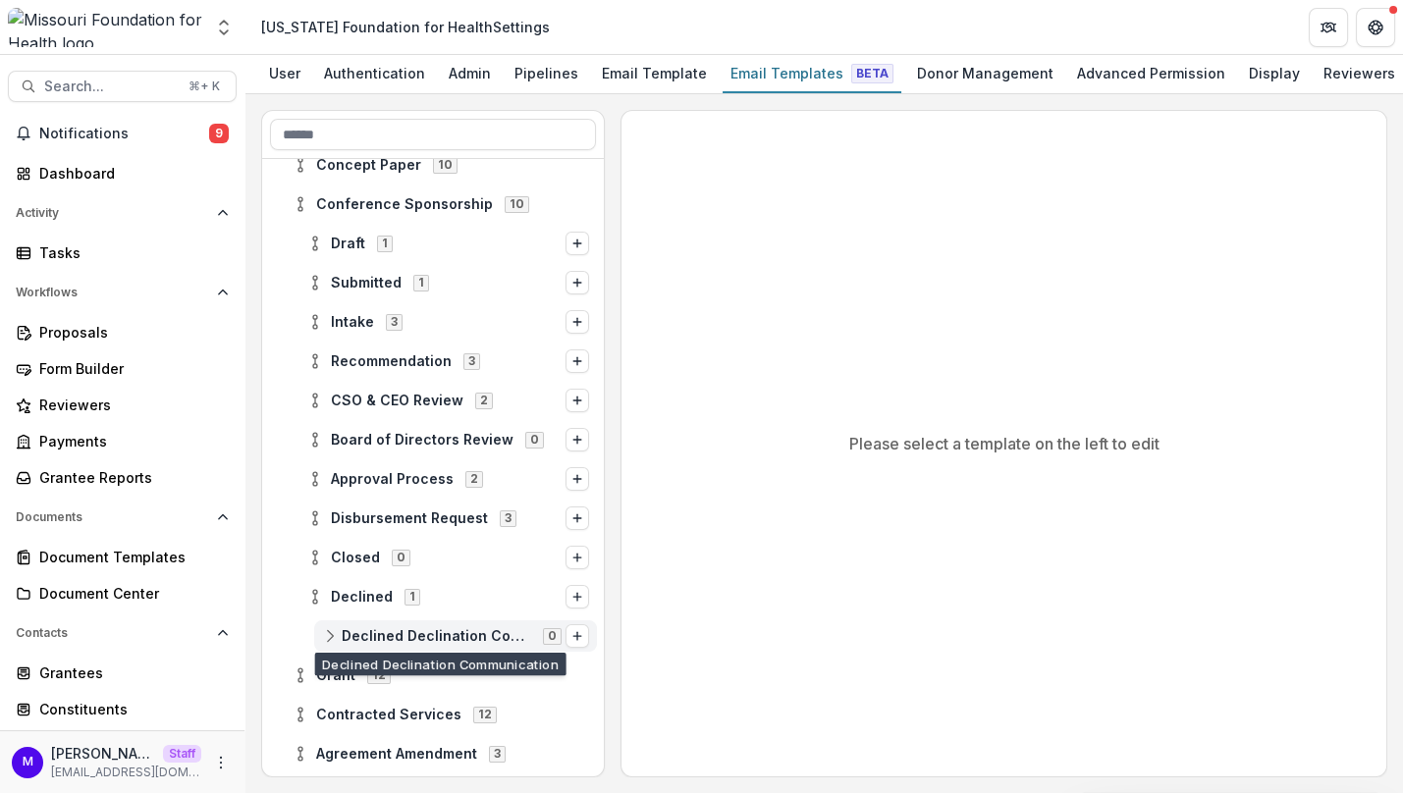
click at [409, 627] on span "Declined Declination Communication 0" at bounding box center [444, 635] width 244 height 17
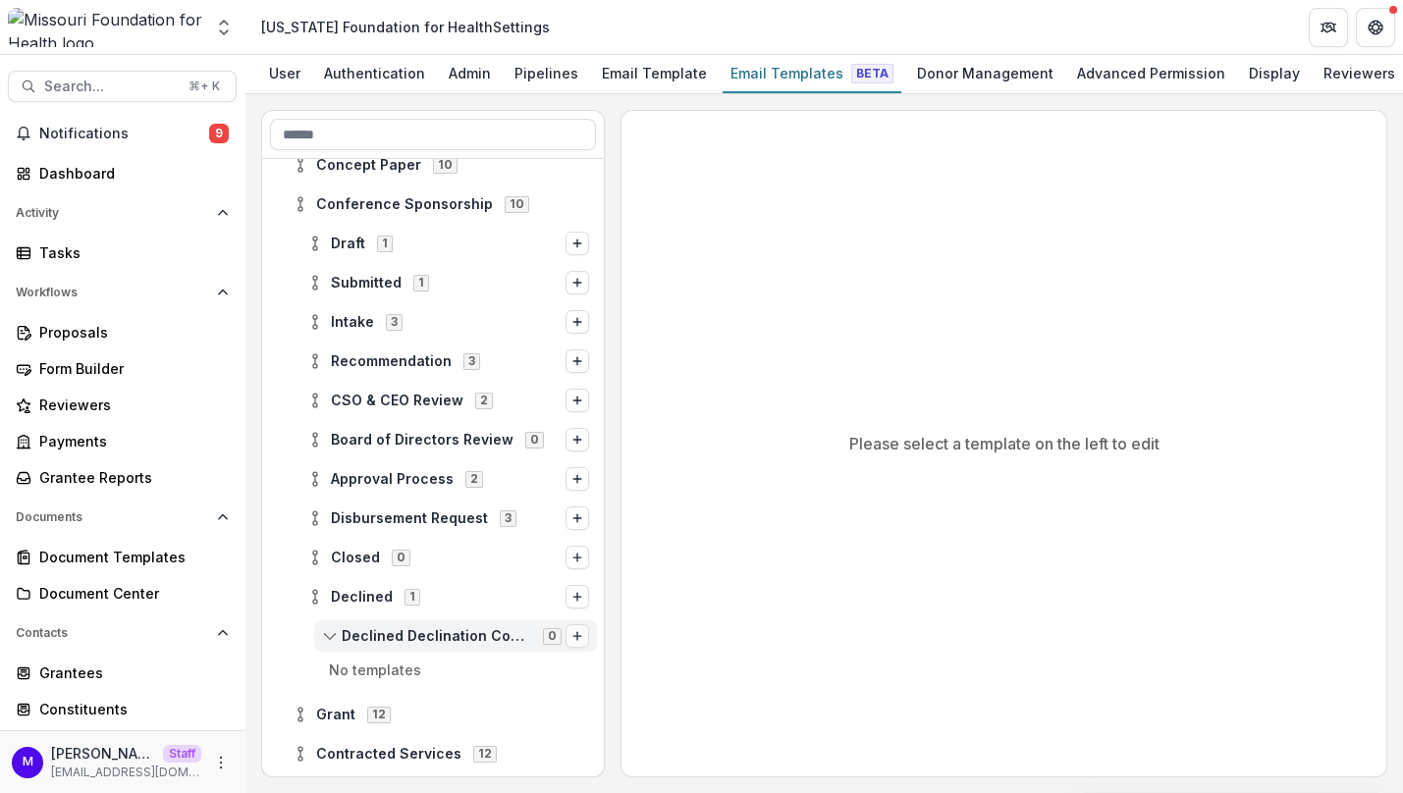
click at [572, 634] on icon "Options" at bounding box center [578, 636] width 12 height 12
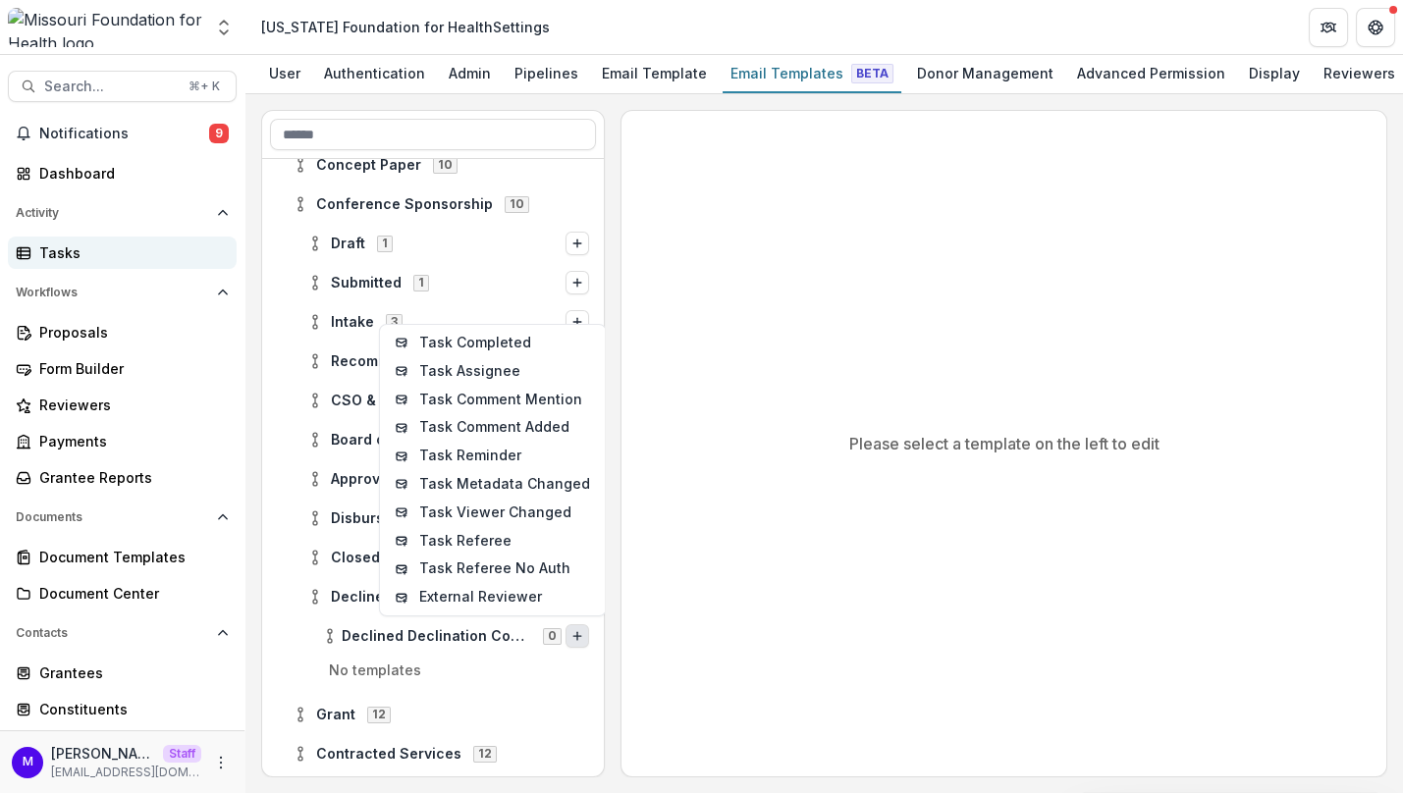
click at [67, 245] on div "Tasks" at bounding box center [130, 253] width 182 height 21
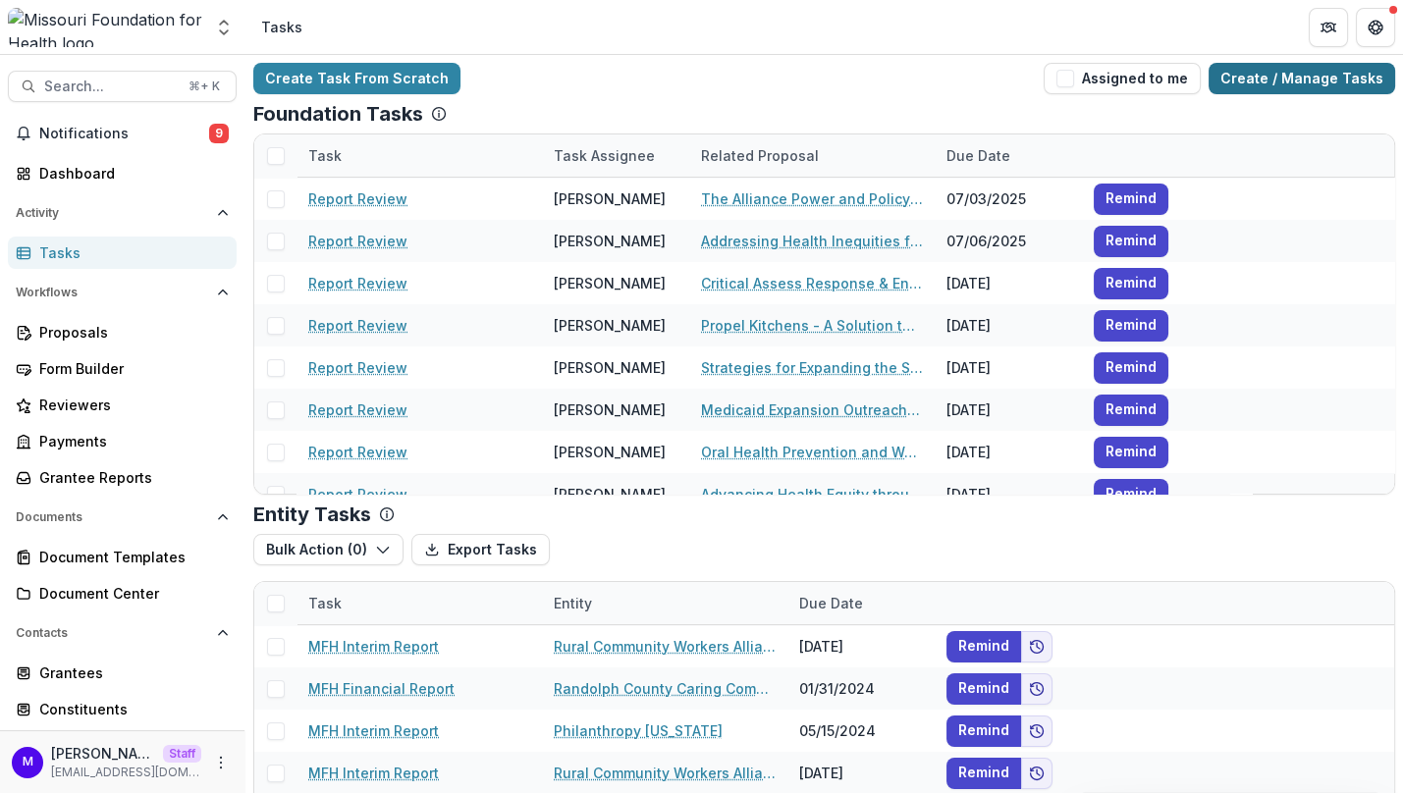
click at [1276, 78] on link "Create / Manage Tasks" at bounding box center [1302, 78] width 187 height 31
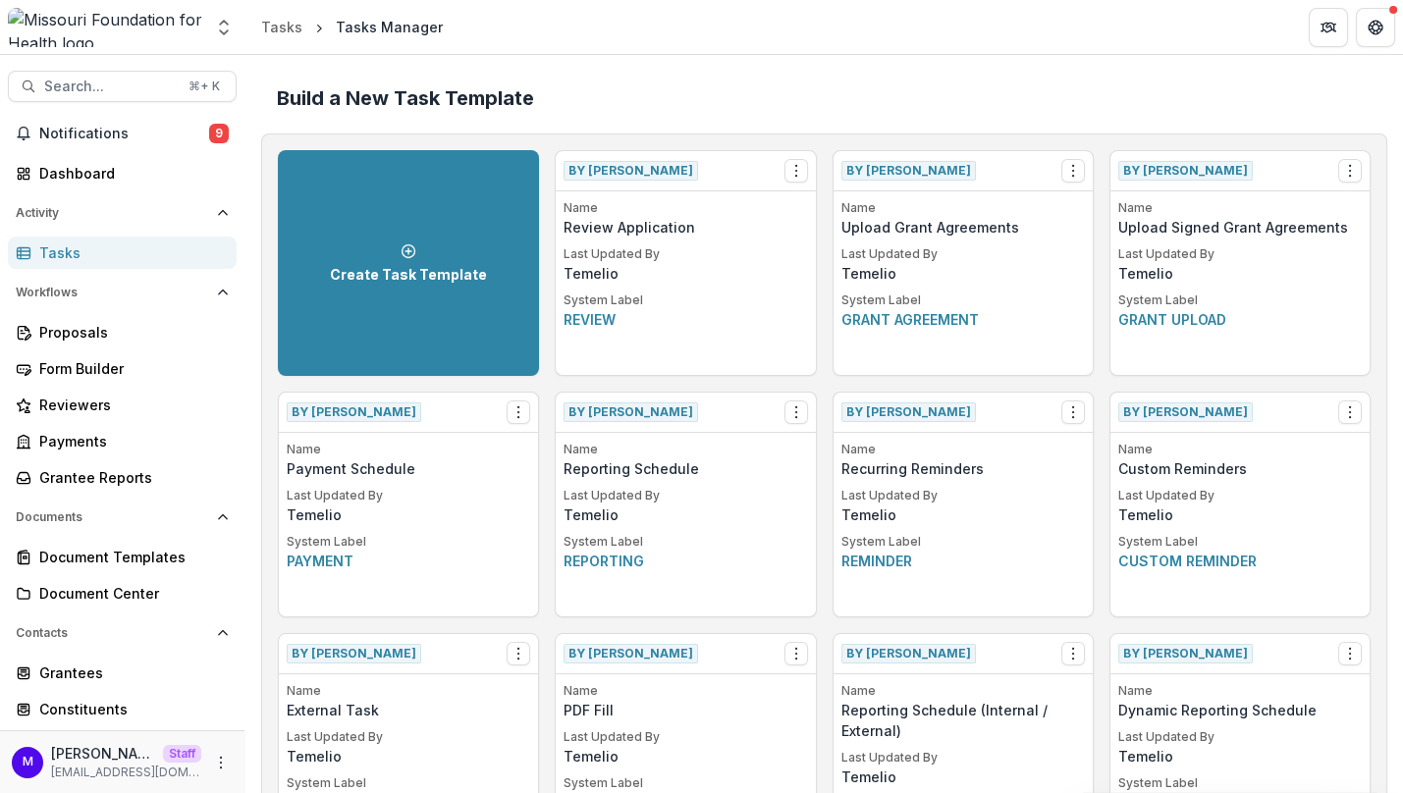
scroll to position [2237, 0]
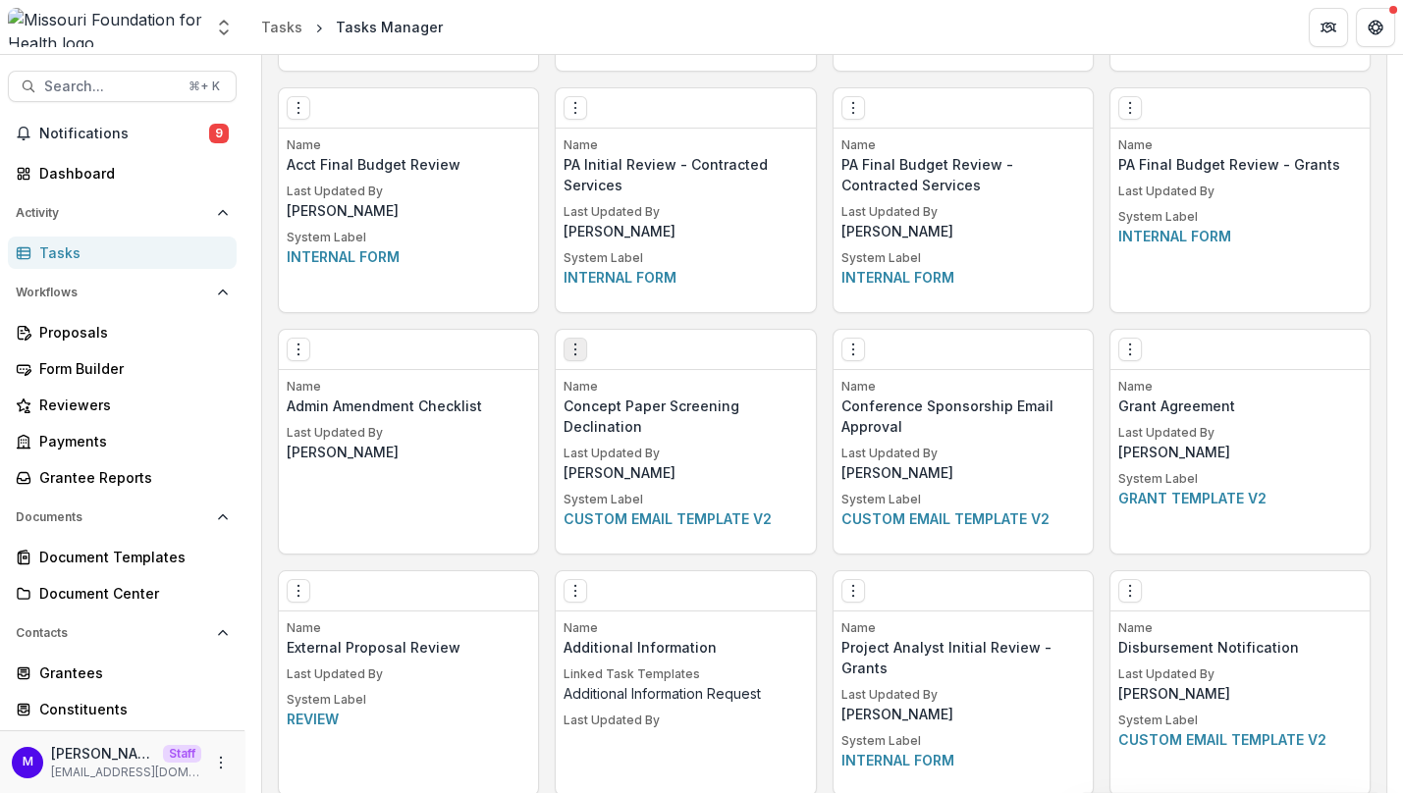
click at [576, 345] on icon "Options" at bounding box center [576, 350] width 16 height 16
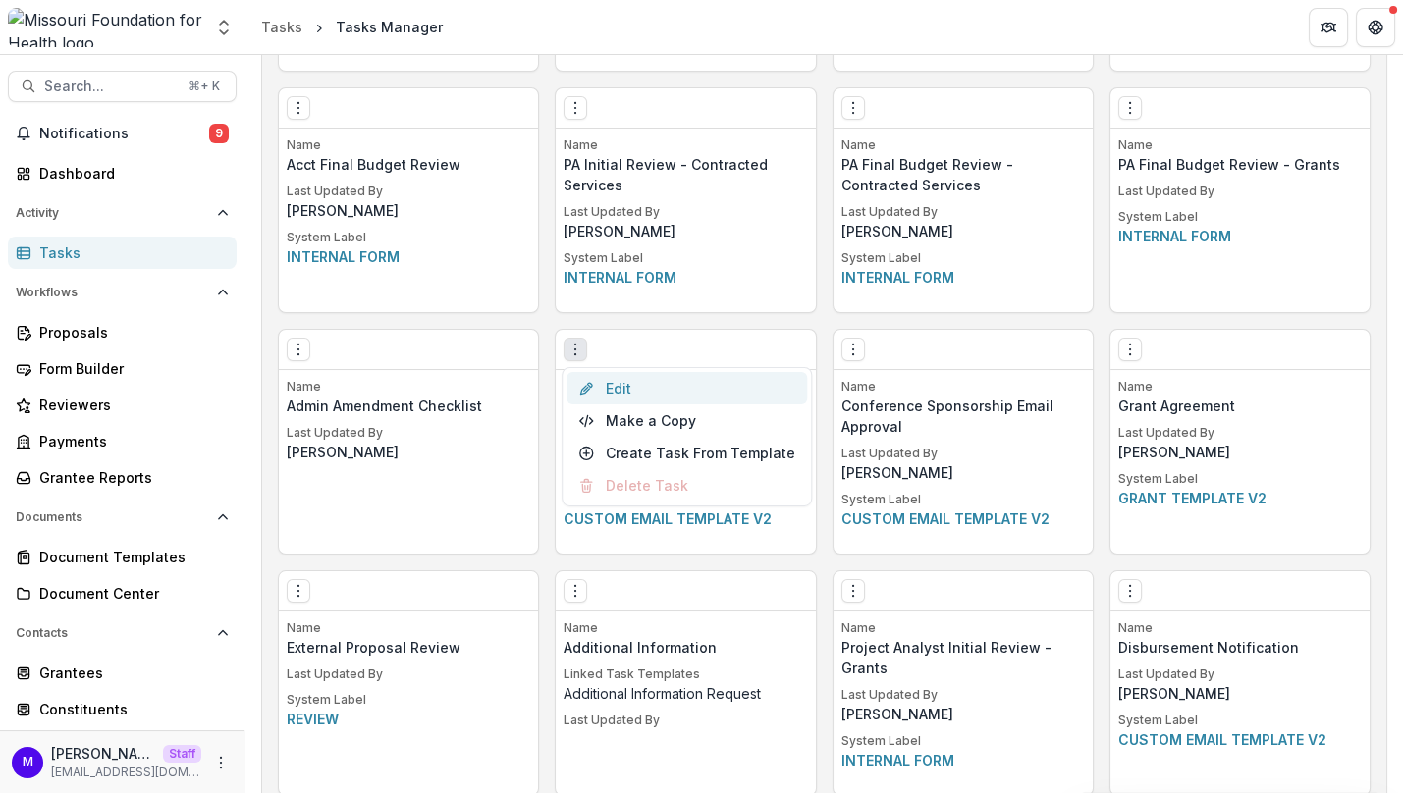
click at [642, 382] on link "Edit" at bounding box center [687, 388] width 241 height 32
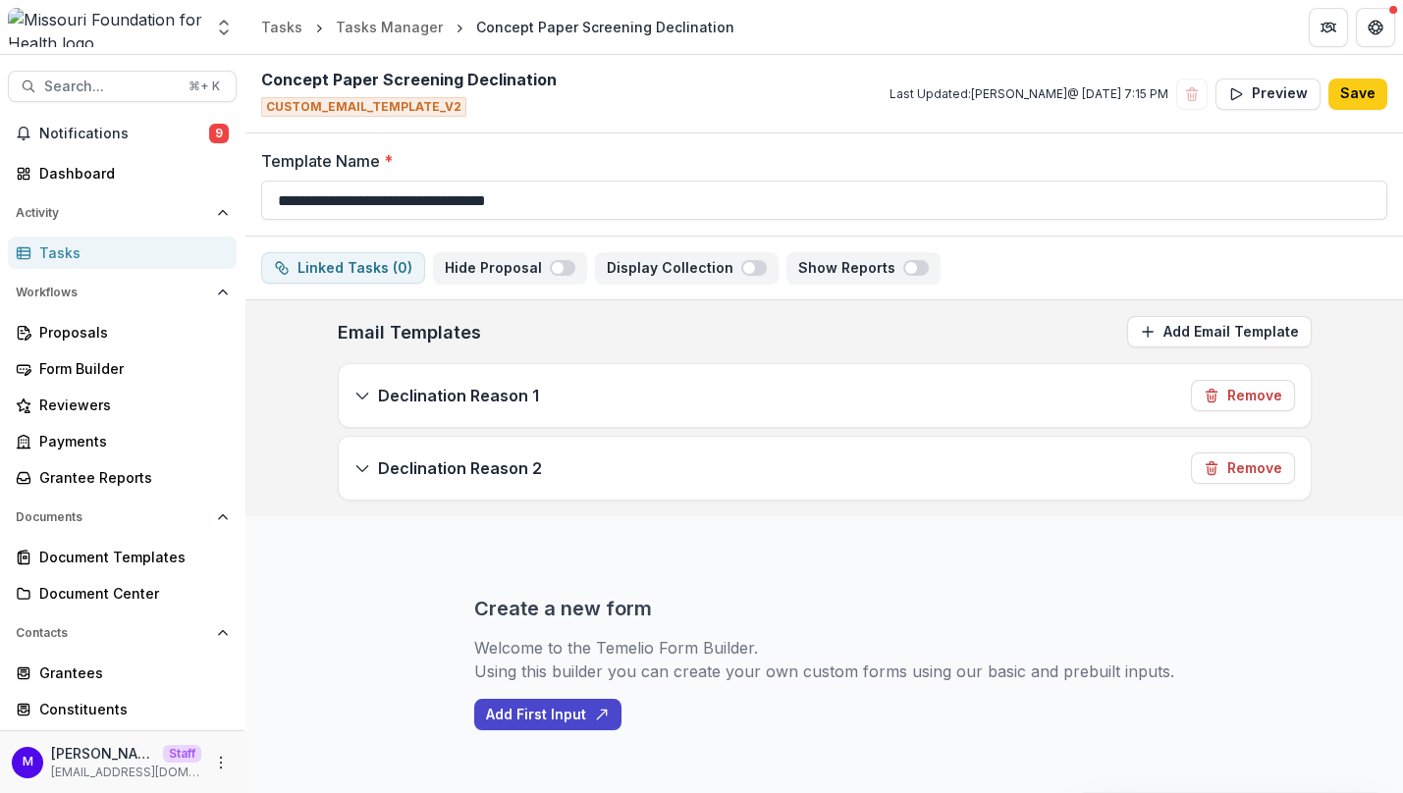
click at [617, 384] on div "Declination Reason 1 Remove" at bounding box center [825, 395] width 972 height 63
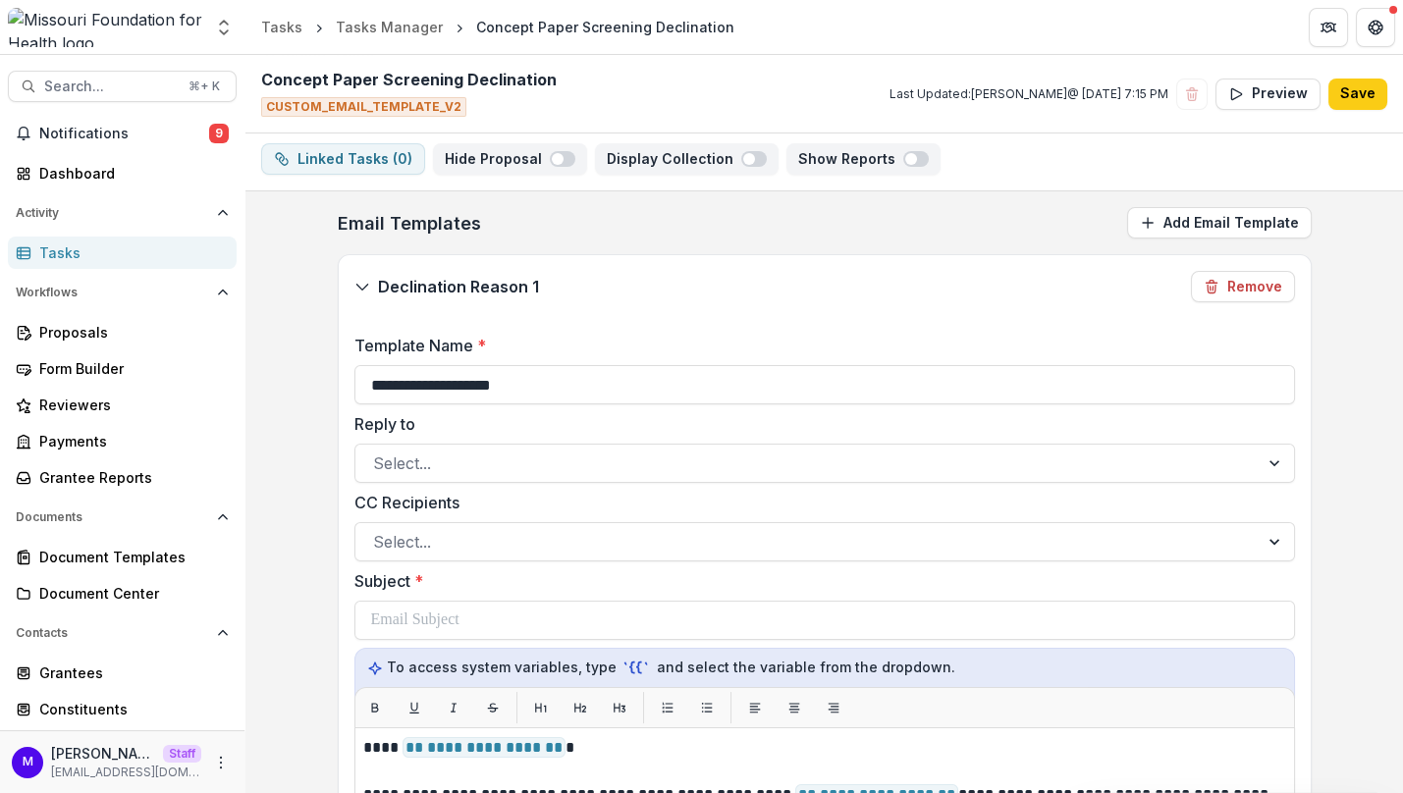
scroll to position [128, 0]
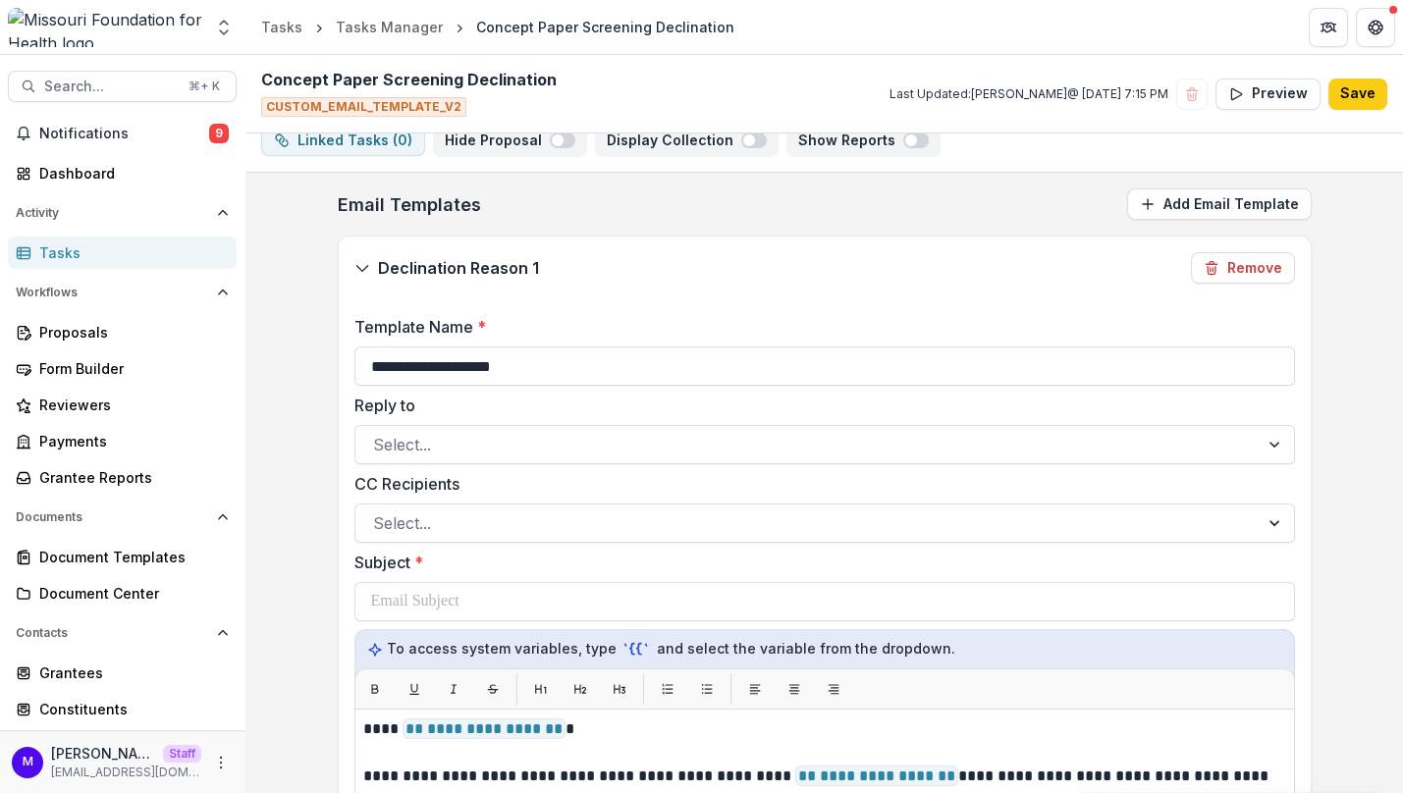
click at [362, 262] on icon at bounding box center [362, 268] width 16 height 16
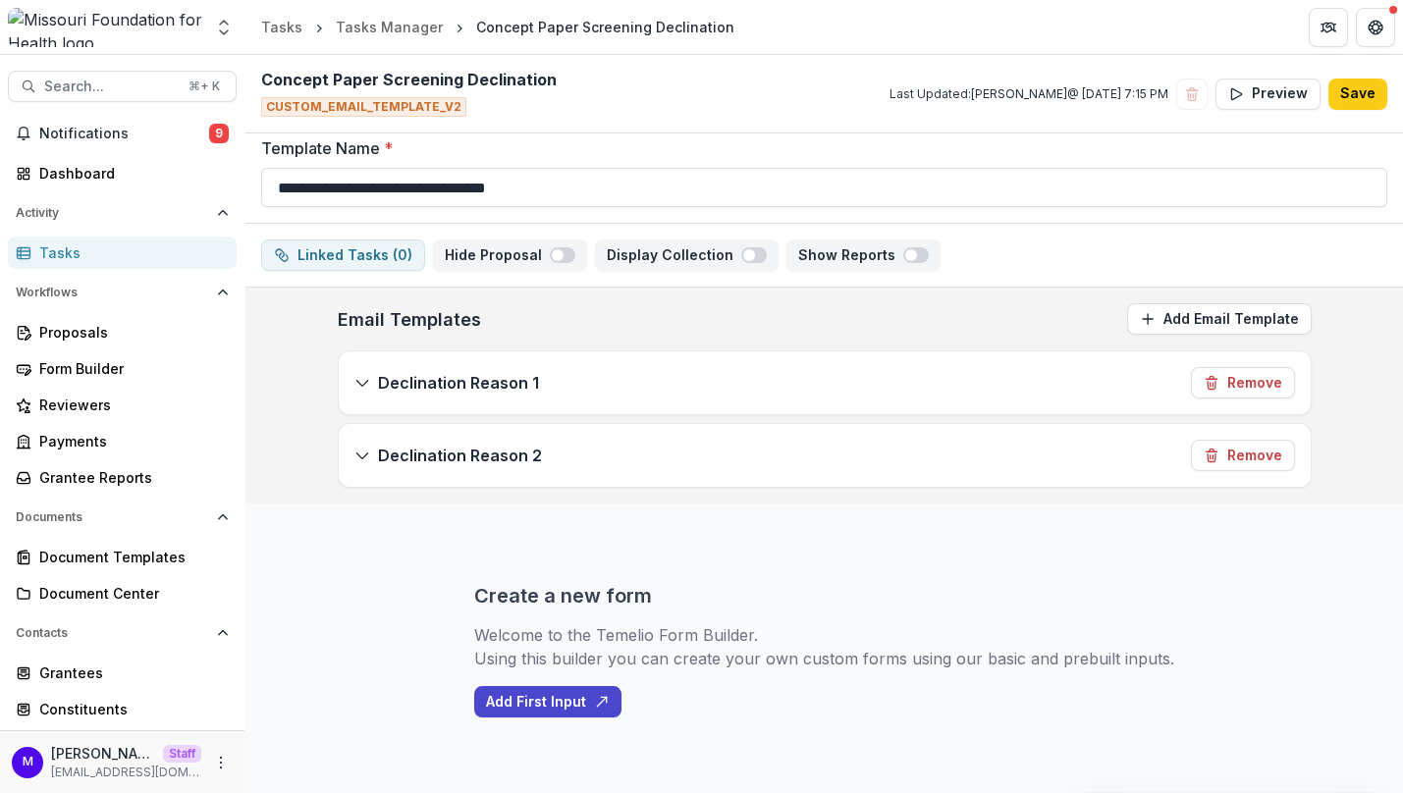
click at [366, 449] on div "Declination Reason 2" at bounding box center [448, 456] width 188 height 24
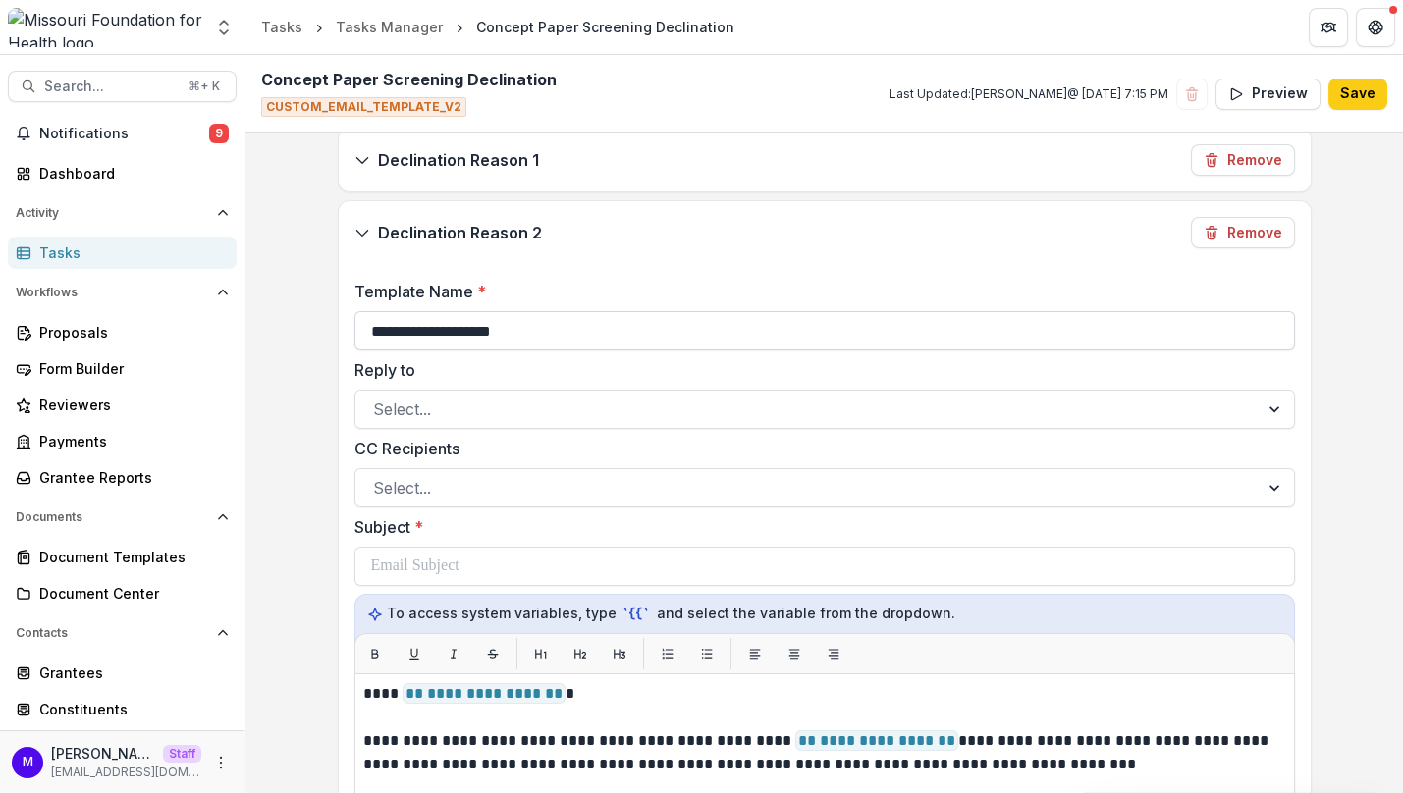
scroll to position [239, 0]
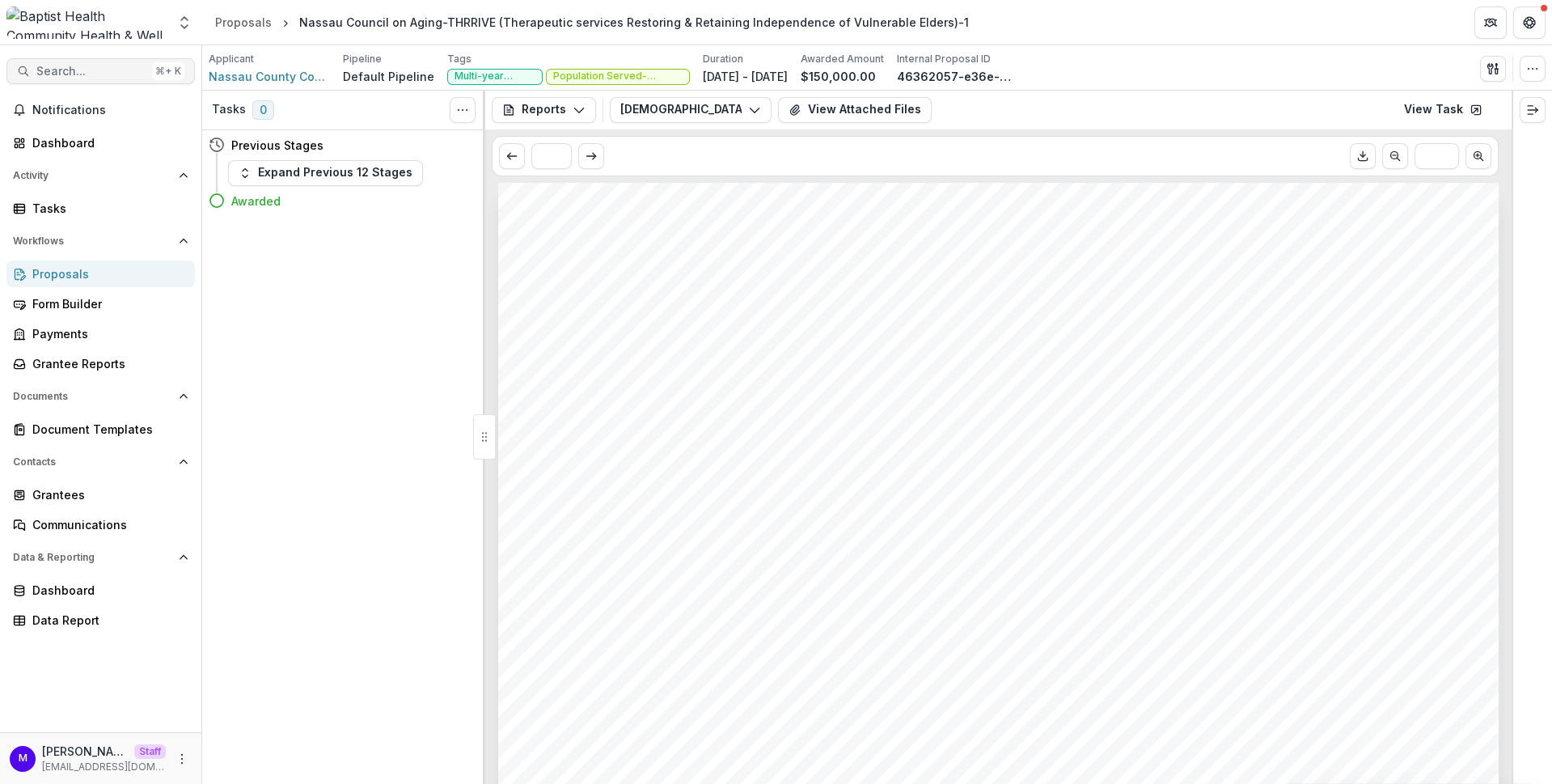
click at [91, 67] on span "Search..." at bounding box center [91, 72] width 110 height 14
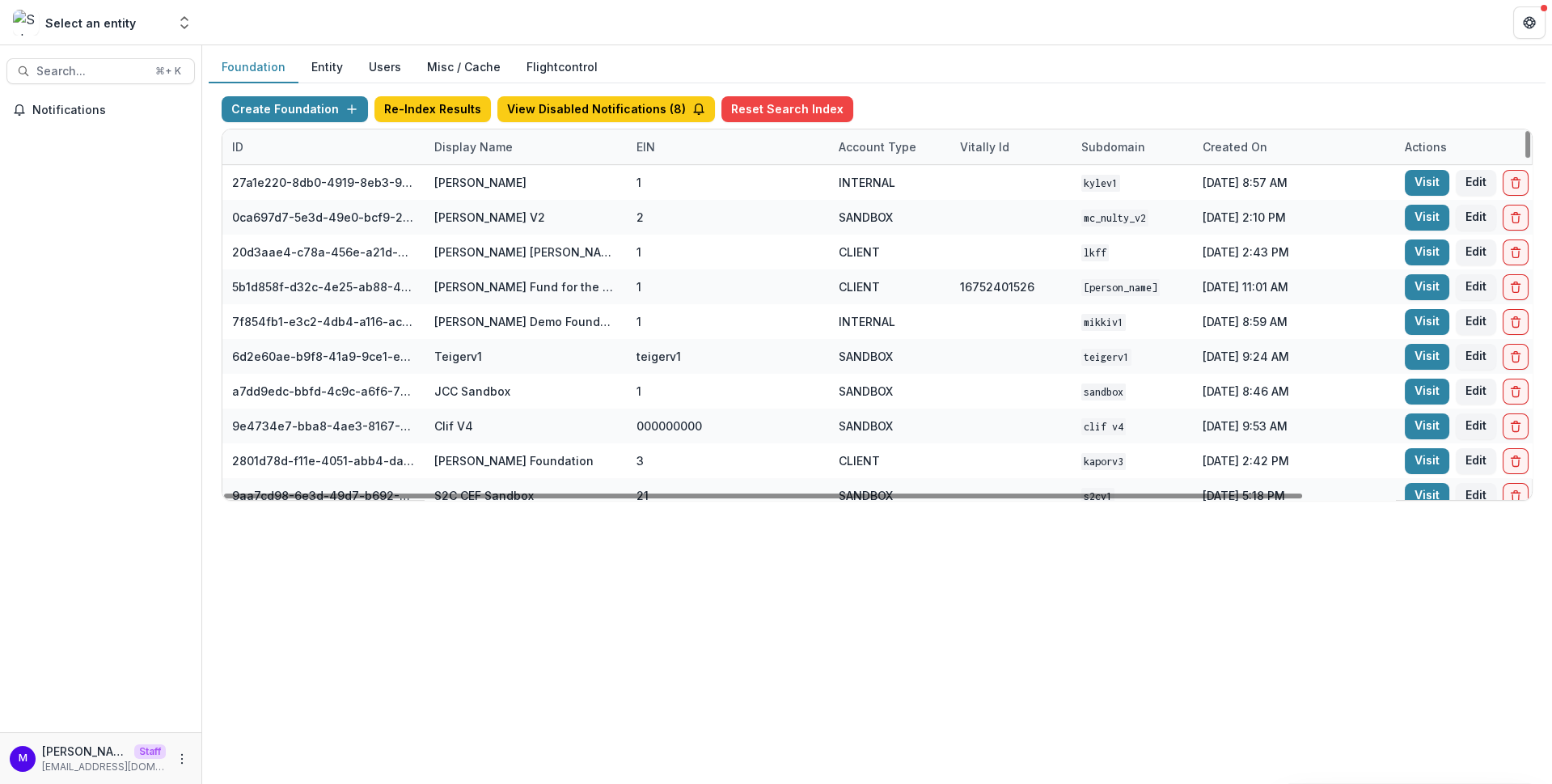
click at [468, 145] on div "Display Name" at bounding box center [474, 147] width 98 height 17
click at [489, 184] on input at bounding box center [524, 181] width 194 height 26
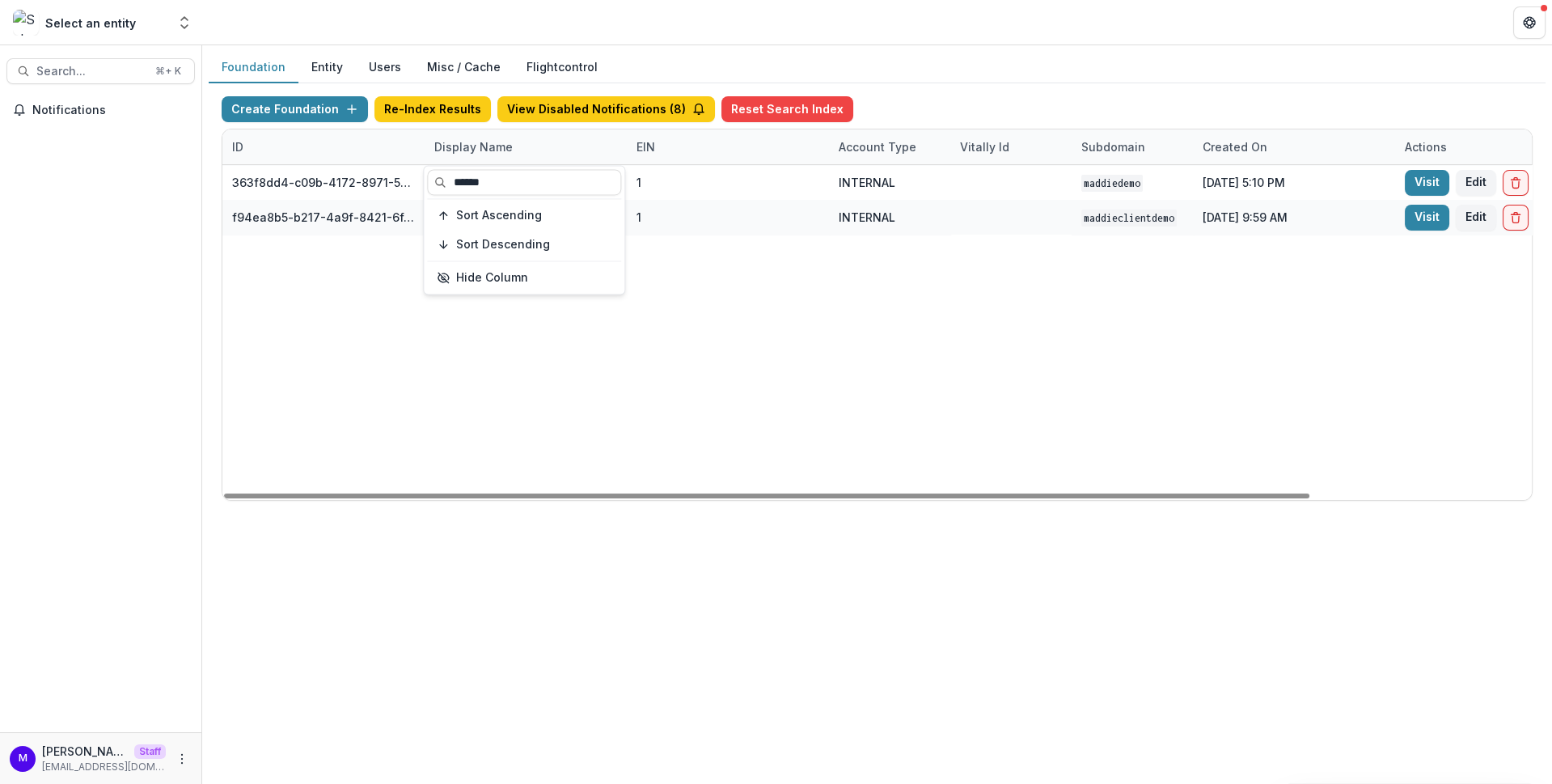
type input "******"
click at [920, 73] on div "Foundation Entity Users Misc / Cache Flightcontrol" at bounding box center [877, 68] width 1337 height 31
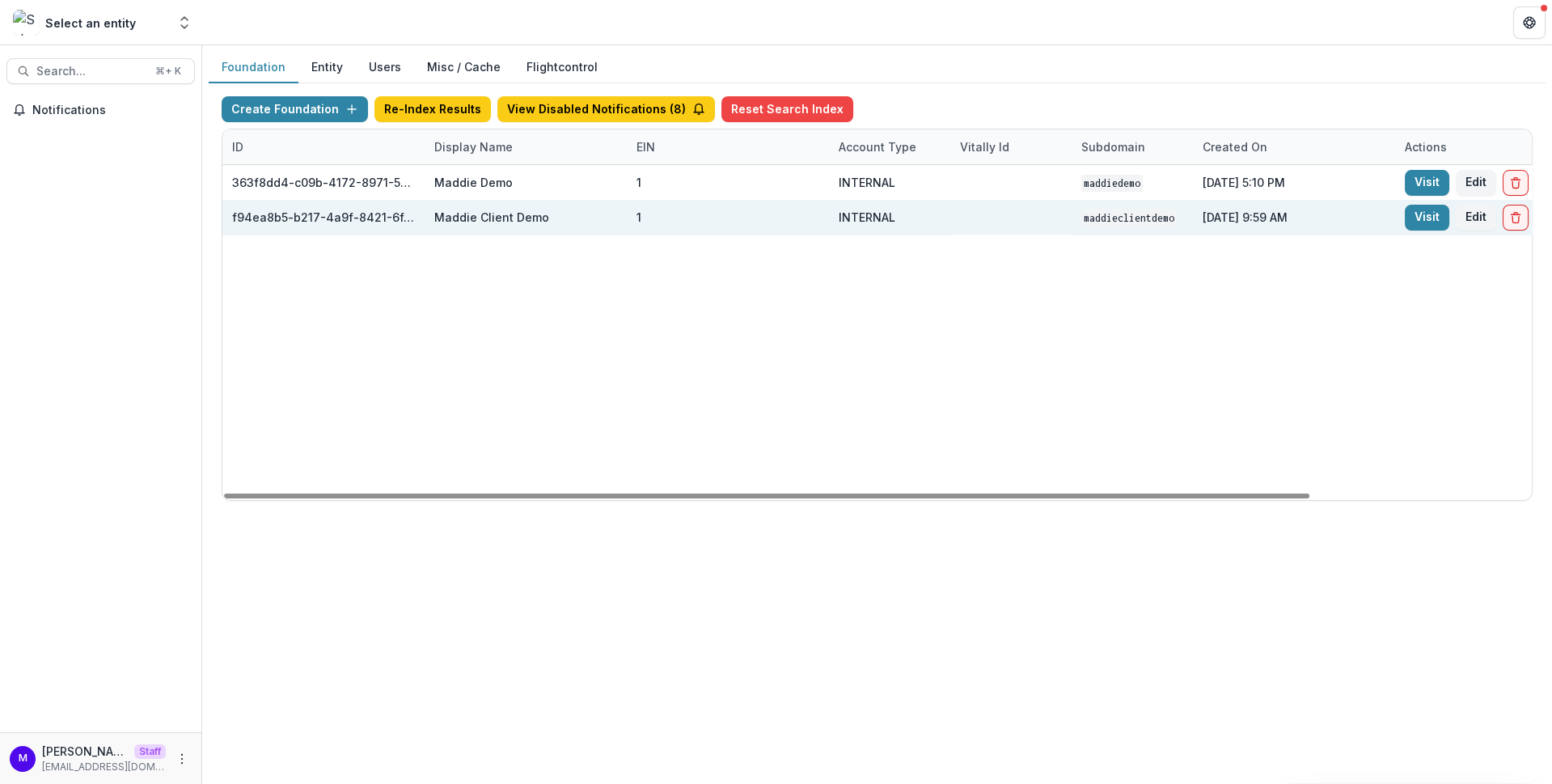
scroll to position [0, 267]
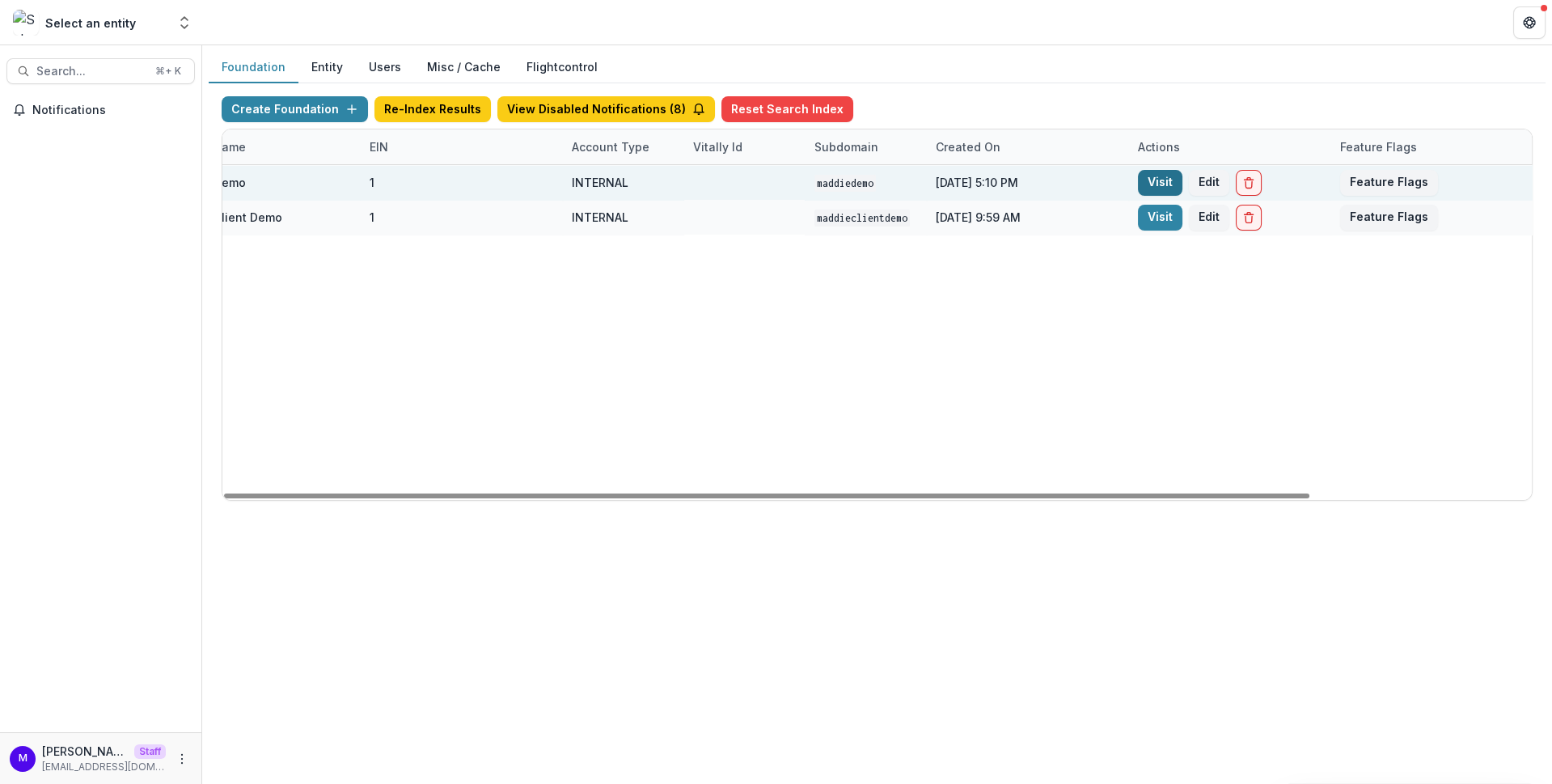
click at [1156, 172] on link "Visit" at bounding box center [1161, 182] width 44 height 26
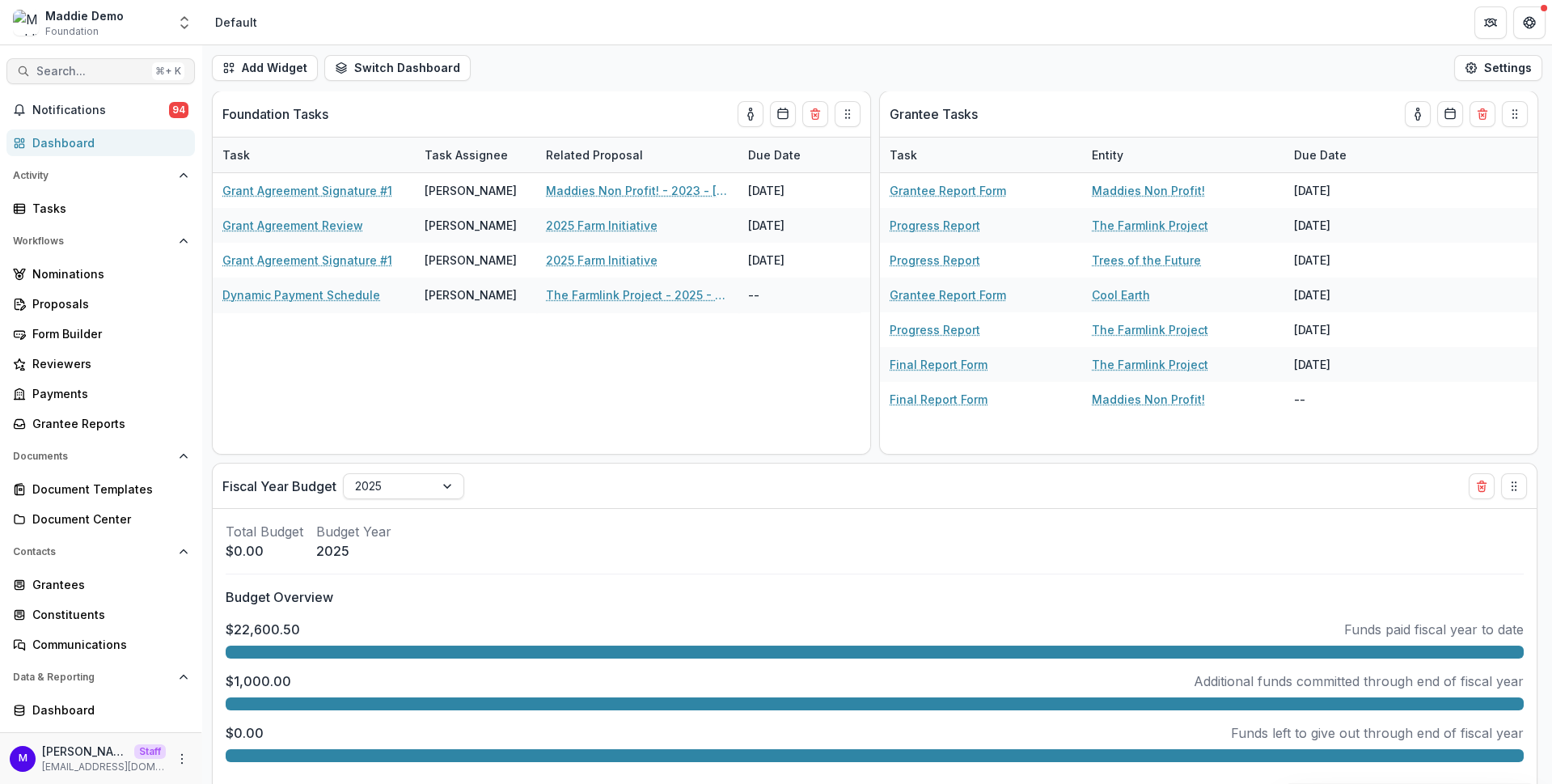
click at [94, 73] on span "Search..." at bounding box center [91, 72] width 110 height 14
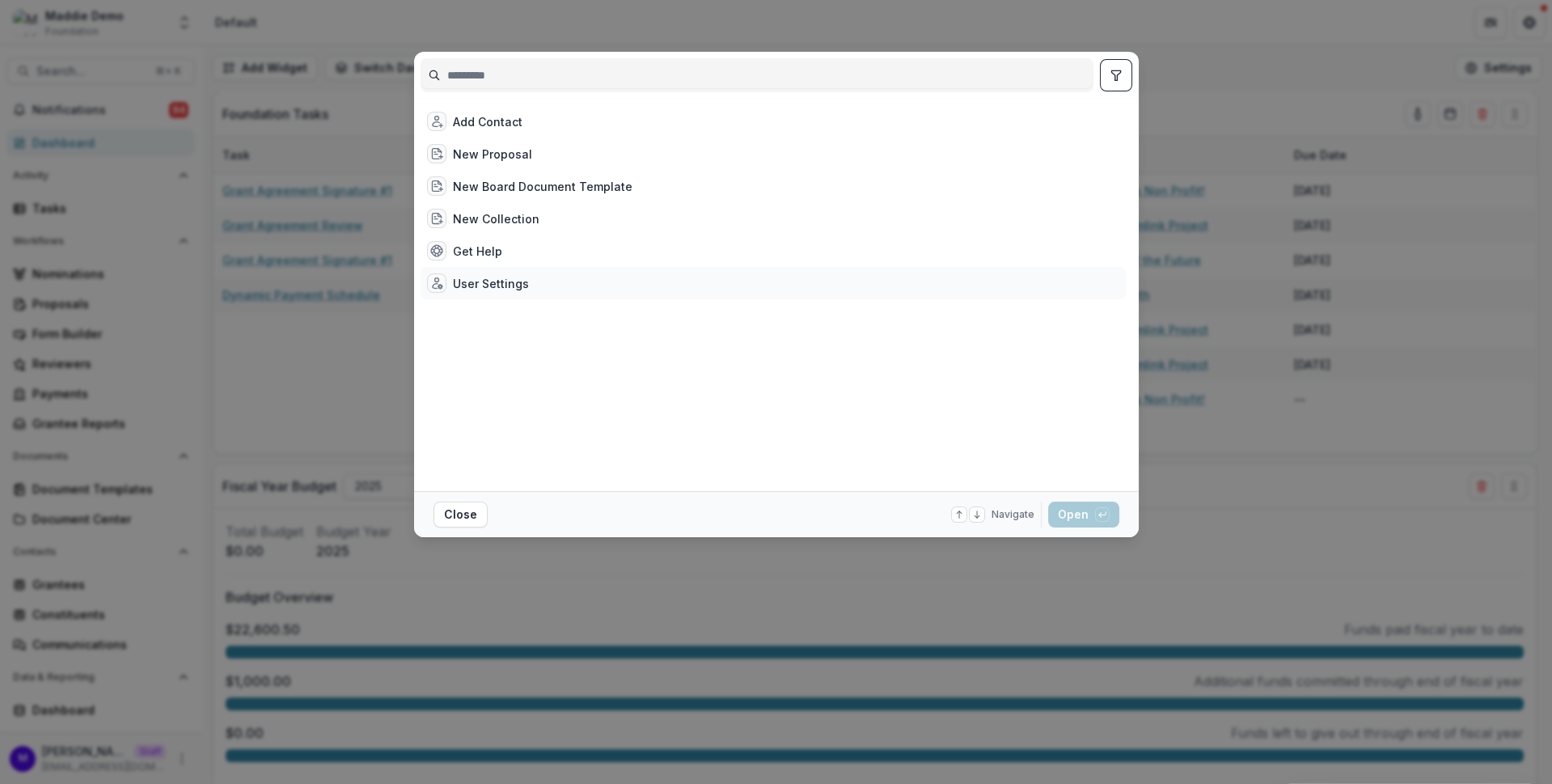
click at [475, 285] on div "User Settings" at bounding box center [491, 283] width 76 height 17
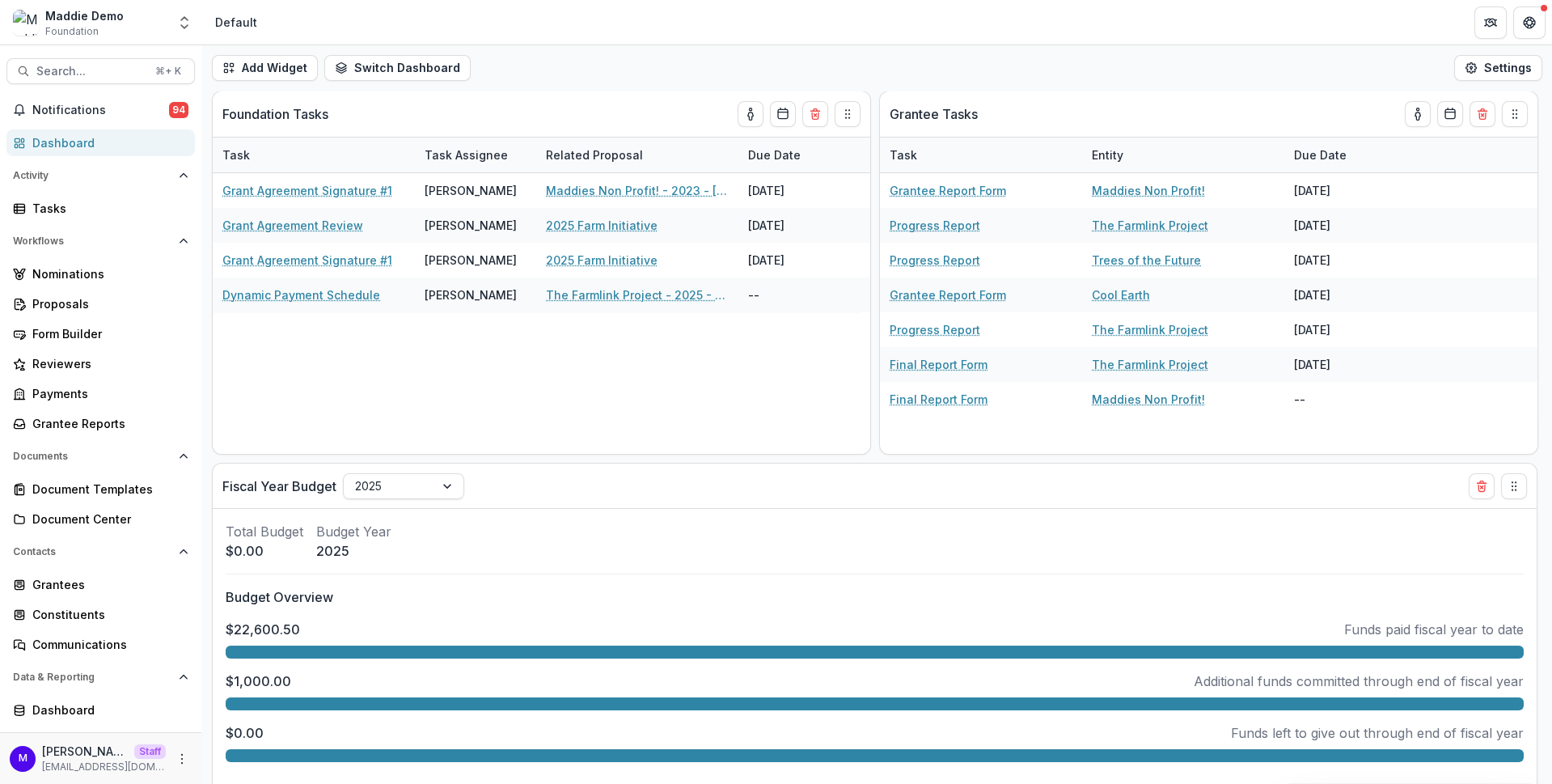
select select "**********"
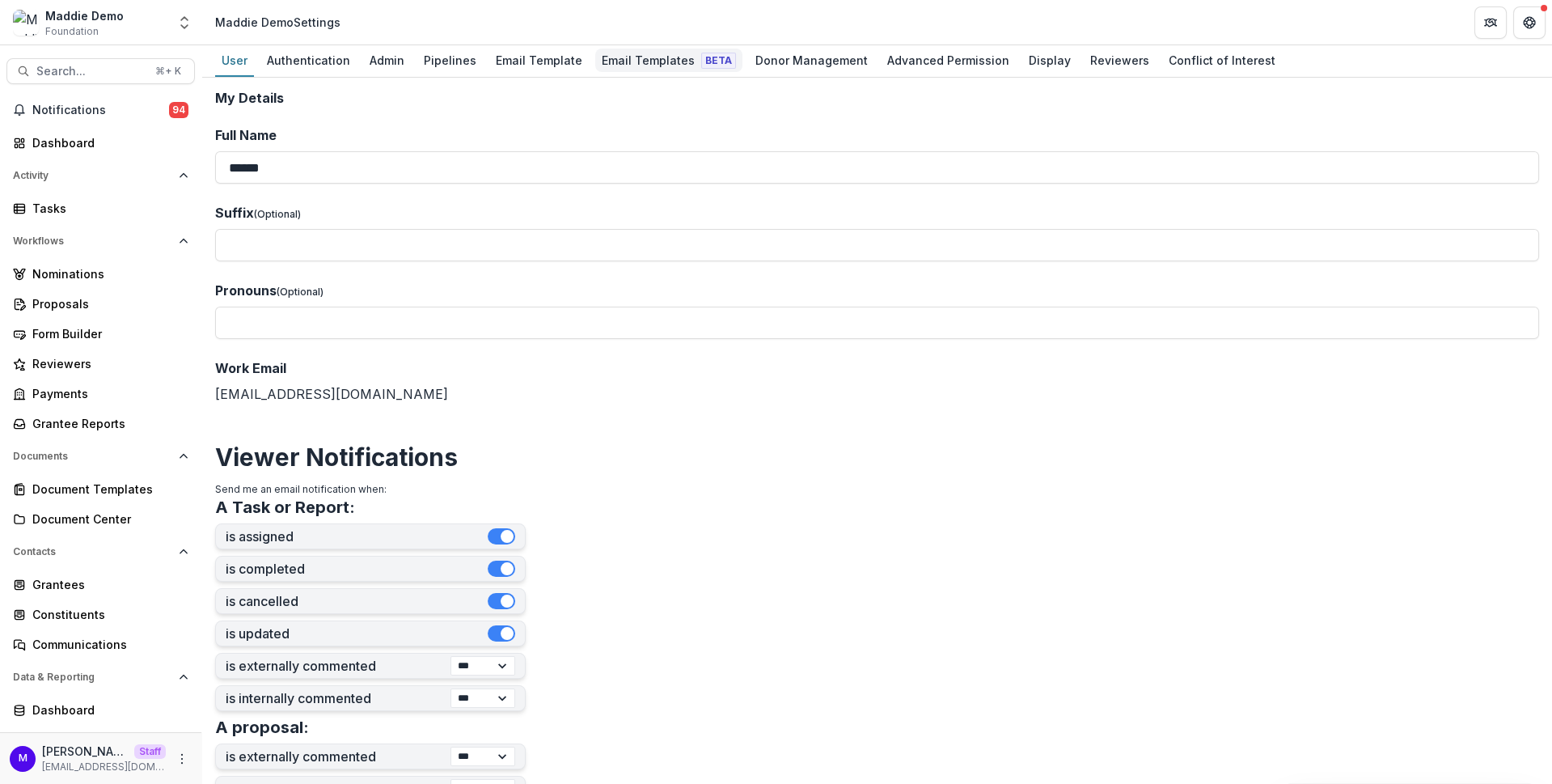
click at [661, 67] on div "Email Templates Beta" at bounding box center [669, 60] width 147 height 23
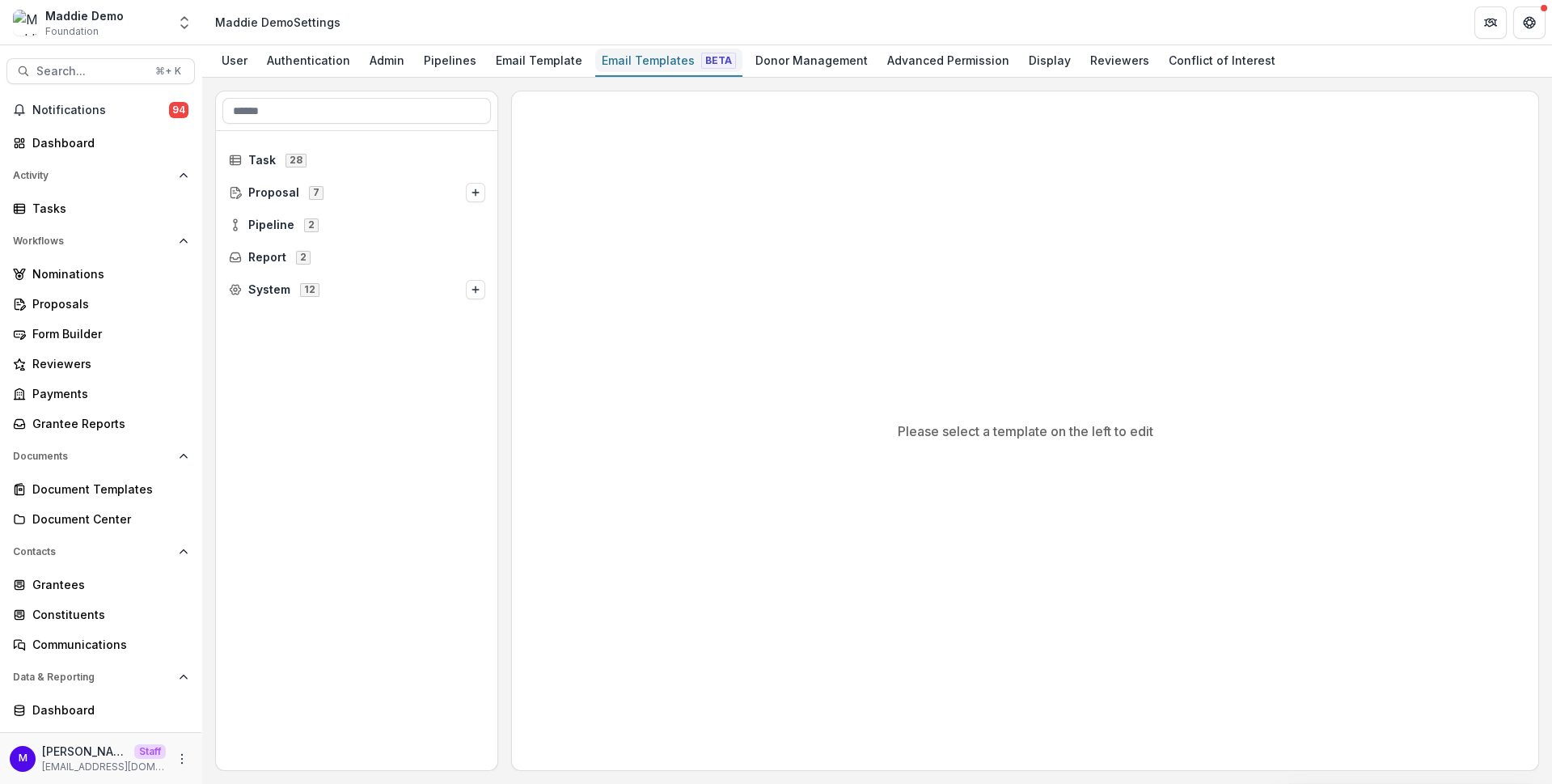
click at [649, 57] on div "Email Templates Beta" at bounding box center [669, 60] width 147 height 23
click at [276, 224] on span "Pipeline" at bounding box center [271, 225] width 46 height 14
click at [286, 256] on span "Default Pipeline" at bounding box center [306, 257] width 91 height 14
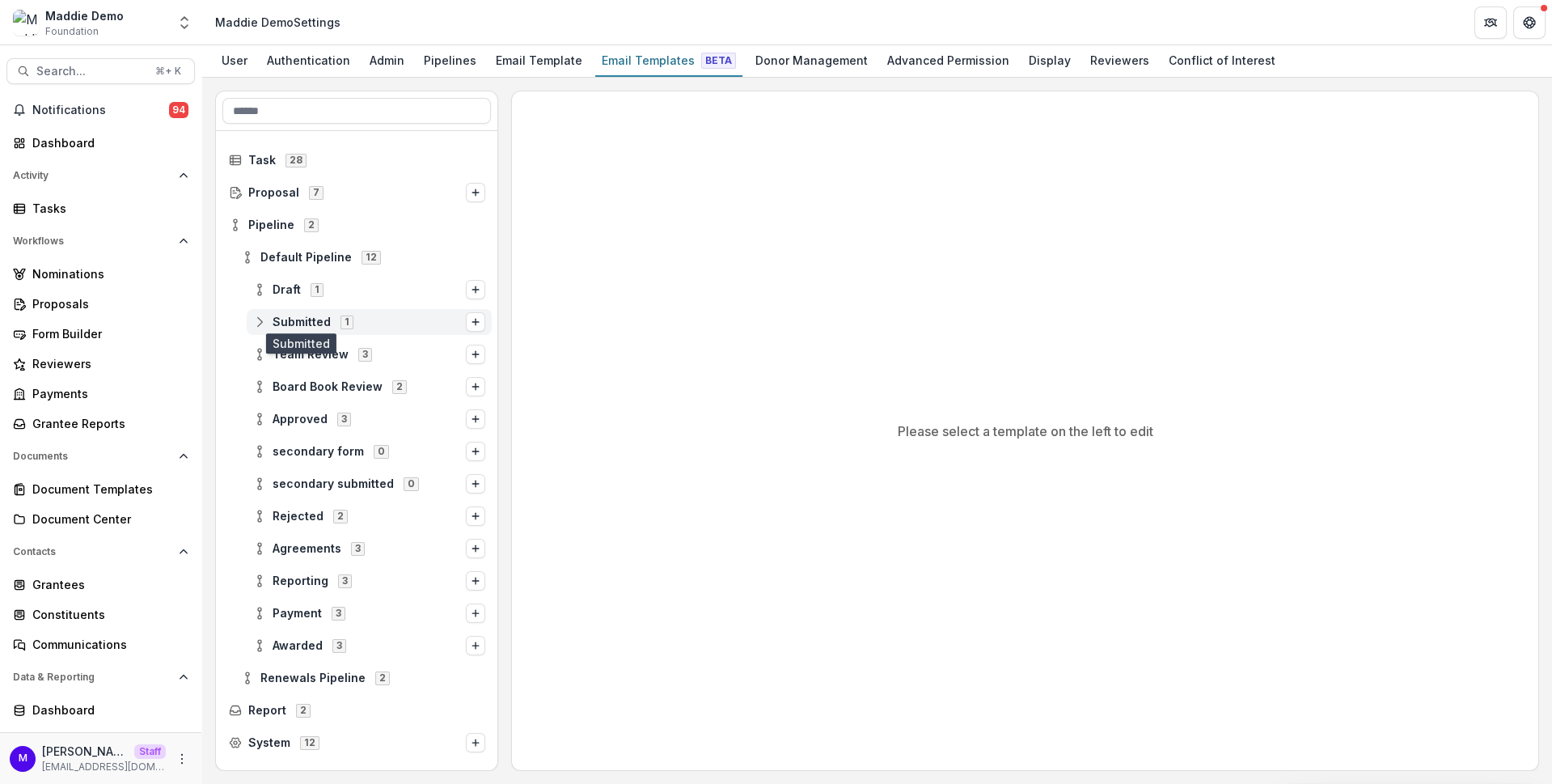
click at [299, 318] on span "Submitted" at bounding box center [302, 322] width 58 height 14
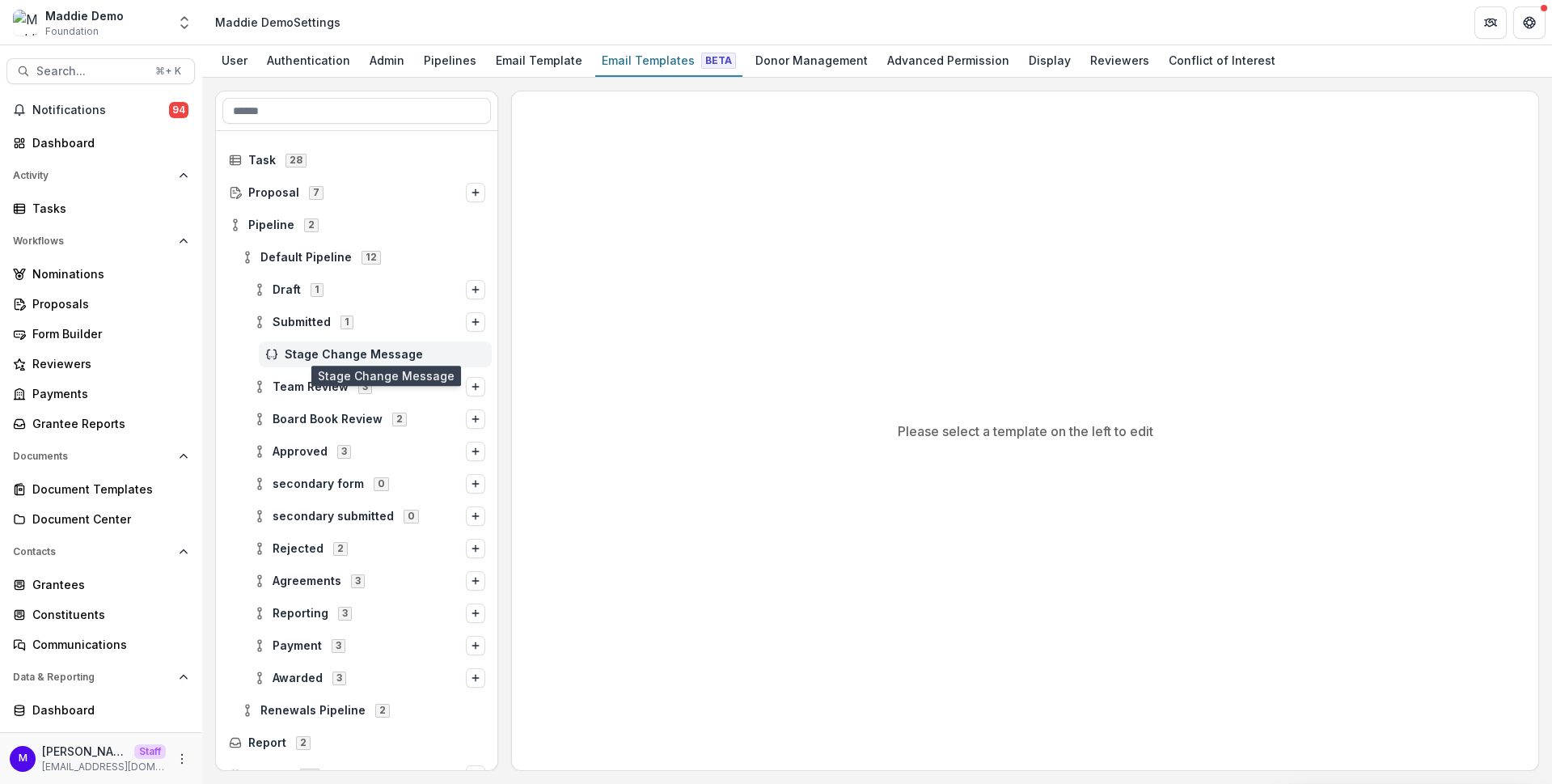
click at [311, 349] on span "Stage Change Message" at bounding box center [386, 354] width 201 height 14
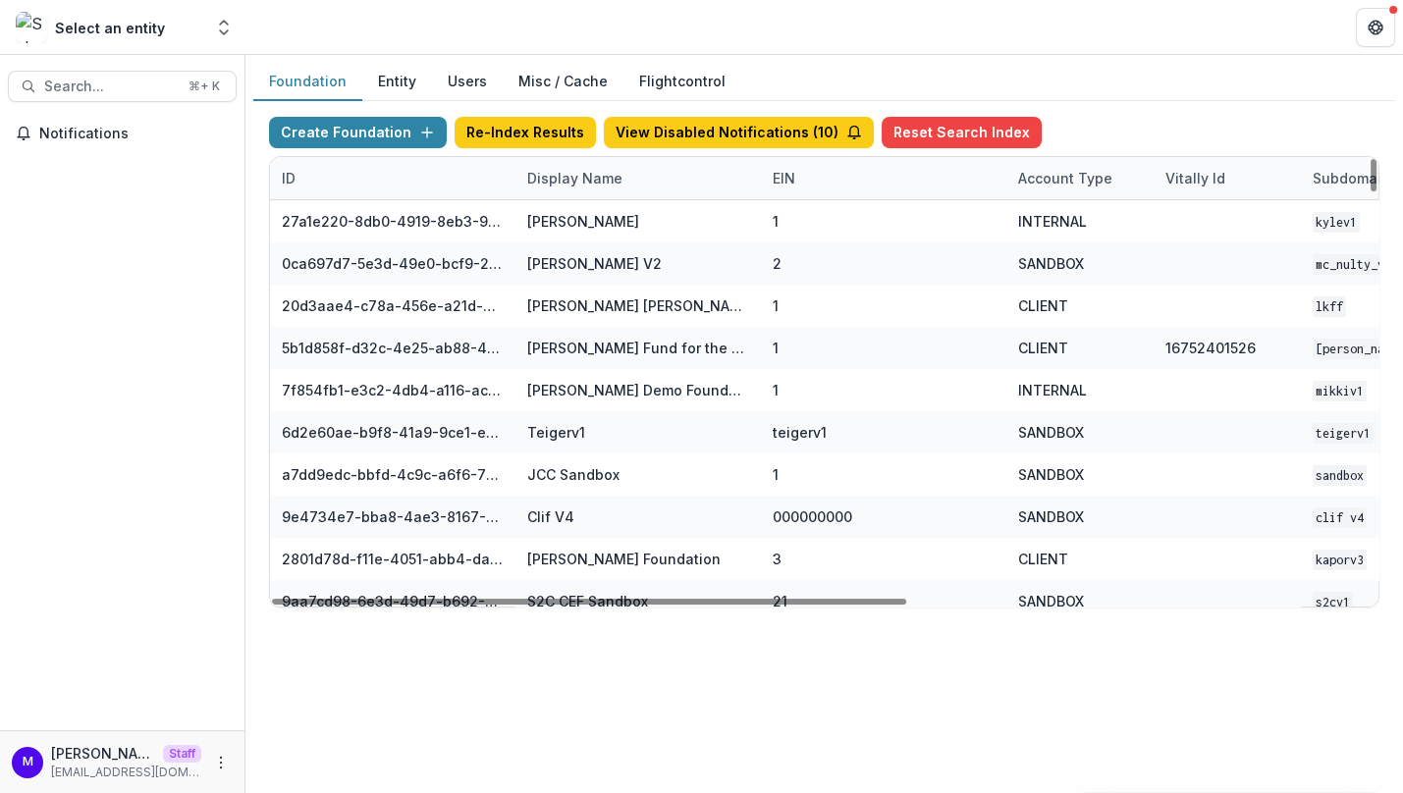
click at [550, 174] on div "Display Name" at bounding box center [575, 178] width 119 height 21
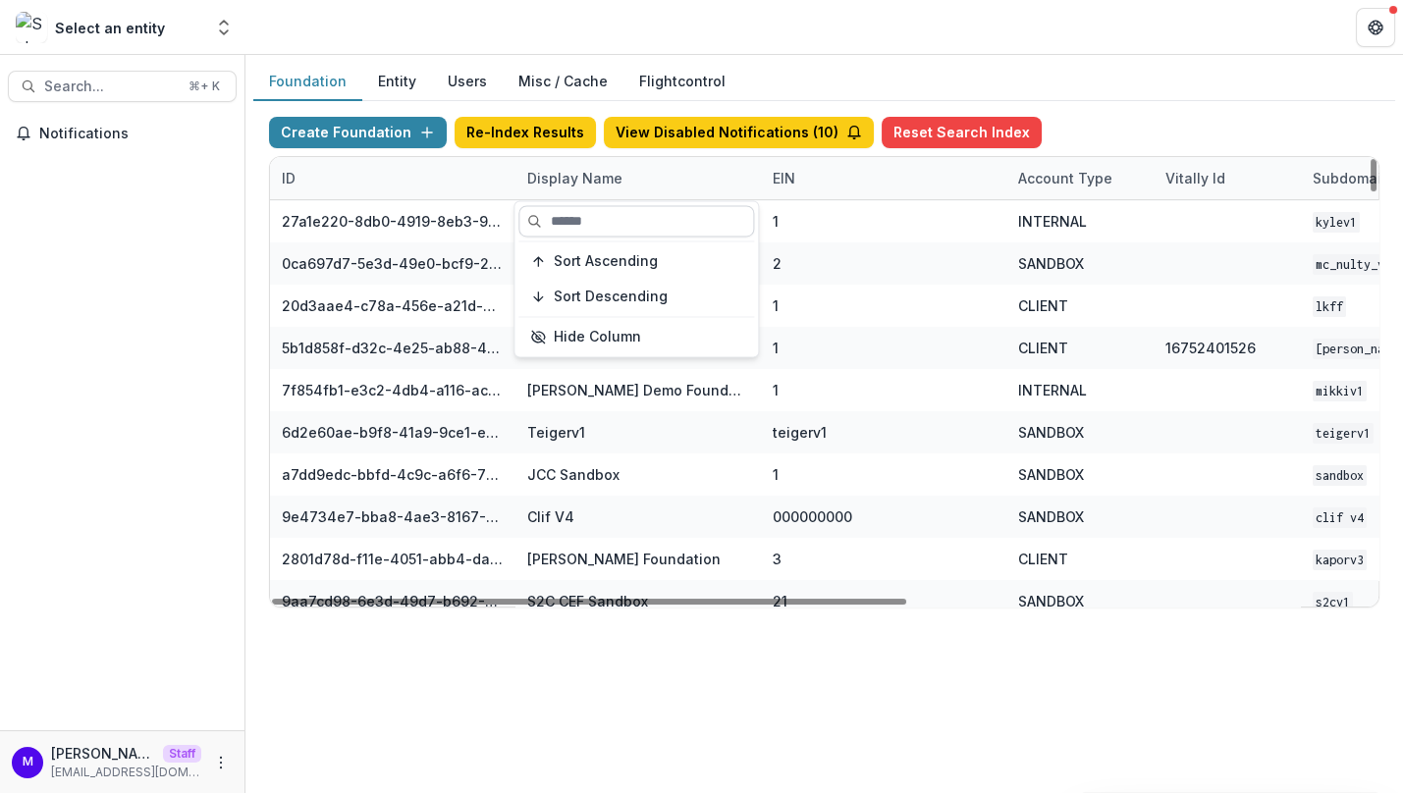
click at [549, 216] on input at bounding box center [636, 220] width 236 height 31
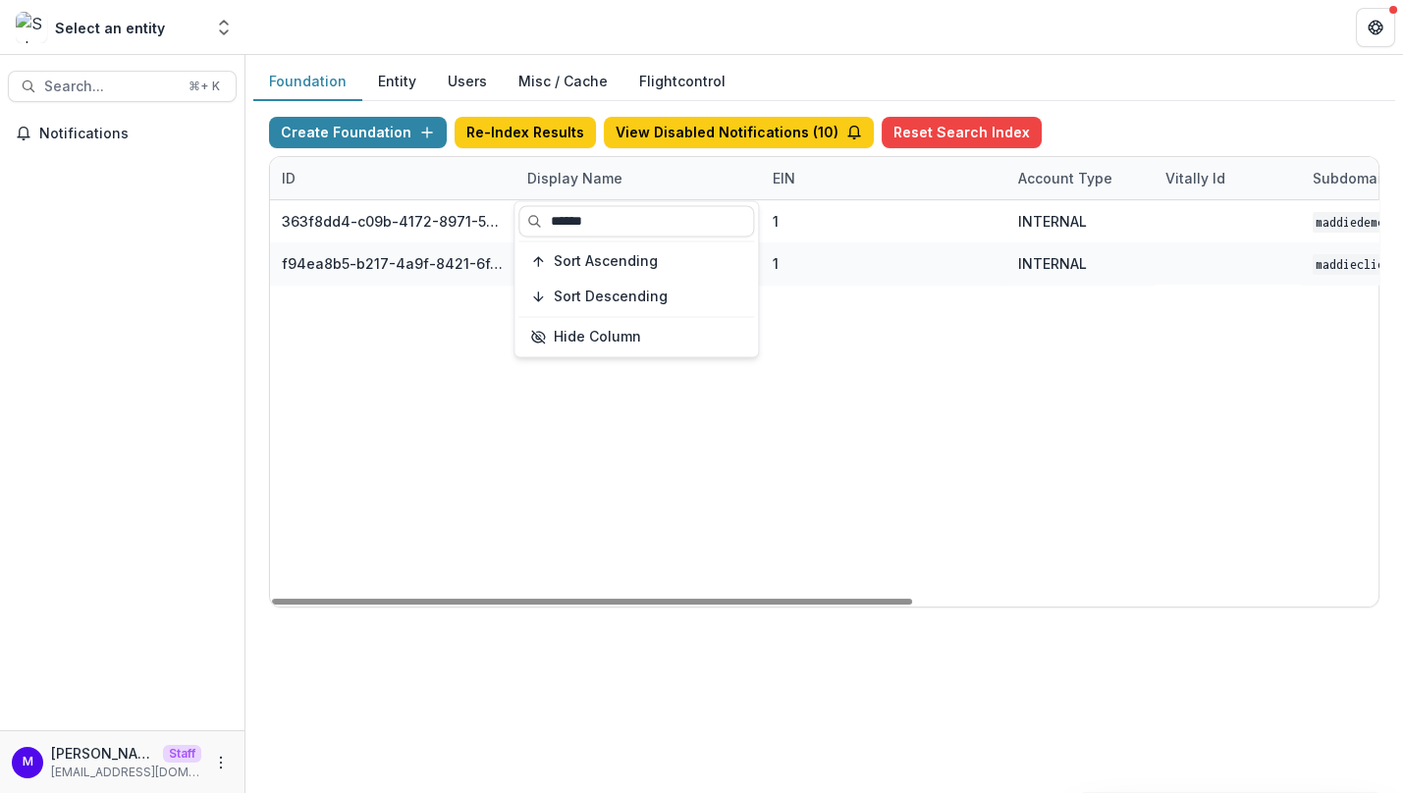
type input "******"
click at [754, 49] on header at bounding box center [824, 27] width 1158 height 54
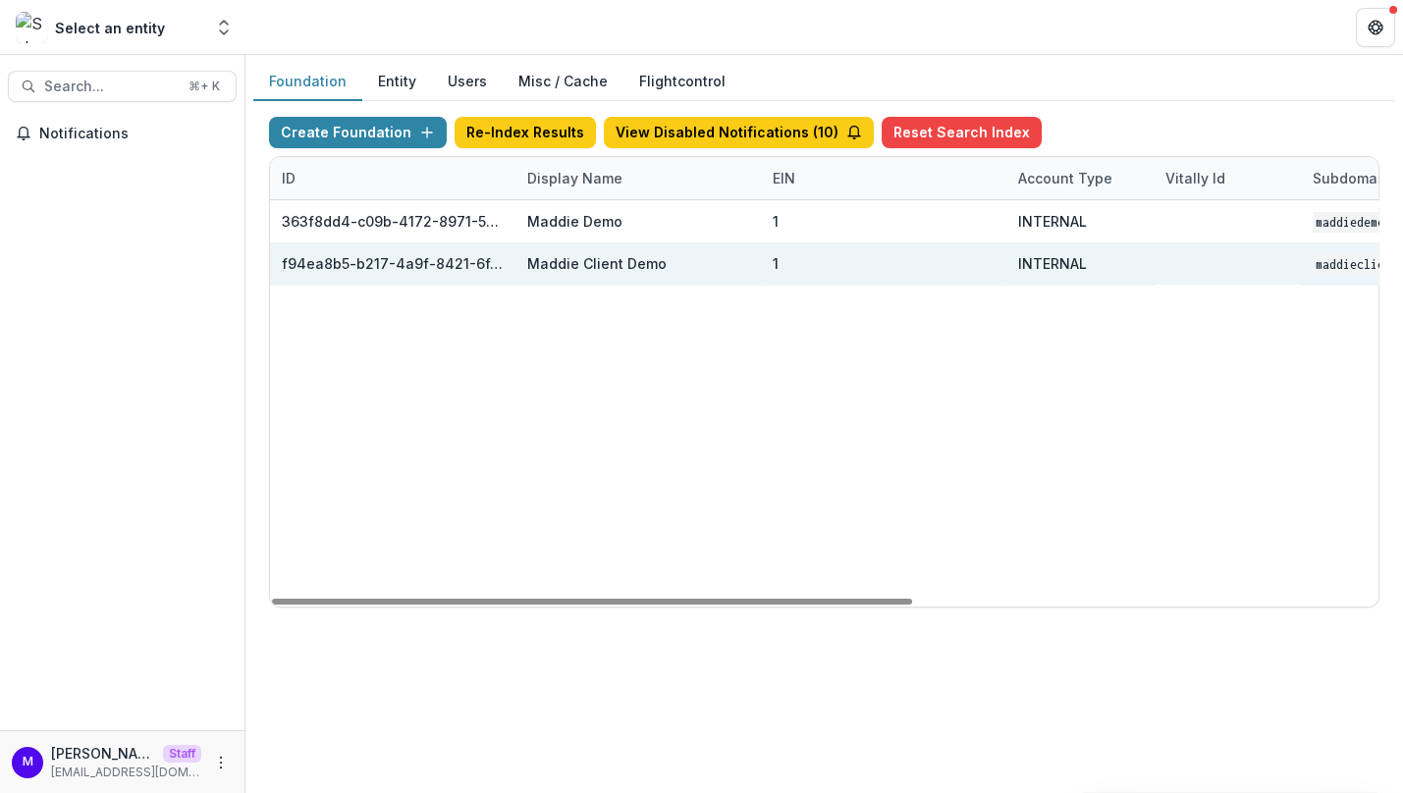
scroll to position [0, 805]
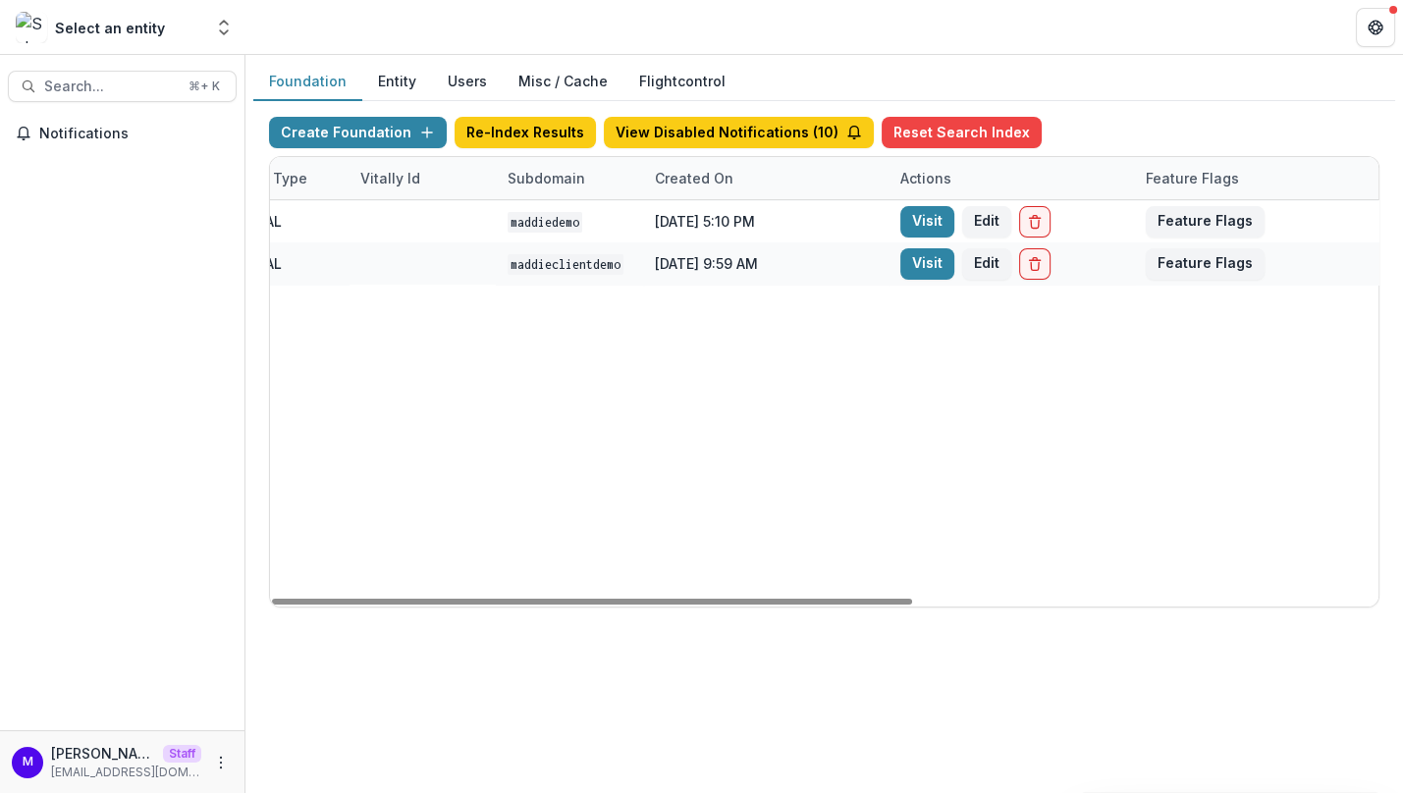
click at [940, 196] on div "Actions" at bounding box center [1011, 178] width 245 height 42
click at [821, 287] on div "363f8dd4-c09b-4172-8971-5df72bc73874 Maddie Demo 1 INTERNAL maddiedemo Aug 24, …" at bounding box center [422, 403] width 1915 height 407
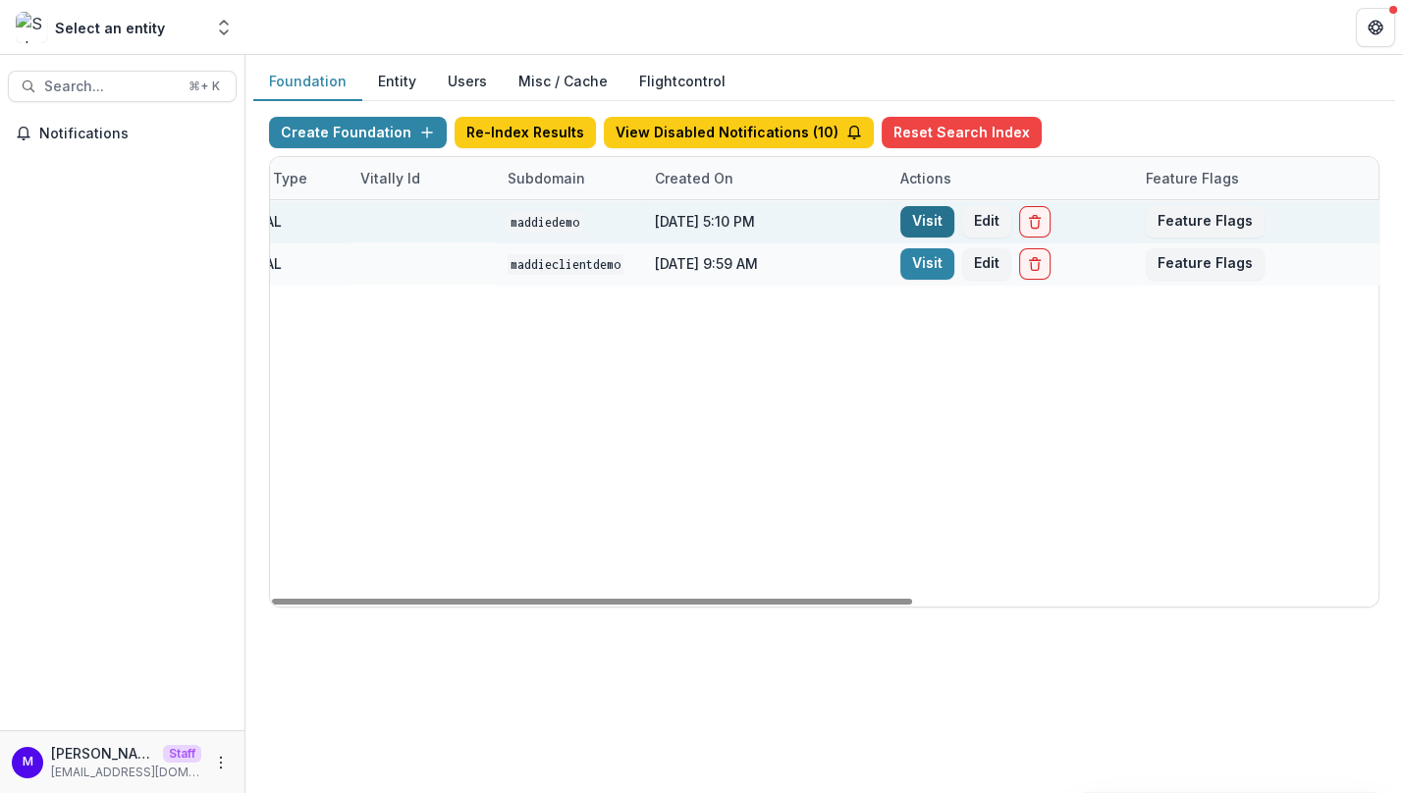
click at [920, 218] on link "Visit" at bounding box center [927, 221] width 54 height 31
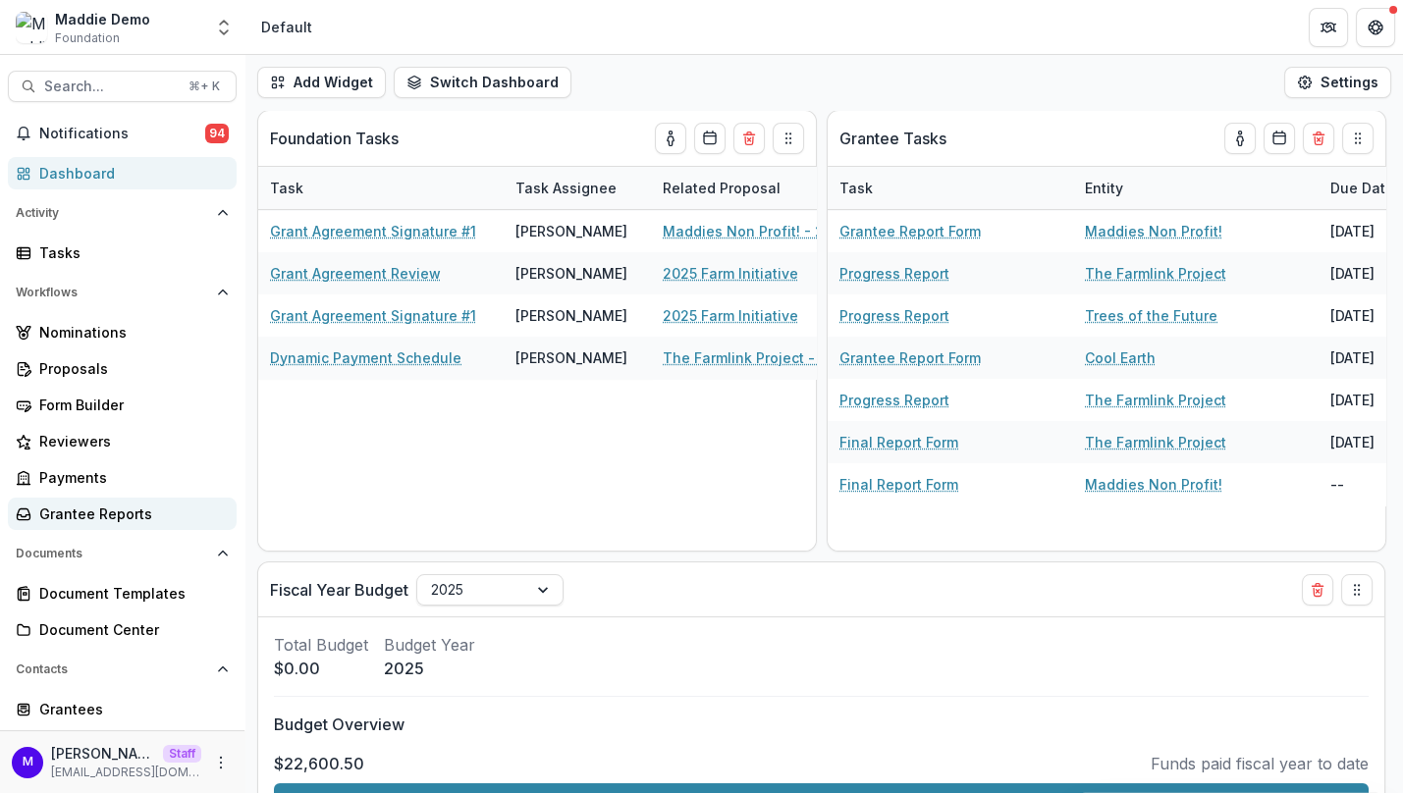
click at [104, 505] on div "Grantee Reports" at bounding box center [130, 514] width 182 height 21
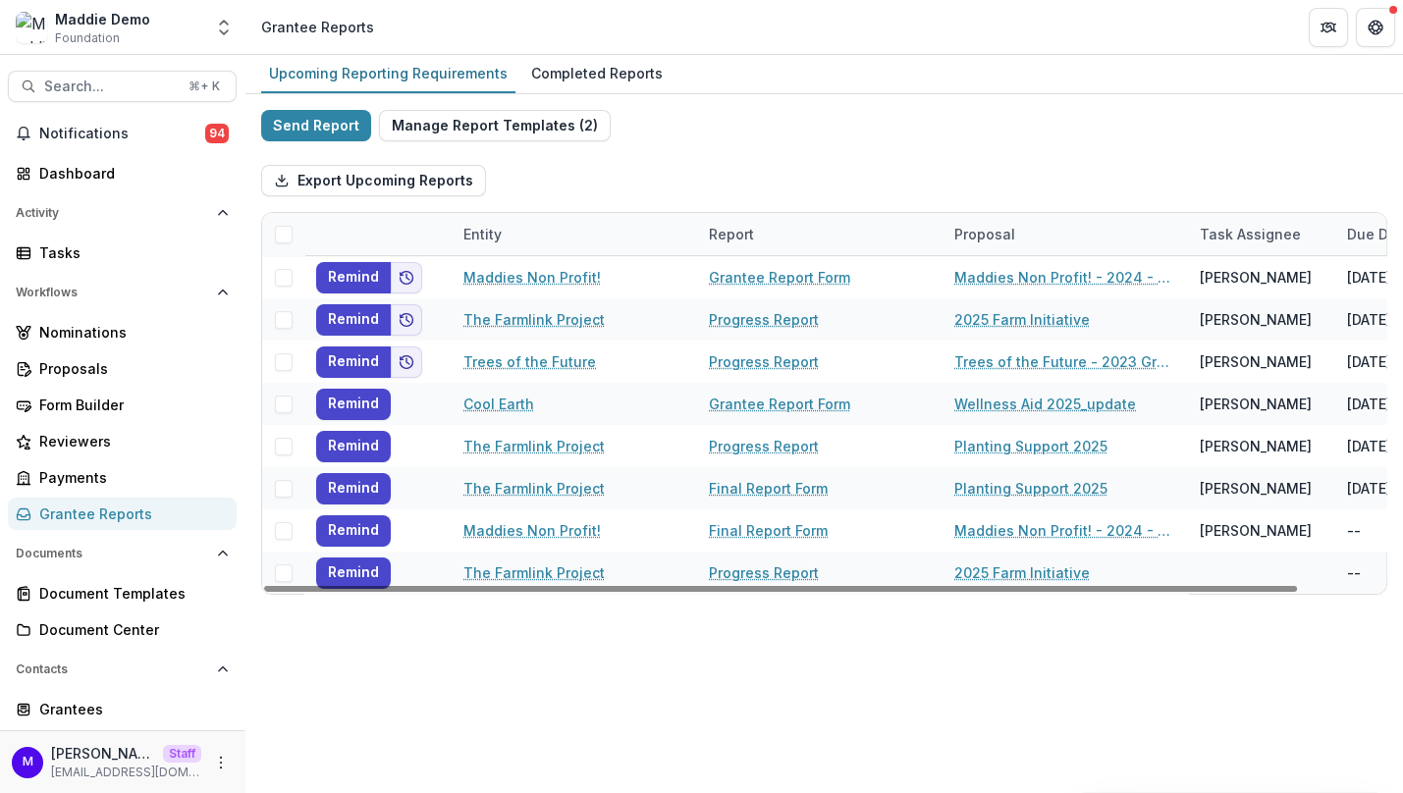
click at [287, 230] on span at bounding box center [284, 235] width 18 height 18
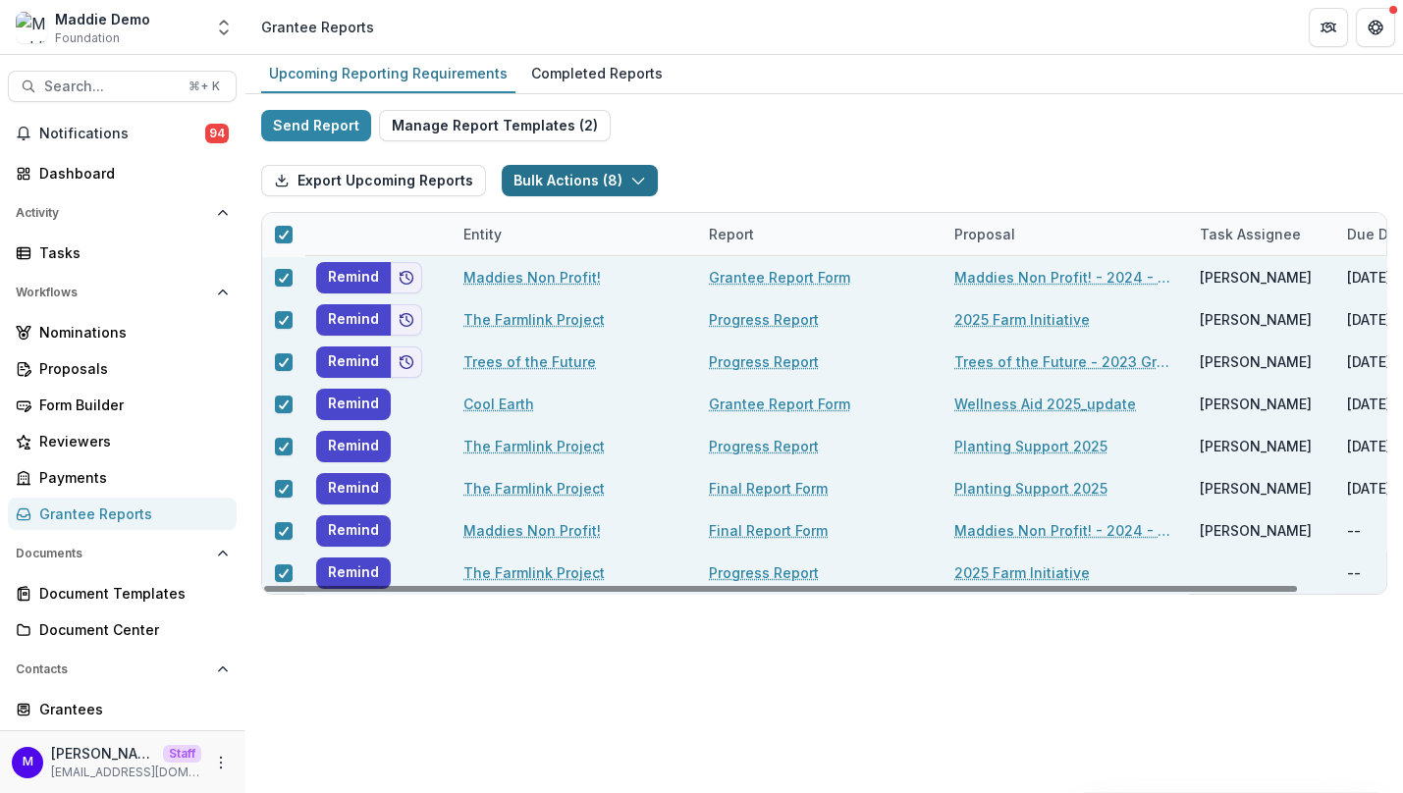
click at [576, 182] on button "Bulk Actions ( 8 )" at bounding box center [580, 180] width 156 height 31
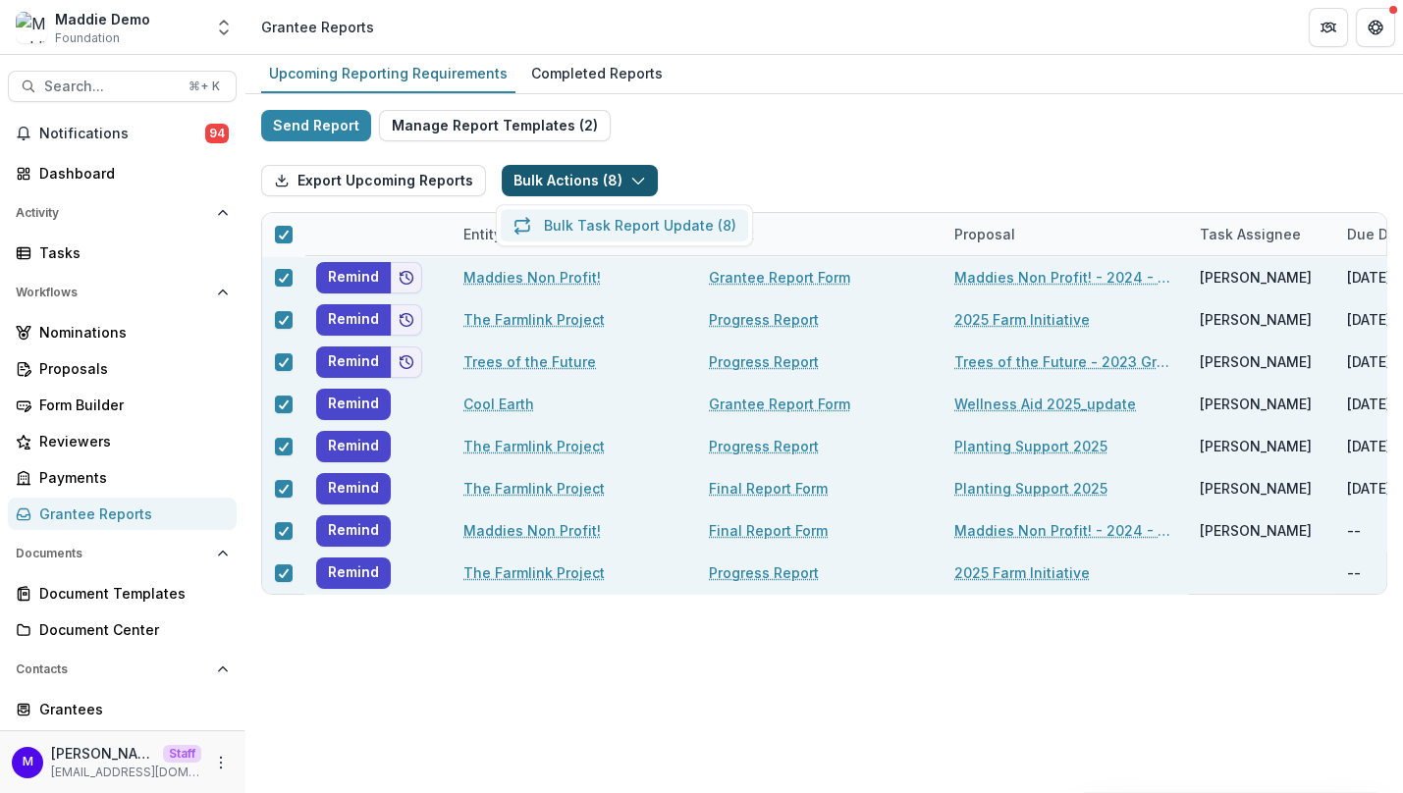
click at [611, 216] on button "Bulk Task Report Update ( 8 )" at bounding box center [624, 225] width 247 height 32
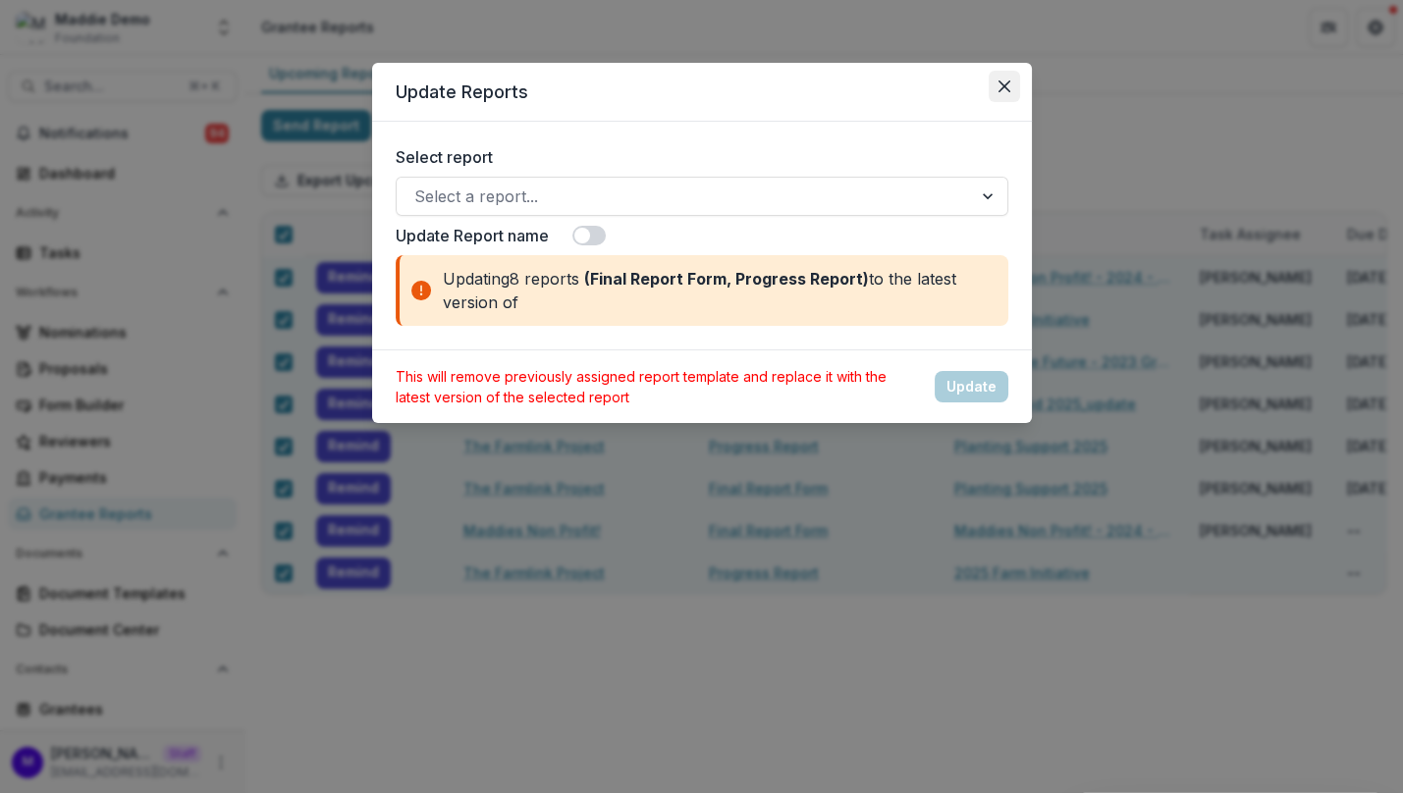
click at [1010, 87] on button "Close" at bounding box center [1004, 86] width 31 height 31
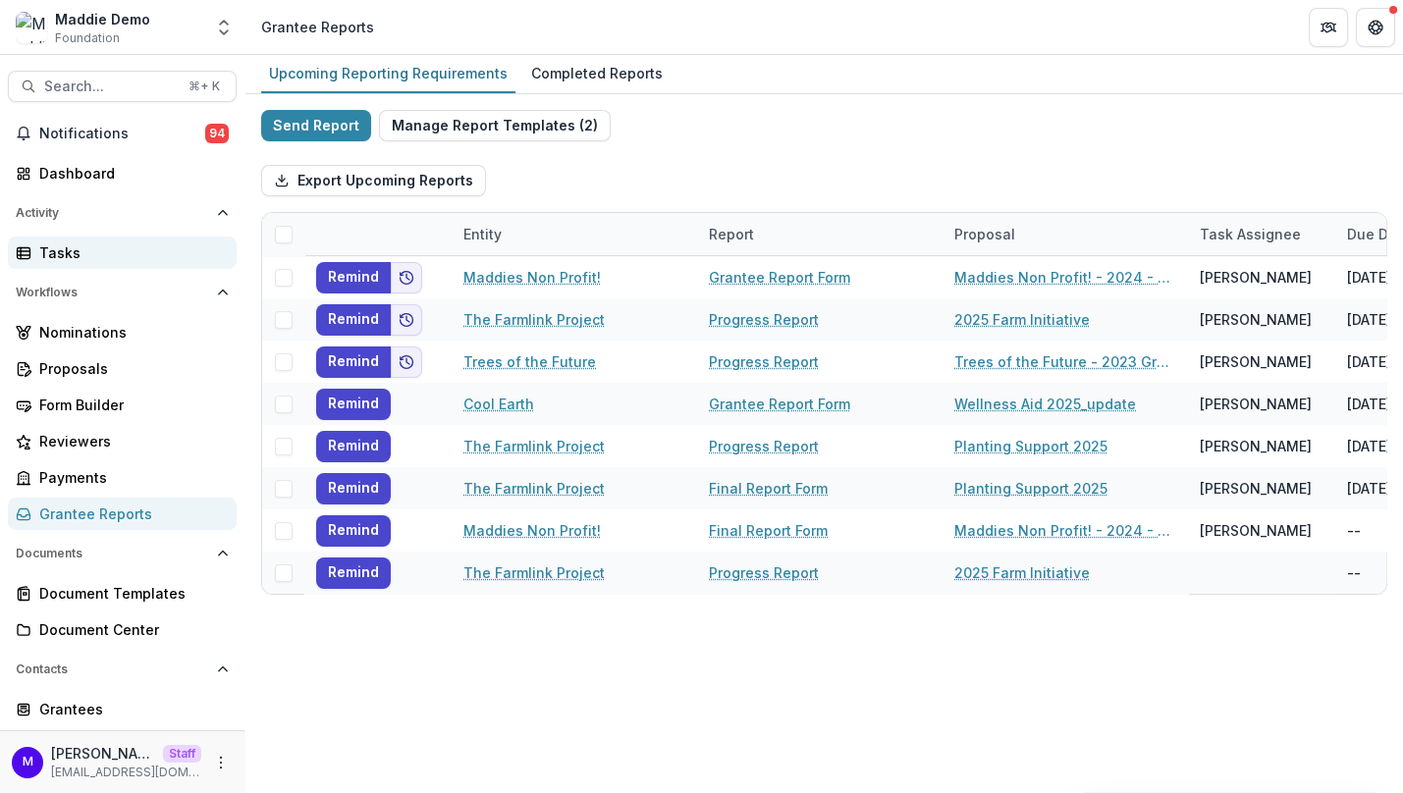
click at [68, 251] on div "Tasks" at bounding box center [130, 253] width 182 height 21
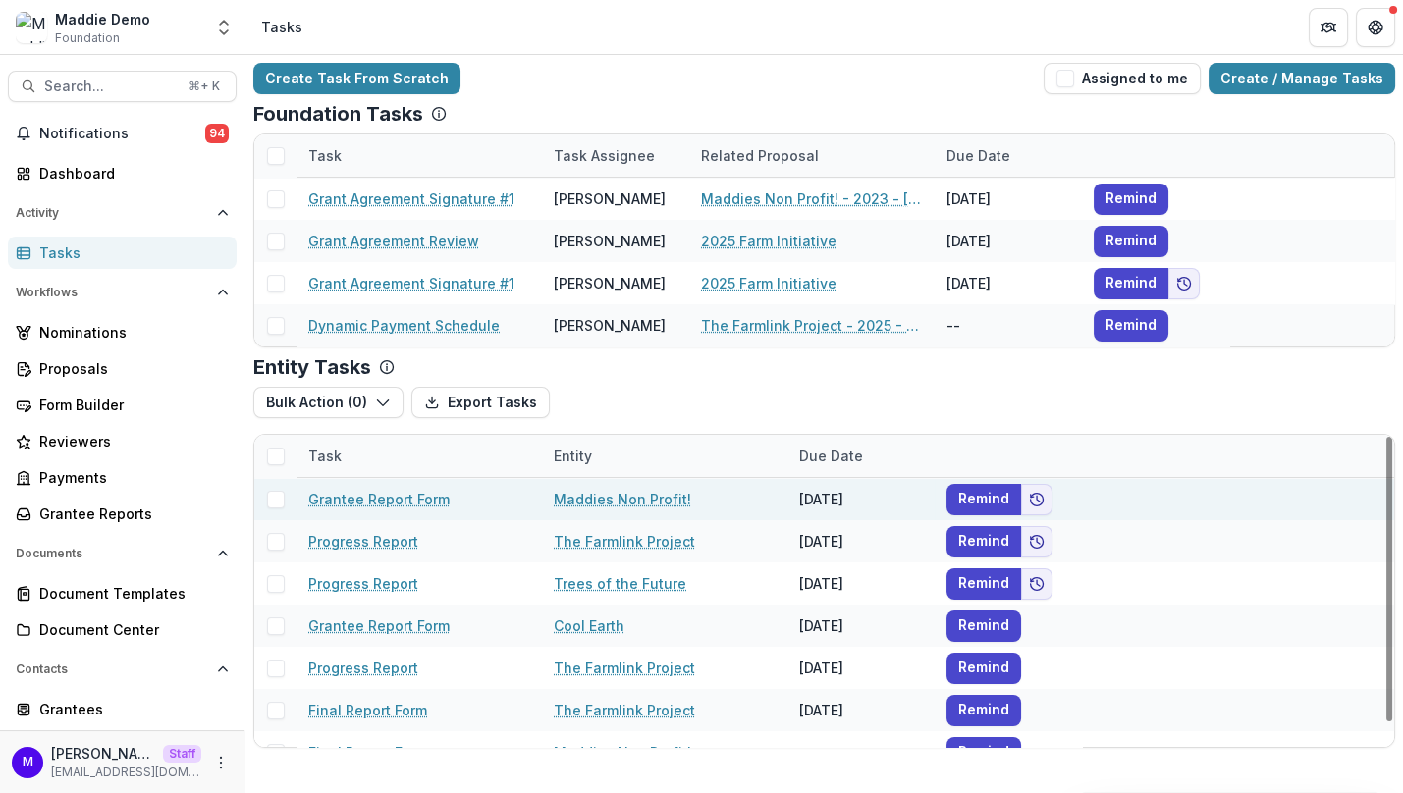
click at [279, 498] on span at bounding box center [276, 500] width 18 height 18
click at [353, 408] on button "Bulk Action ( 1 )" at bounding box center [326, 402] width 146 height 31
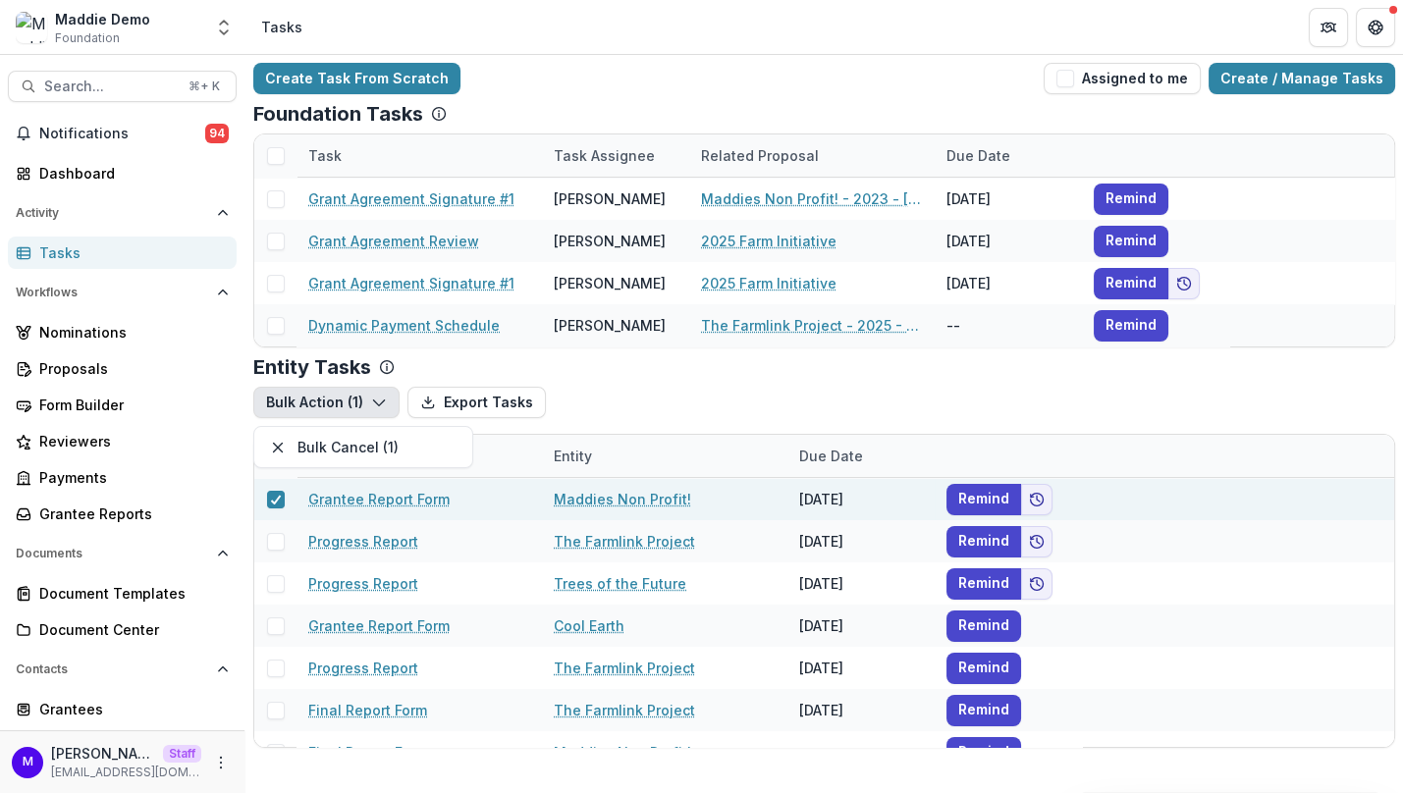
click at [713, 389] on div "Bulk Action ( 1 ) Export Tasks Bulk Cancel ( 1 )" at bounding box center [824, 402] width 1142 height 31
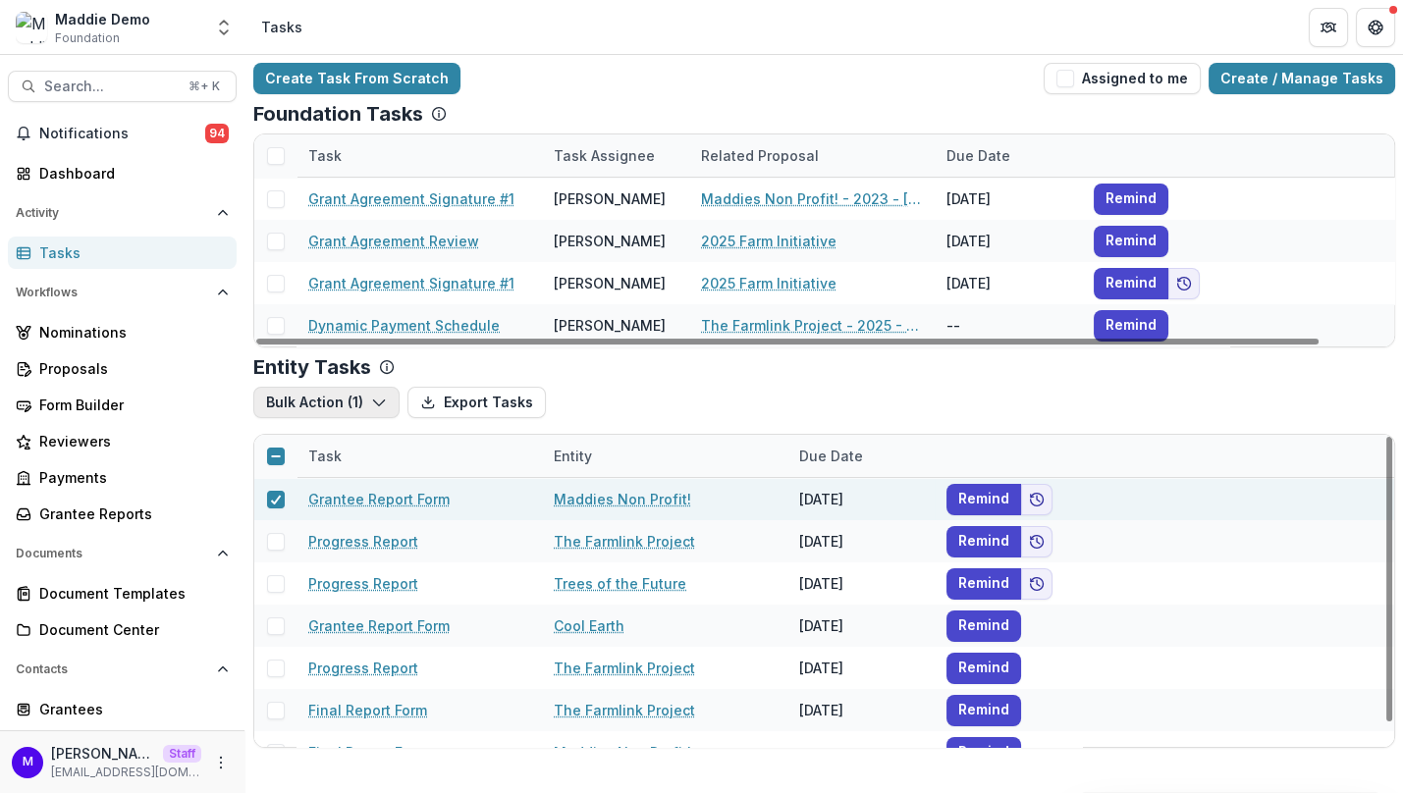
click at [371, 401] on icon "button" at bounding box center [379, 403] width 16 height 16
